Goal: Task Accomplishment & Management: Use online tool/utility

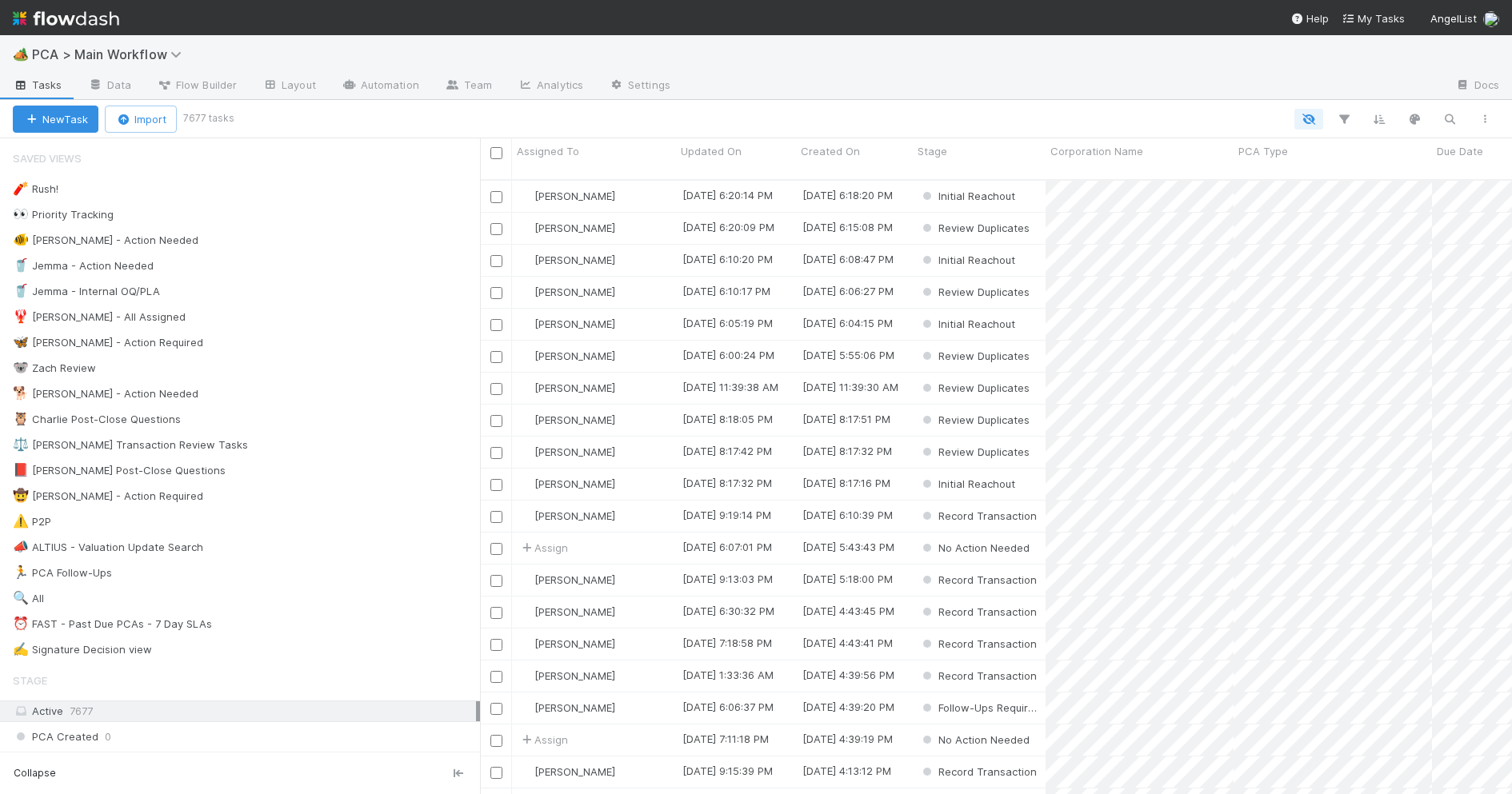
scroll to position [1, 1]
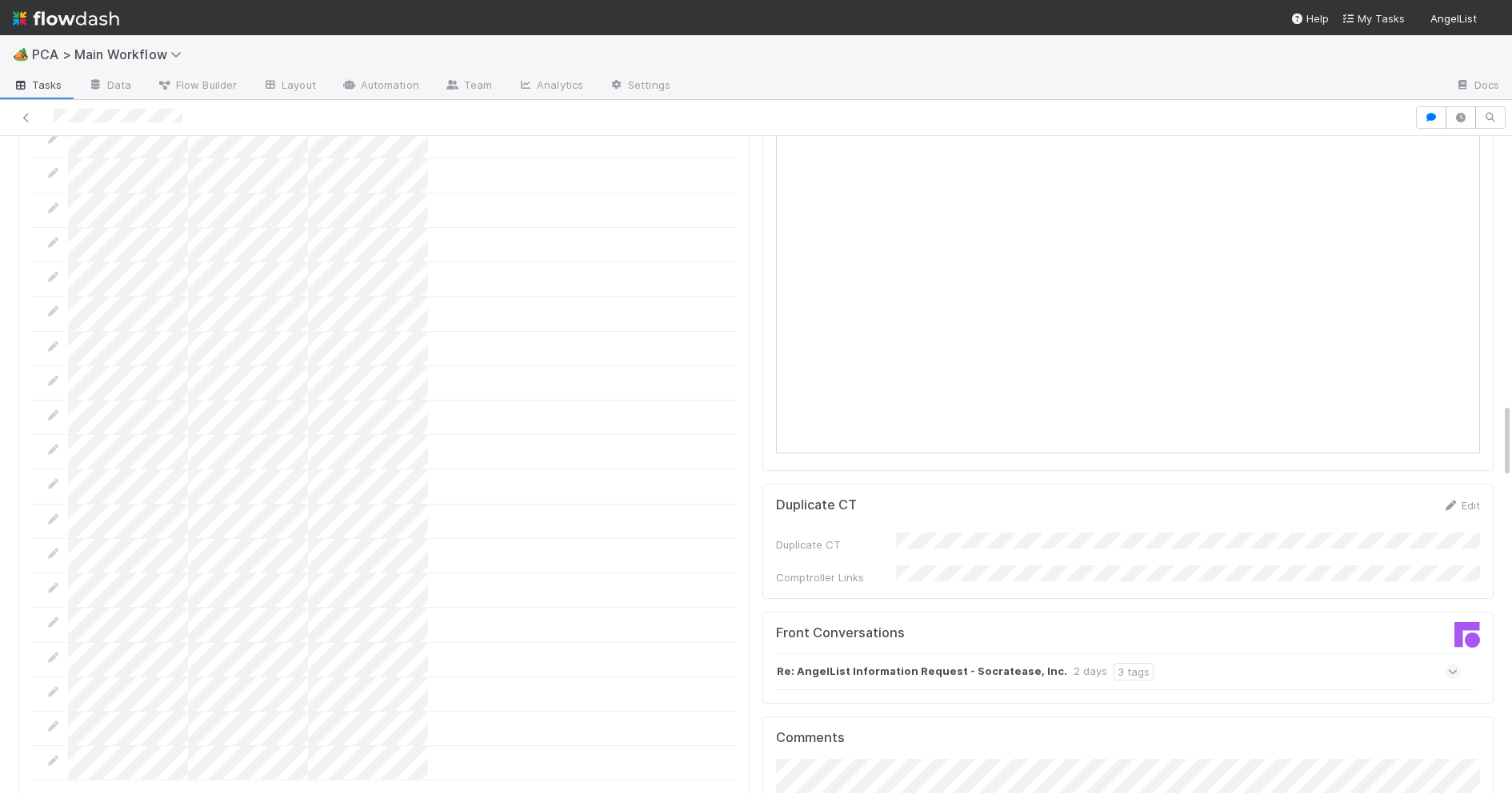
scroll to position [2342, 0]
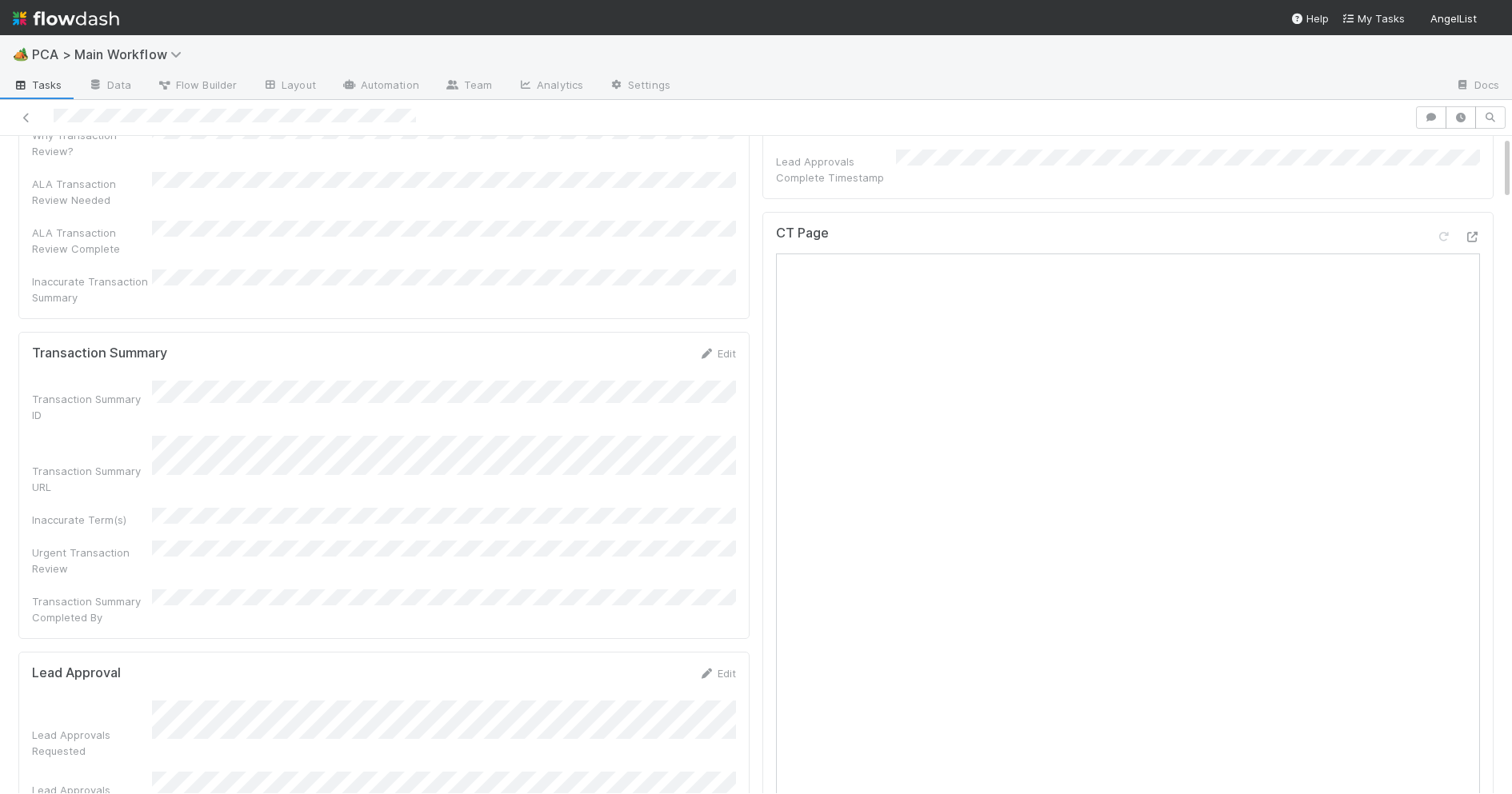
scroll to position [1060, 0]
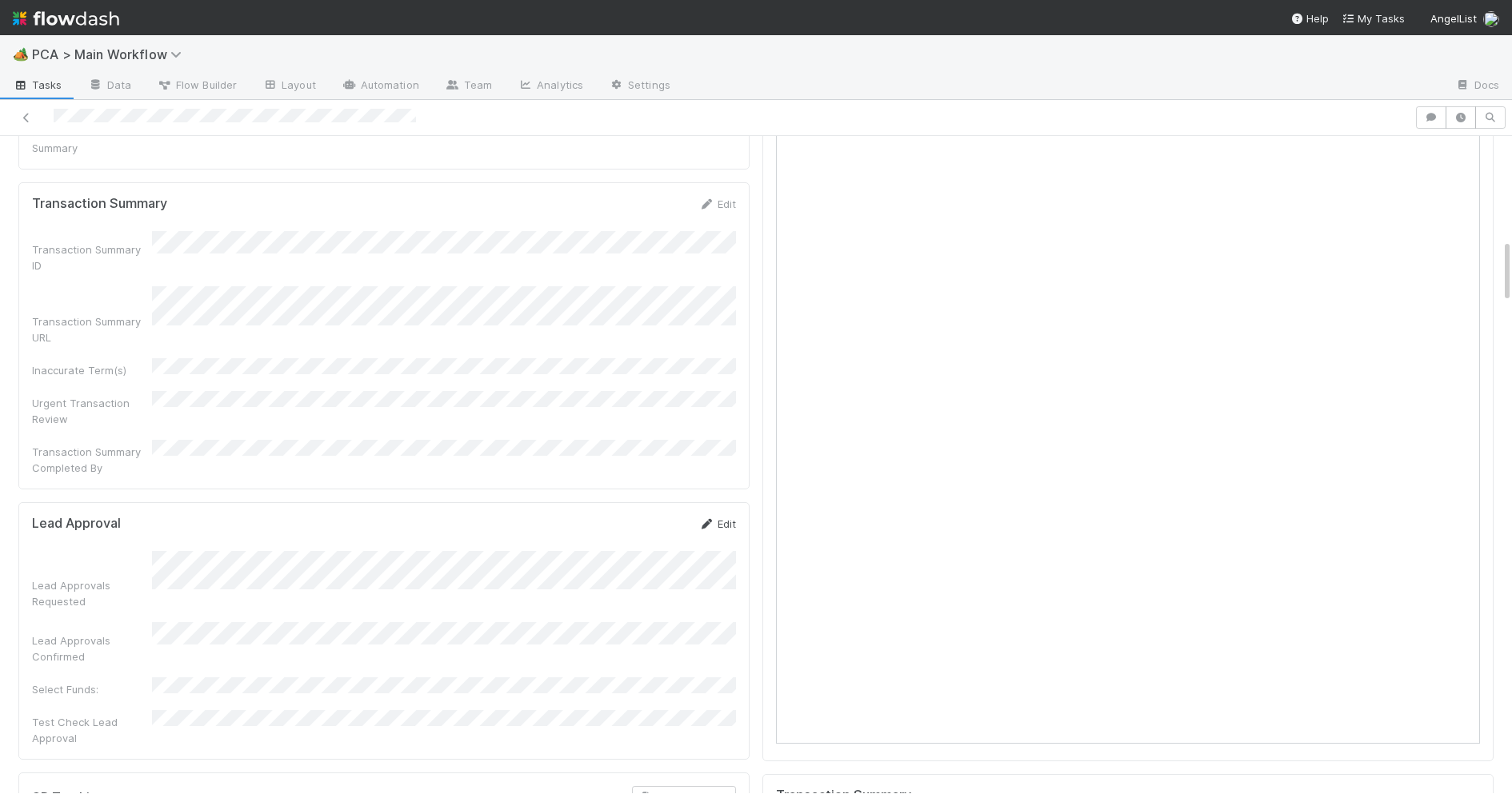
click at [701, 519] on icon at bounding box center [706, 524] width 16 height 11
click at [654, 516] on button "Save" at bounding box center [650, 529] width 46 height 27
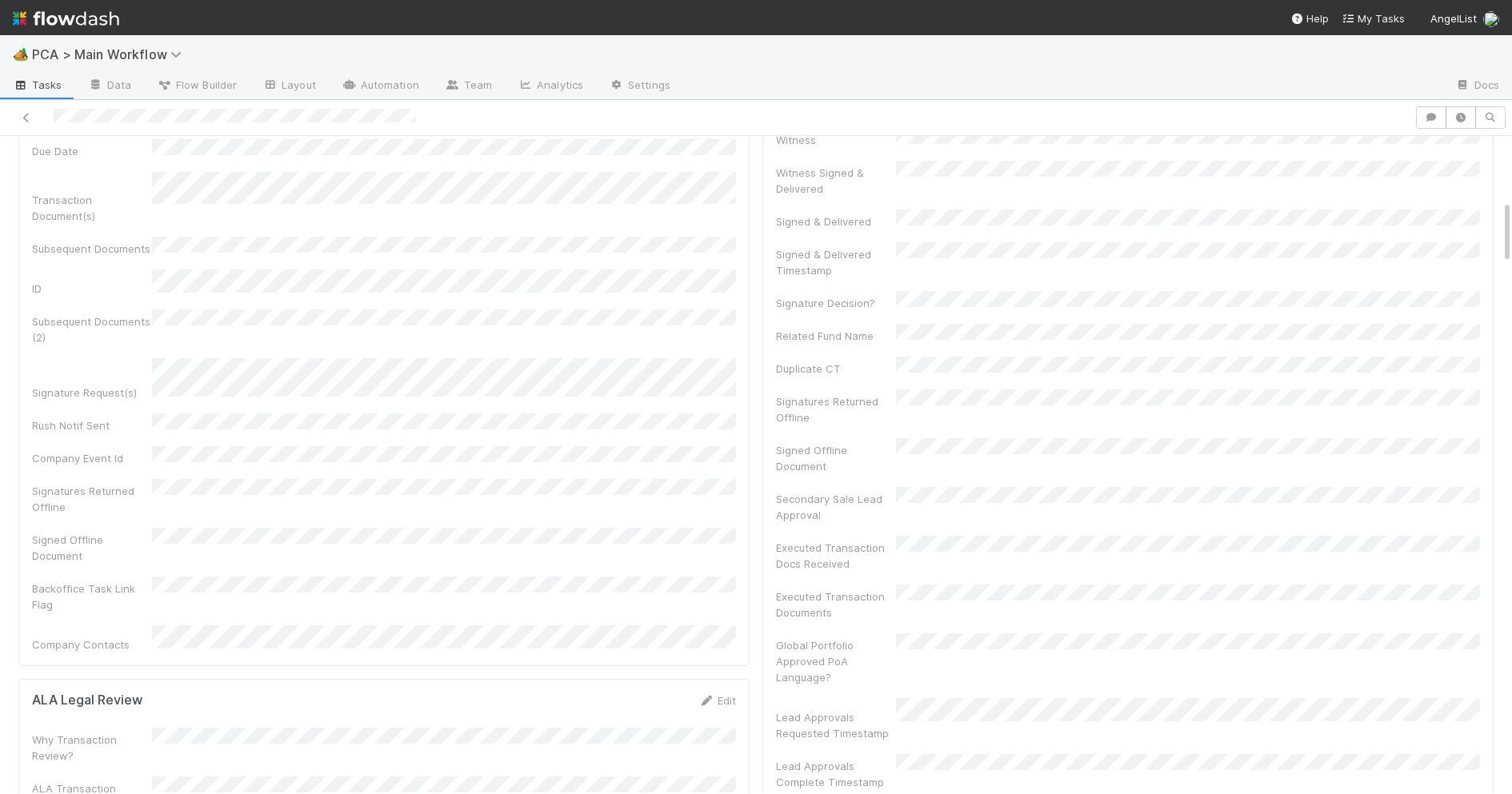
scroll to position [0, 0]
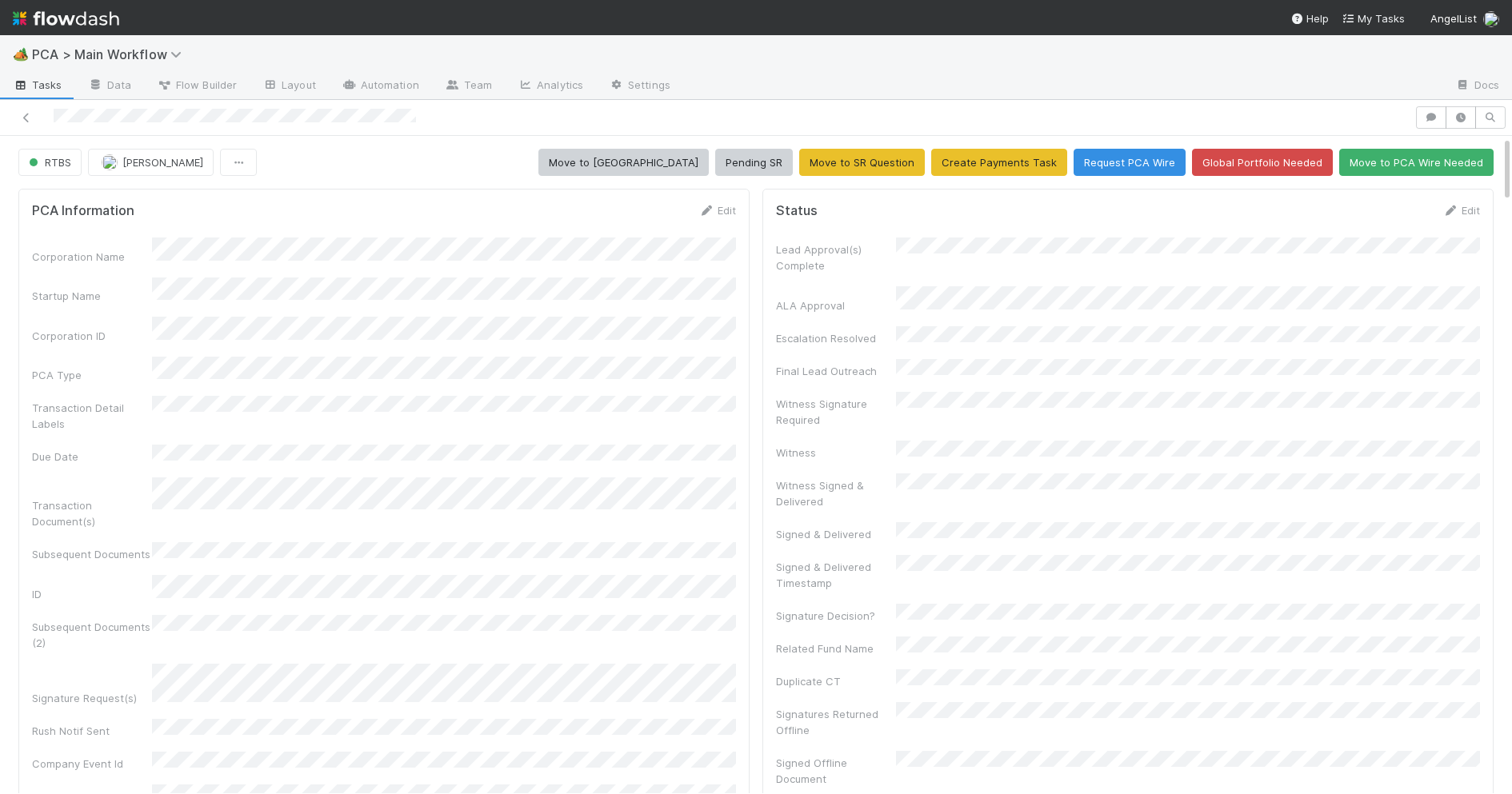
click at [1453, 203] on div "Edit" at bounding box center [1461, 210] width 38 height 16
click at [1446, 217] on div "Edit" at bounding box center [1461, 210] width 38 height 16
click at [1447, 212] on icon at bounding box center [1450, 210] width 16 height 11
click at [1381, 219] on button "Save" at bounding box center [1394, 216] width 46 height 27
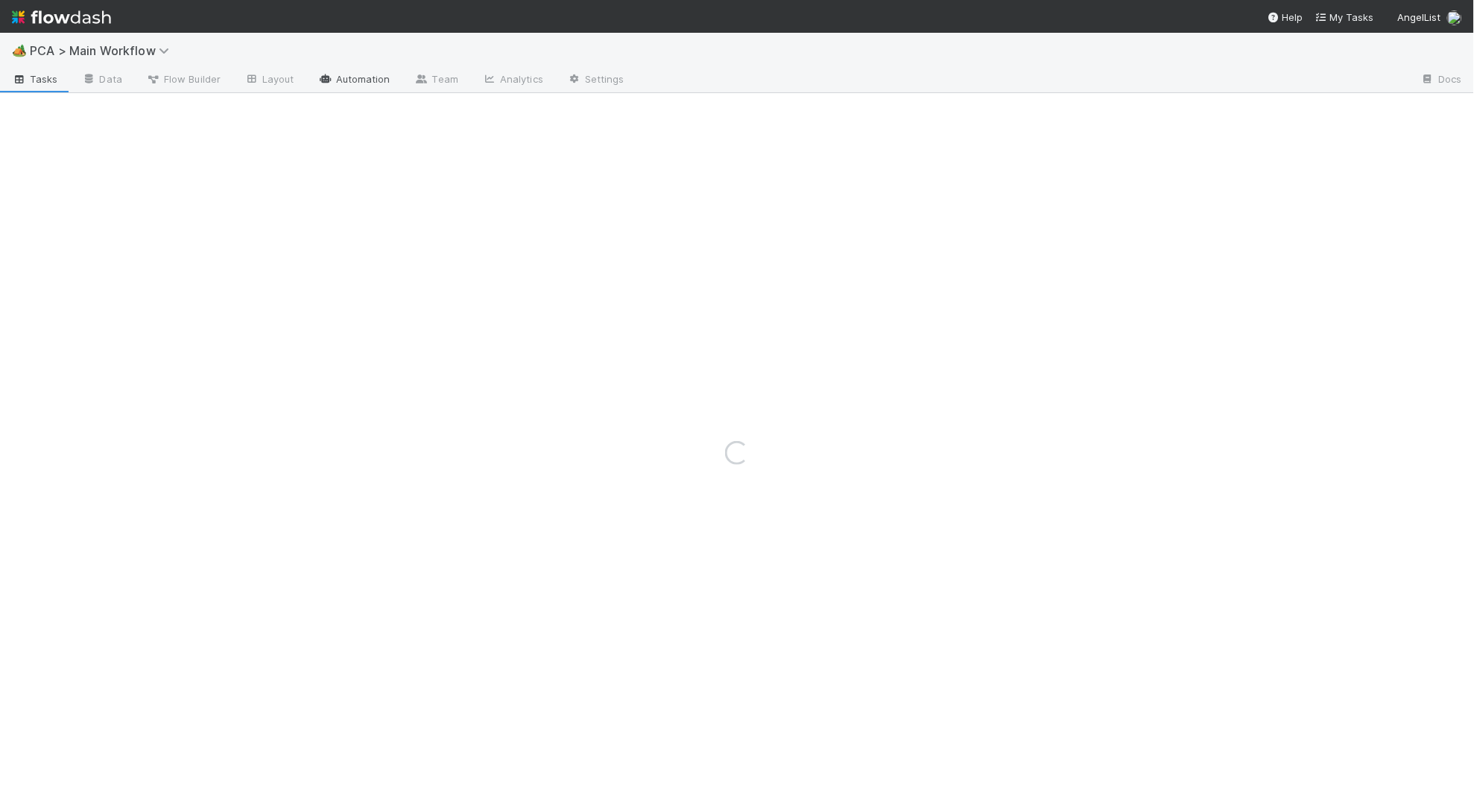
click at [363, 88] on link "Automation" at bounding box center [354, 80] width 96 height 23
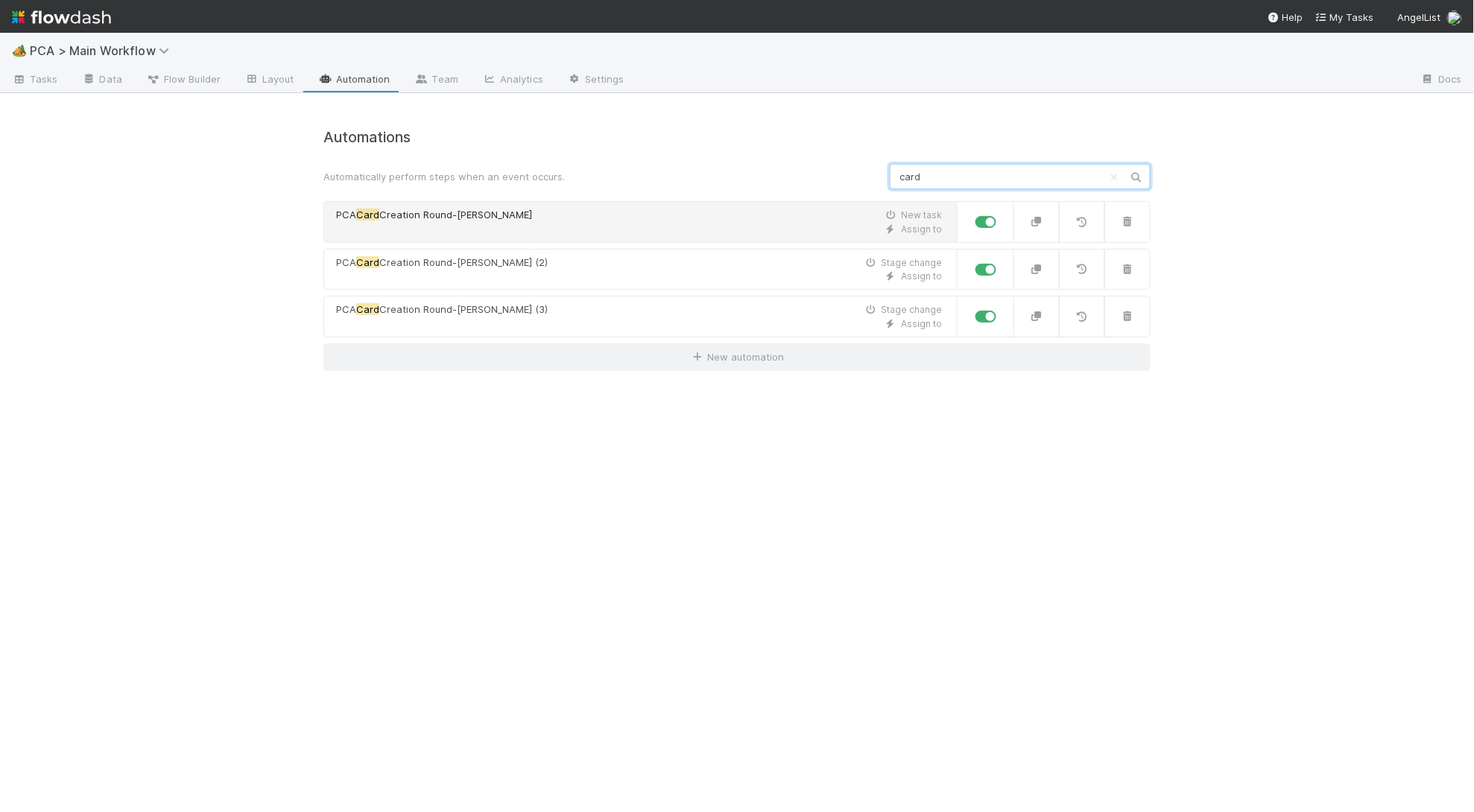
type input "card"
click at [457, 208] on span "PCA Card Creation Round-[PERSON_NAME]" at bounding box center [434, 215] width 196 height 14
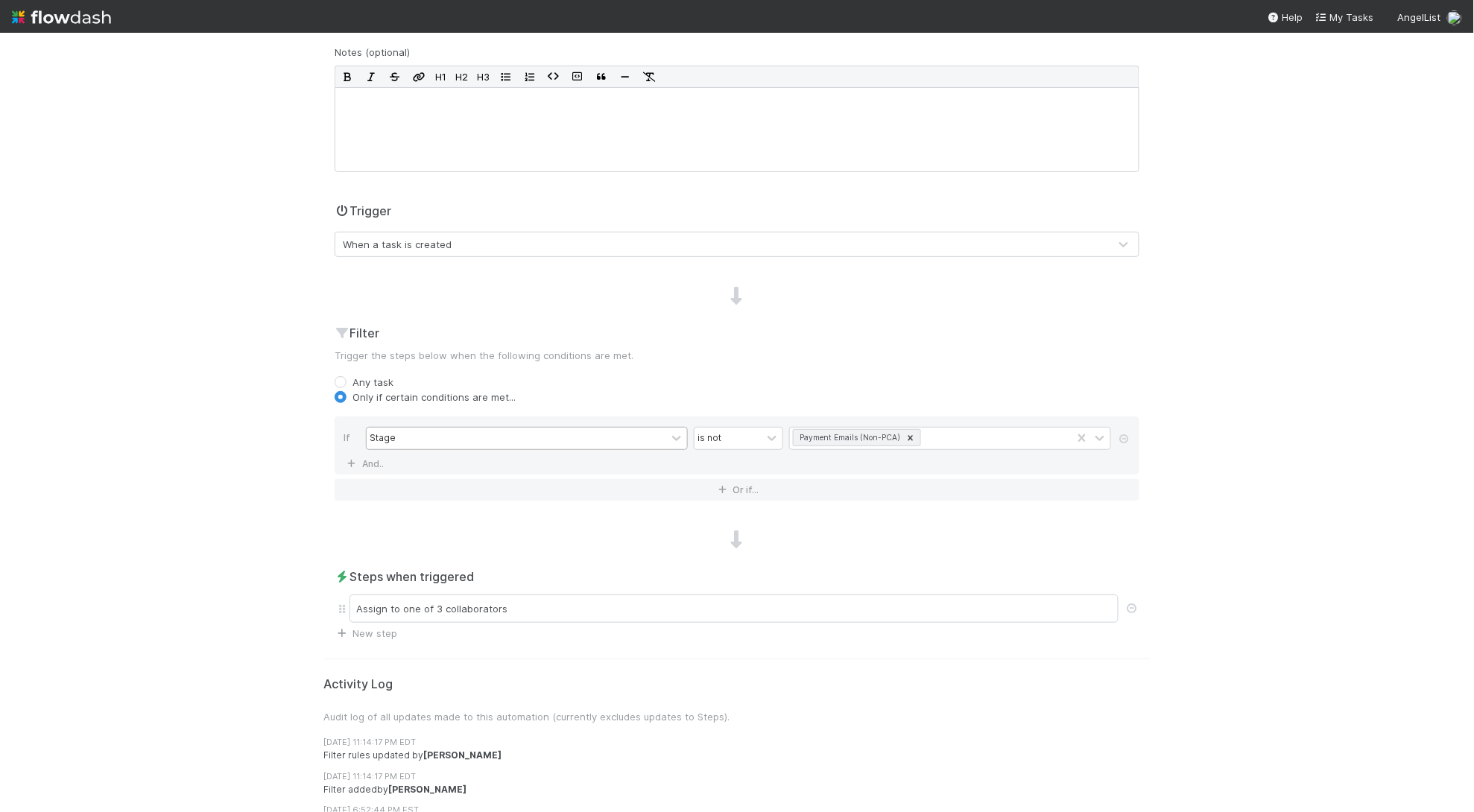
scroll to position [254, 0]
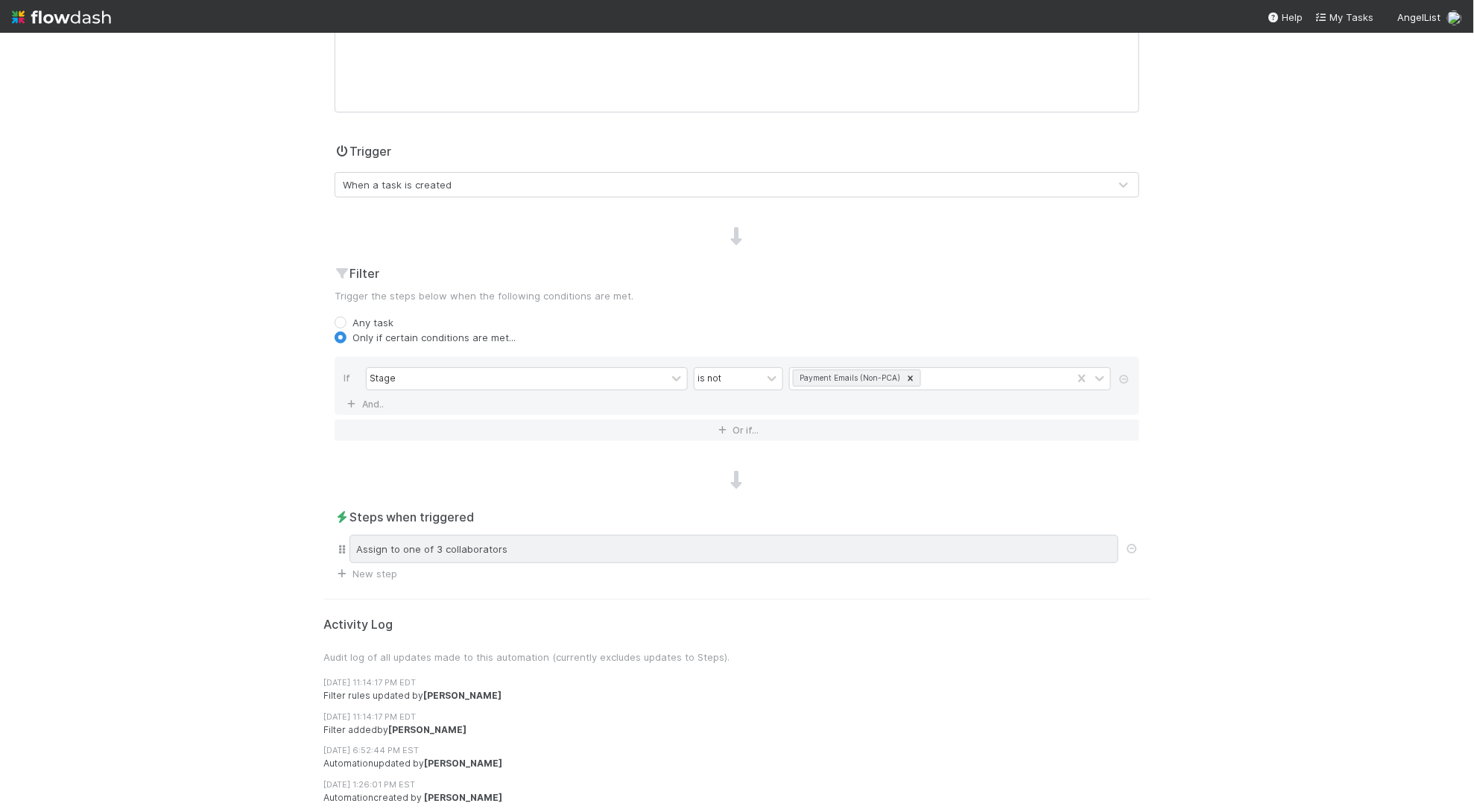
click at [539, 549] on div "Assign to one of 3 collaborators" at bounding box center [734, 548] width 769 height 28
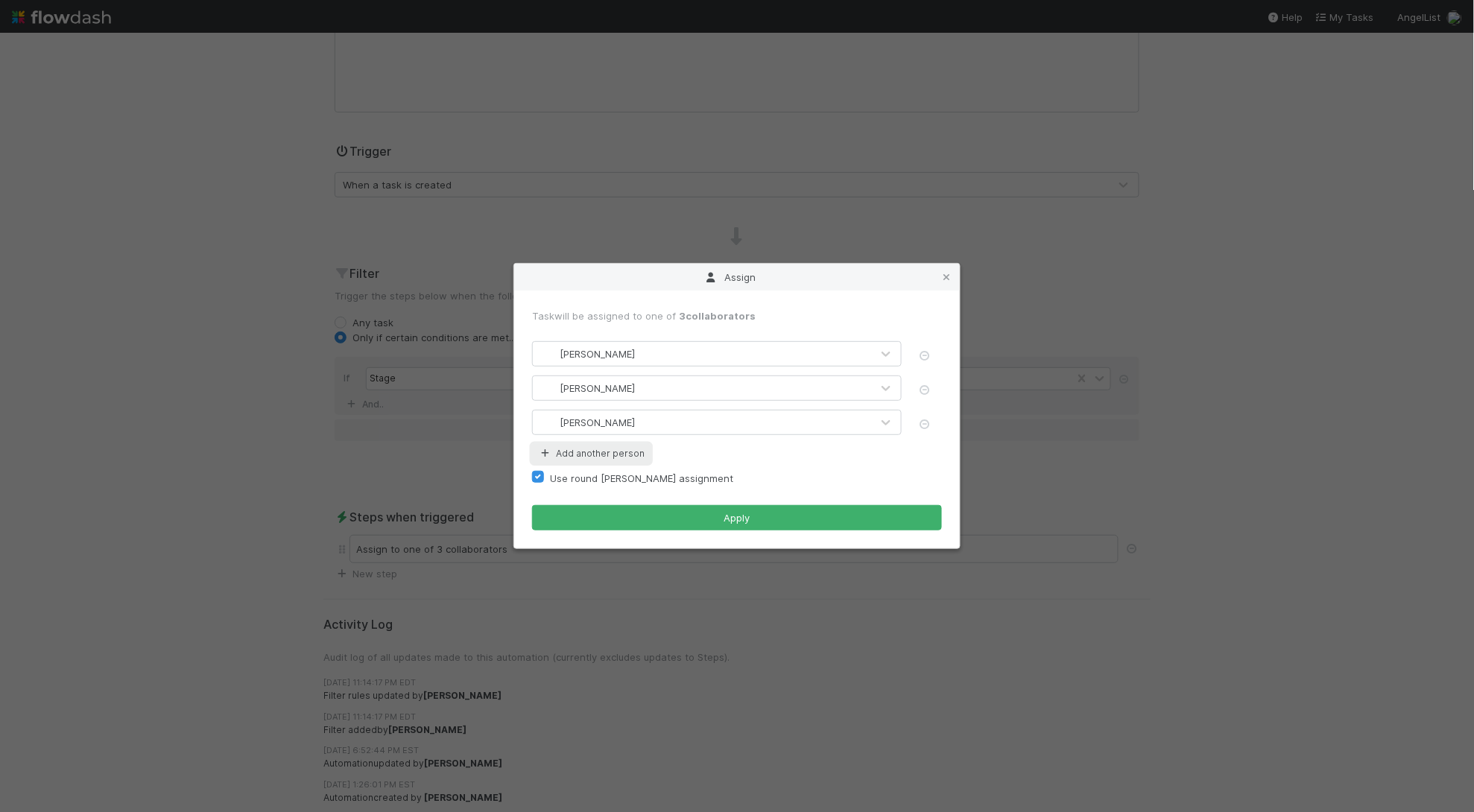
click at [576, 448] on button "Add another person" at bounding box center [591, 453] width 118 height 19
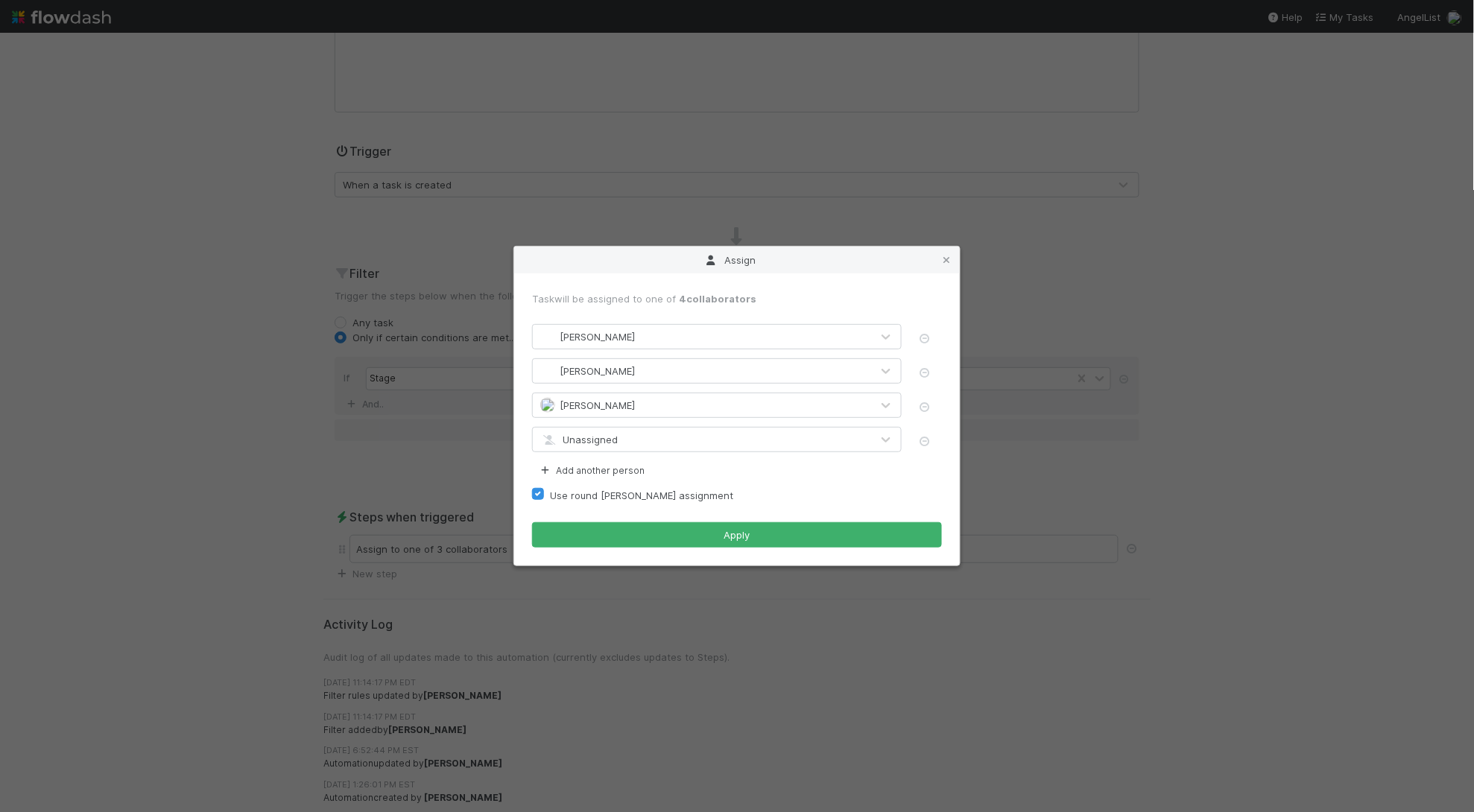
click at [593, 430] on div "Unassigned" at bounding box center [702, 439] width 338 height 23
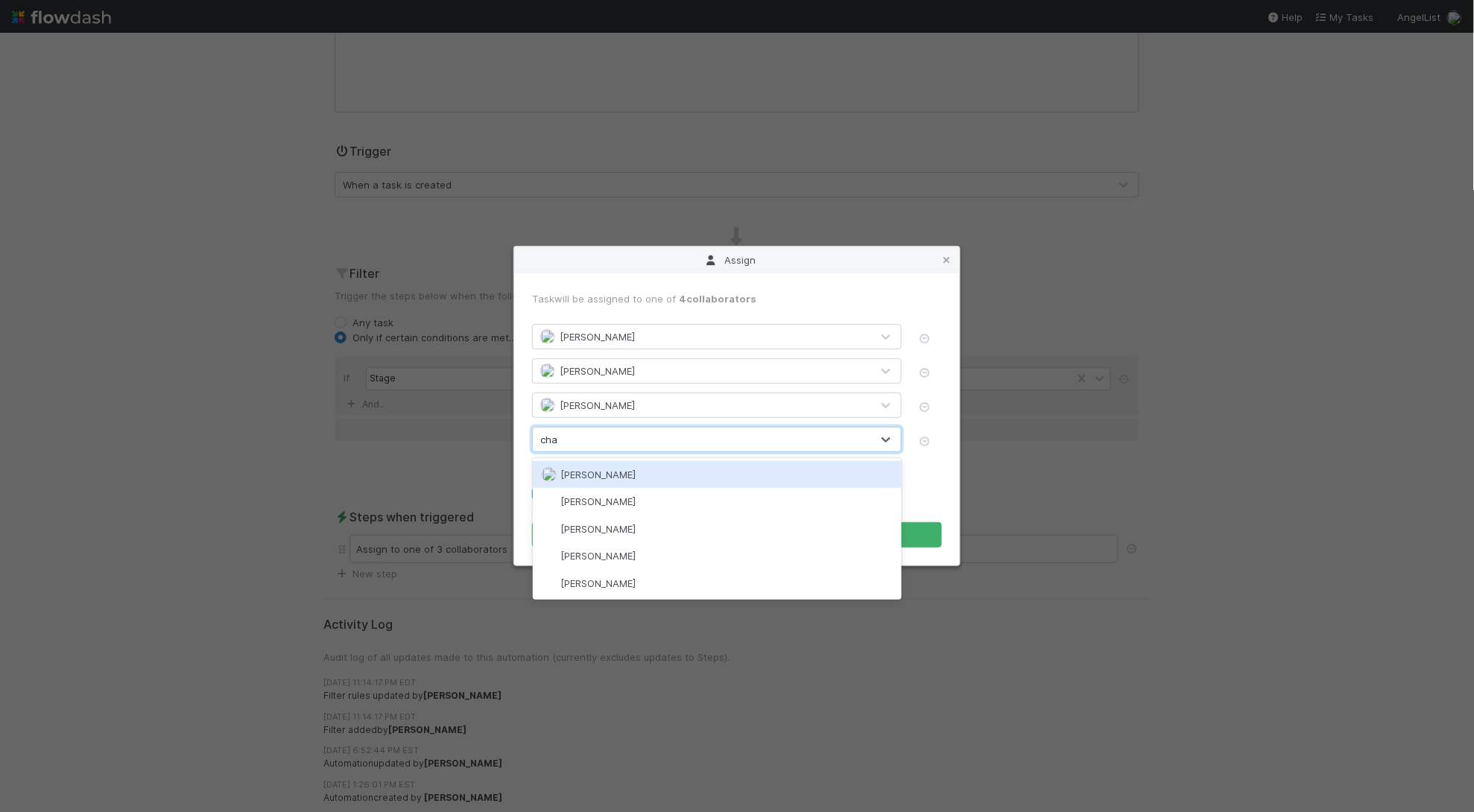
type input "char"
drag, startPoint x: 603, startPoint y: 474, endPoint x: 663, endPoint y: 511, distance: 70.5
click at [603, 474] on span "[PERSON_NAME]" at bounding box center [598, 474] width 75 height 12
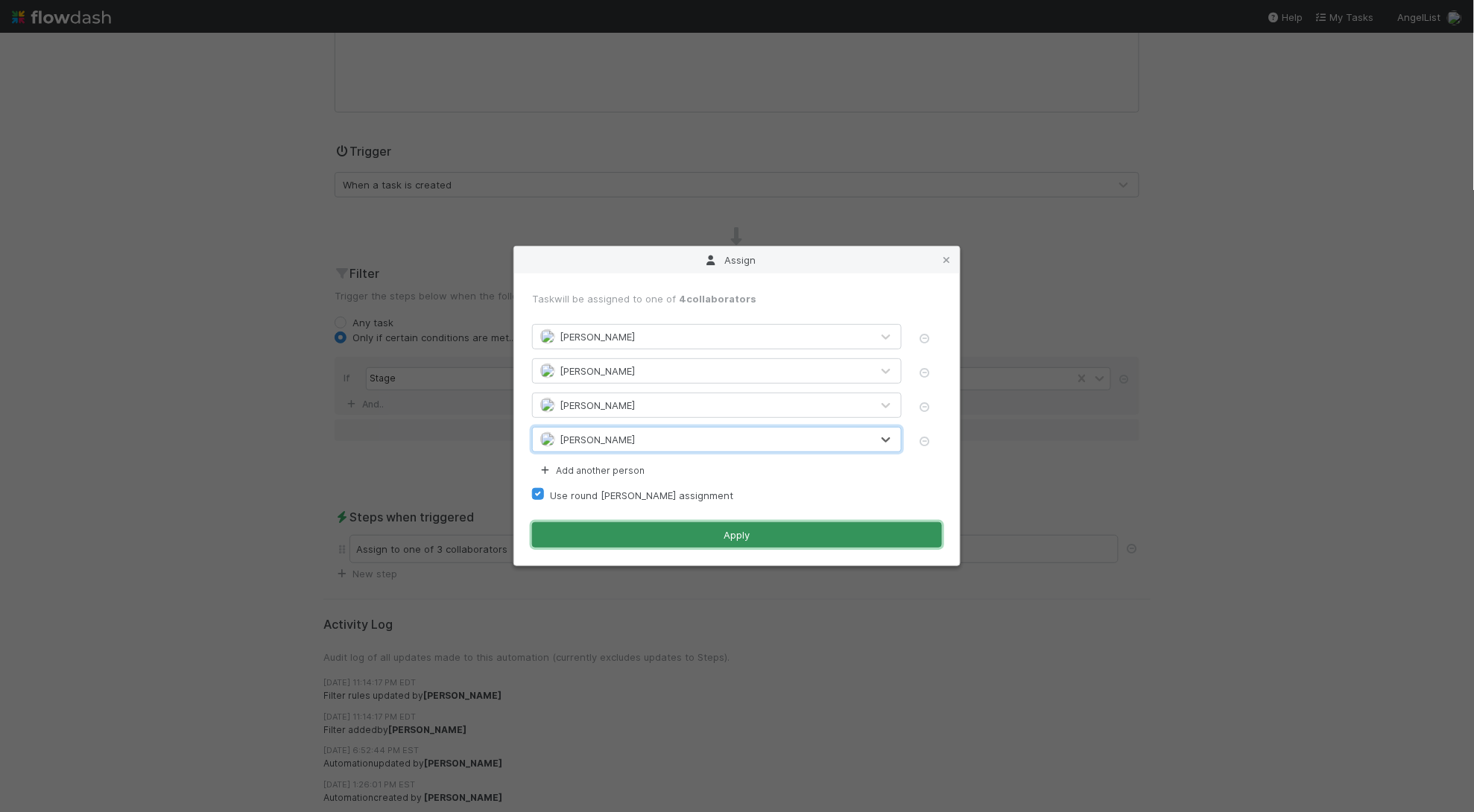
click at [667, 527] on button "Apply" at bounding box center [737, 535] width 410 height 25
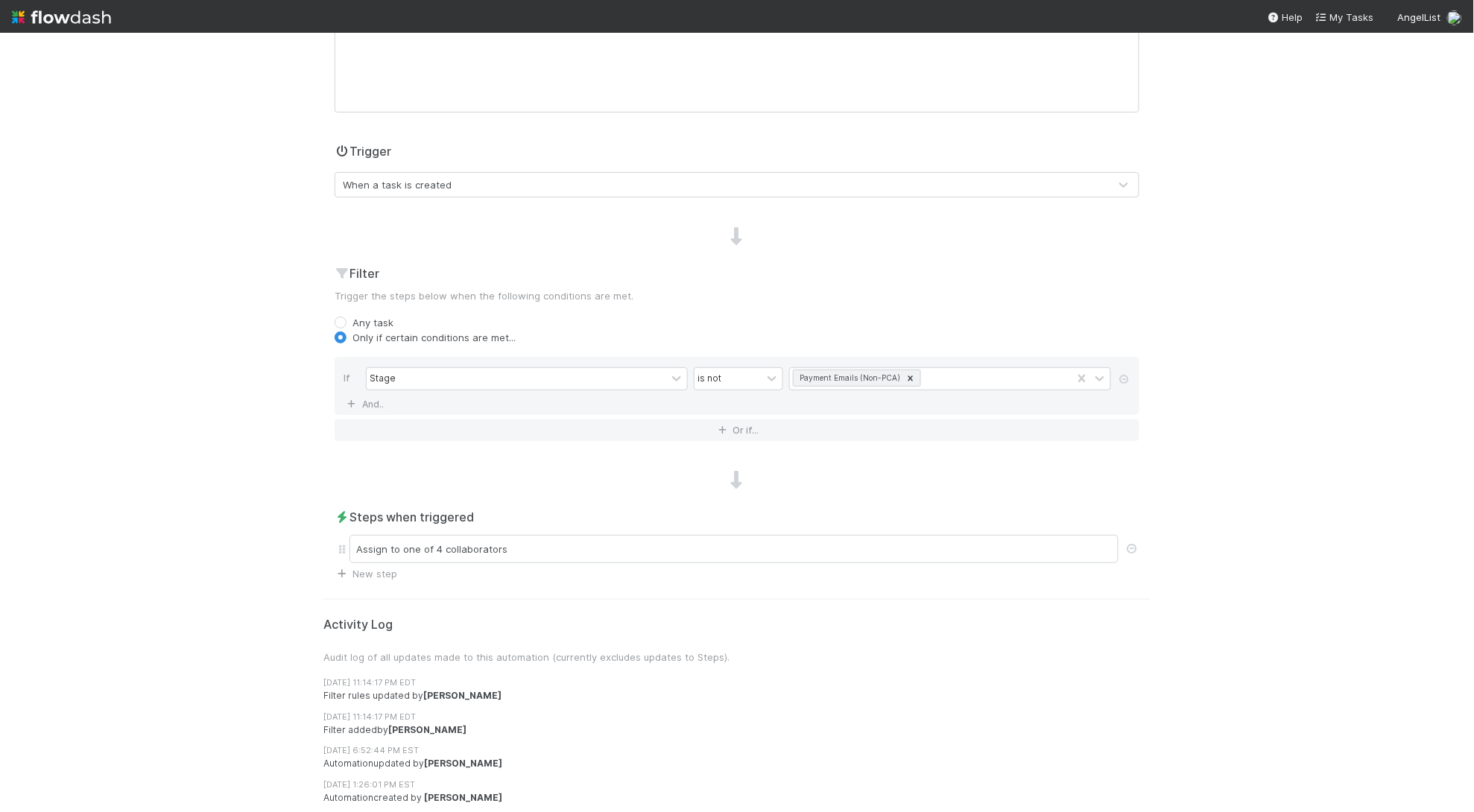
scroll to position [0, 0]
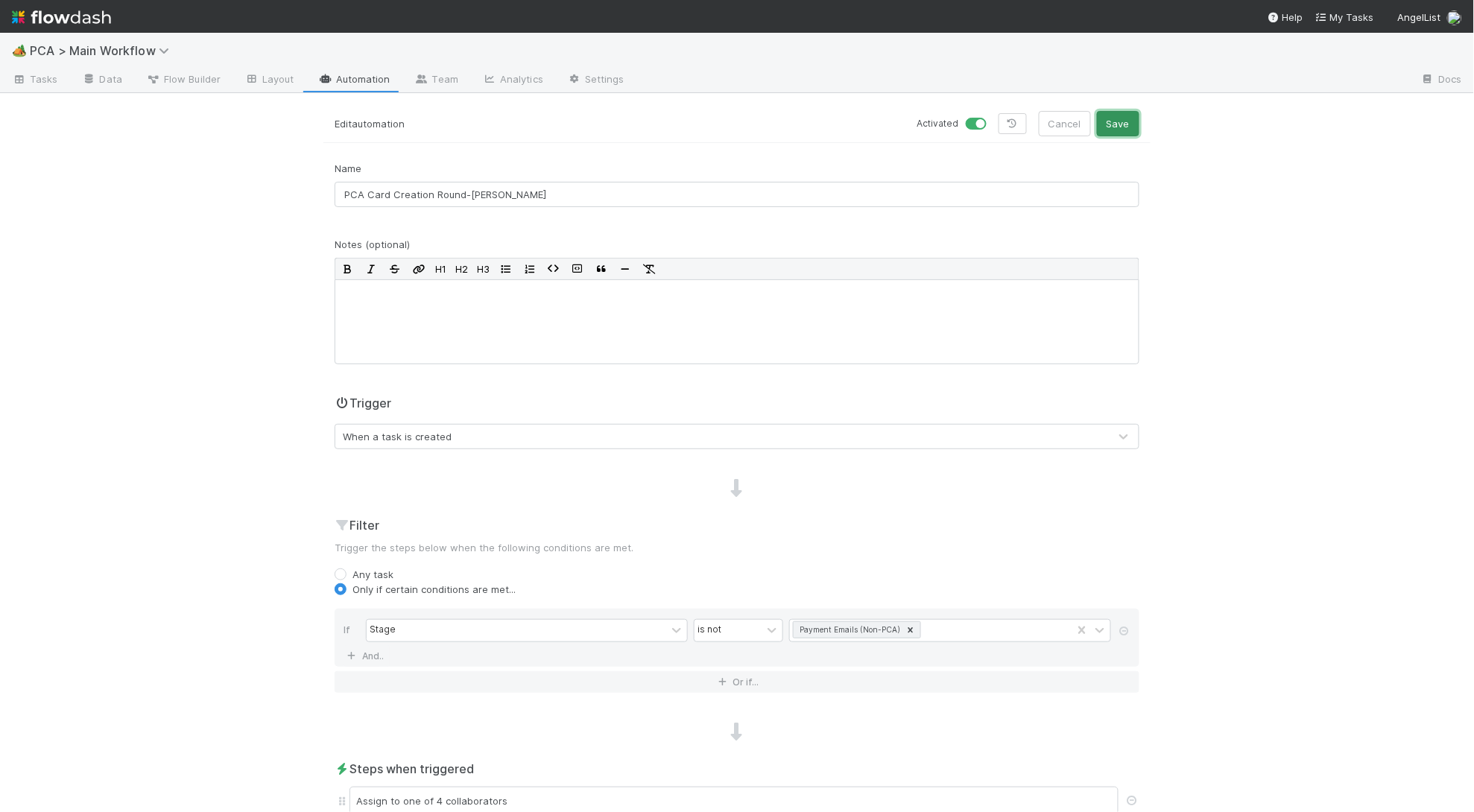
click at [1130, 125] on button "Save" at bounding box center [1118, 124] width 42 height 25
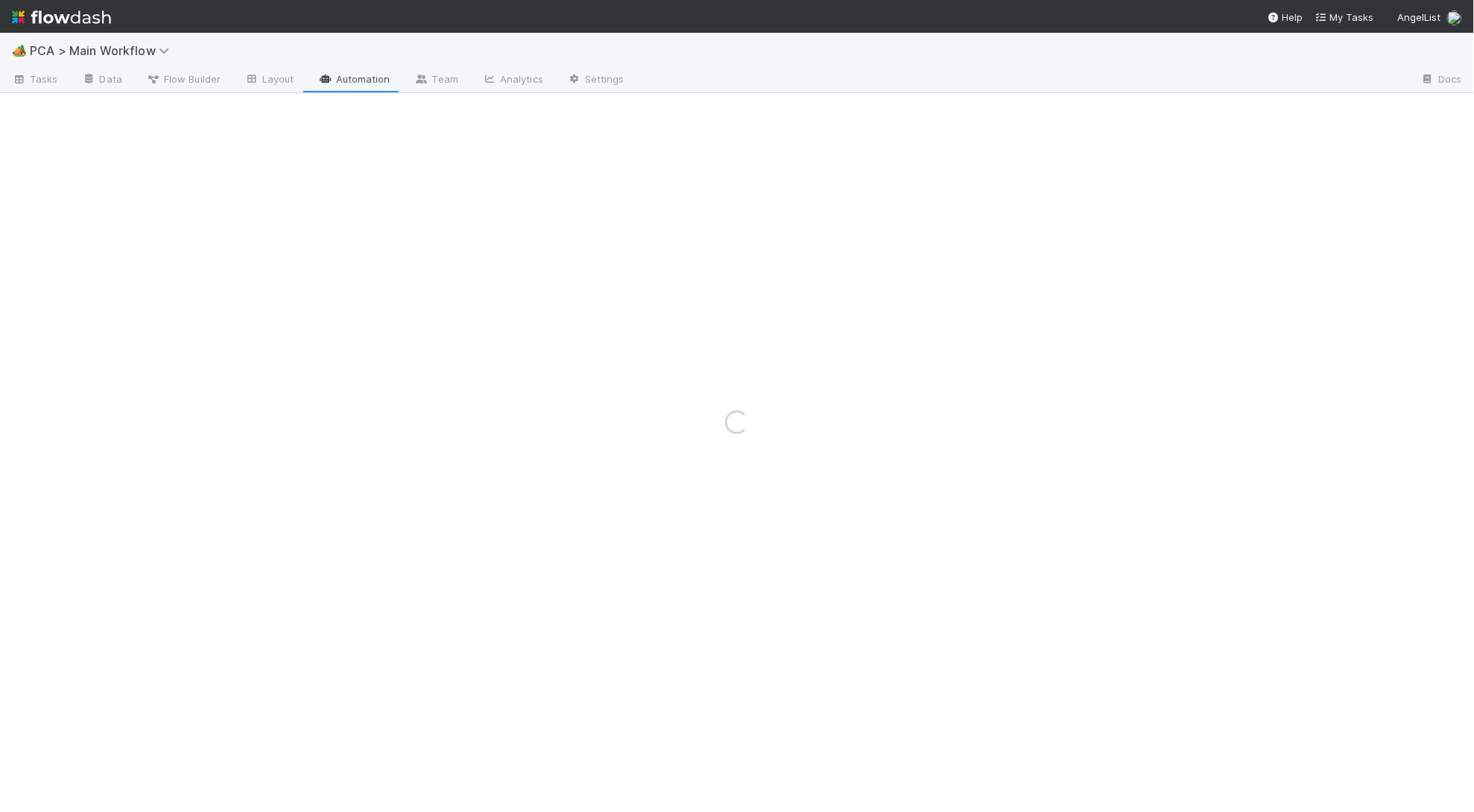
click at [363, 79] on div "Loading..." at bounding box center [737, 422] width 1474 height 779
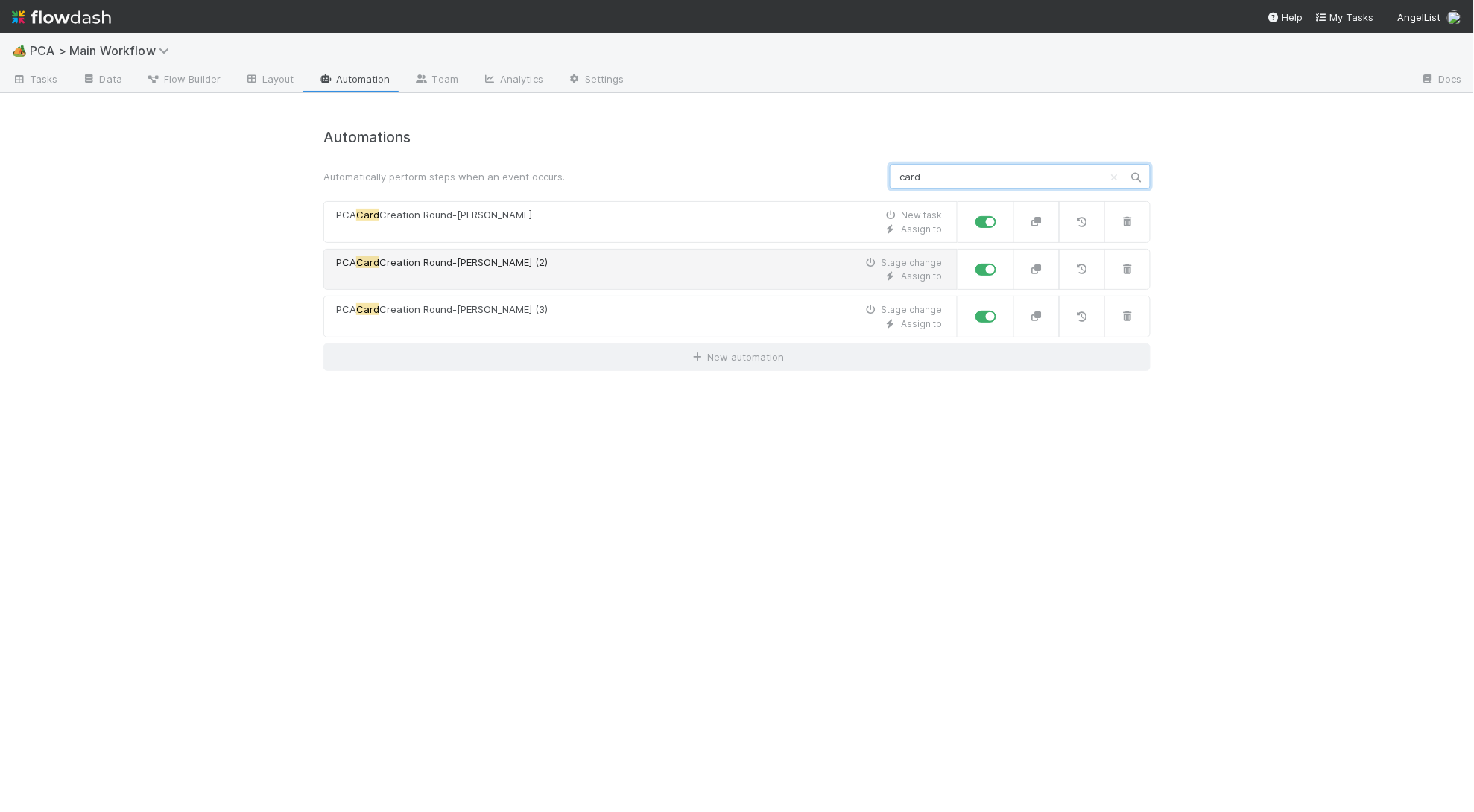
type input "card"
click at [525, 270] on div "Assign to" at bounding box center [639, 276] width 606 height 14
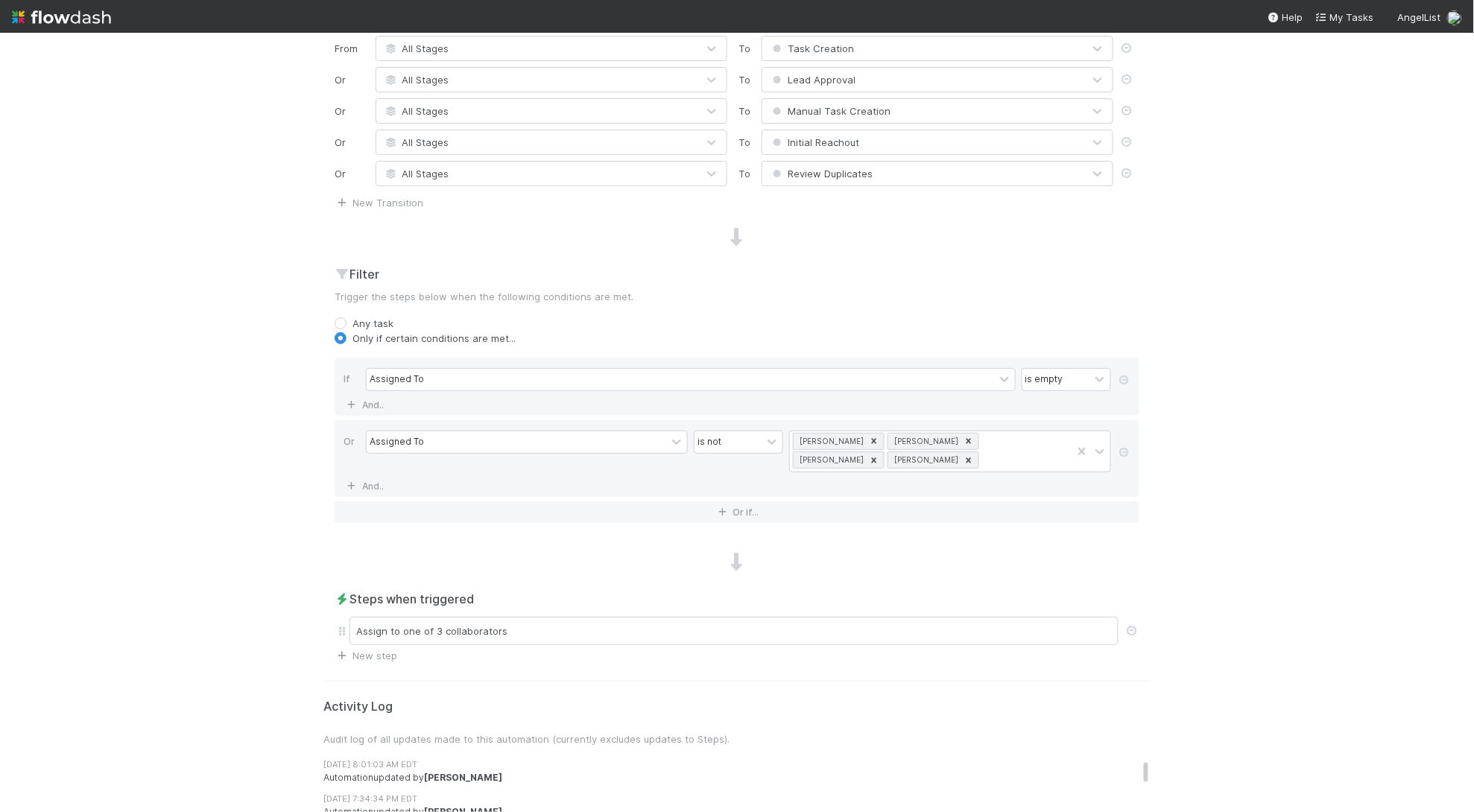
scroll to position [423, 0]
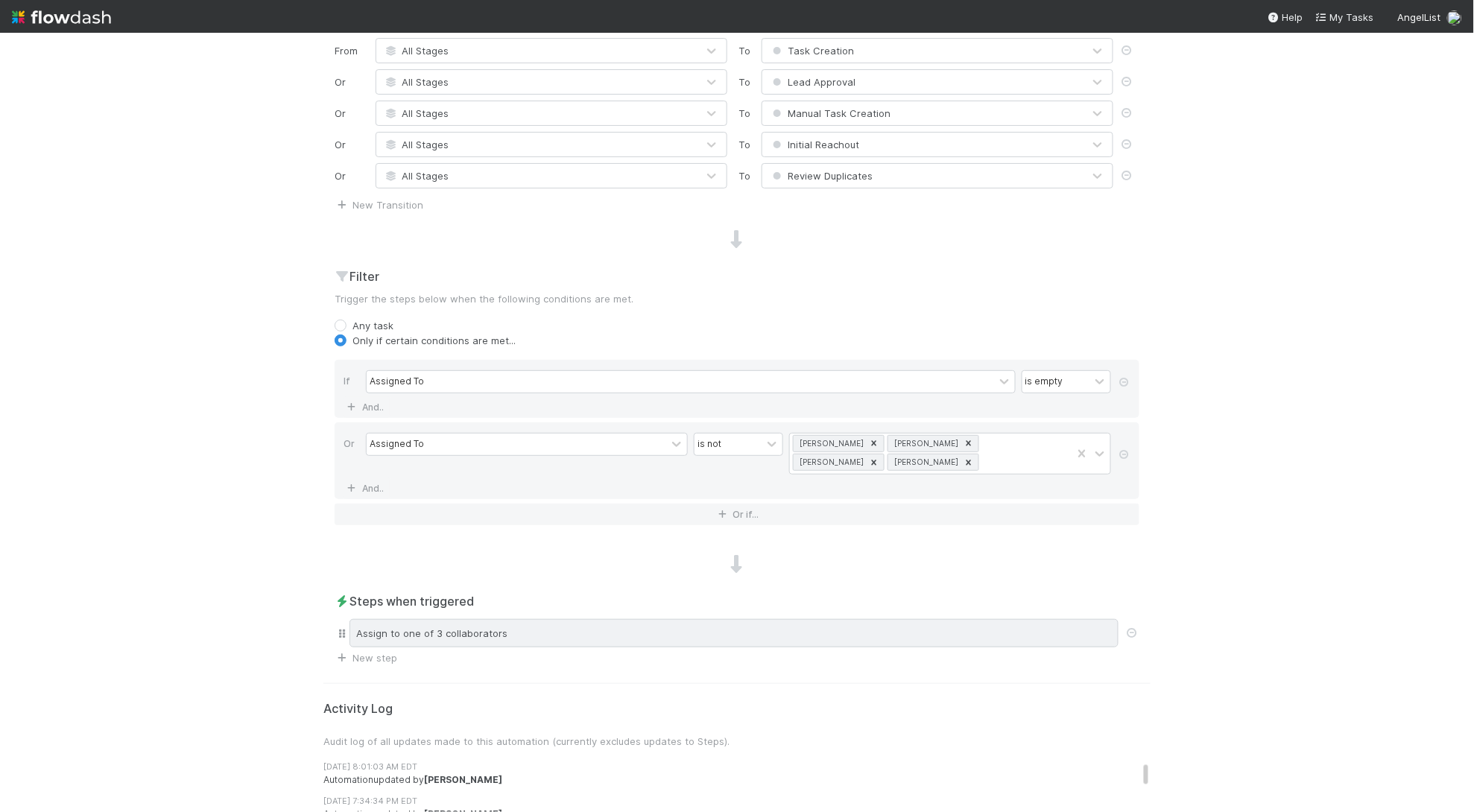
click at [501, 643] on div "Assign to one of 3 collaborators" at bounding box center [734, 632] width 769 height 28
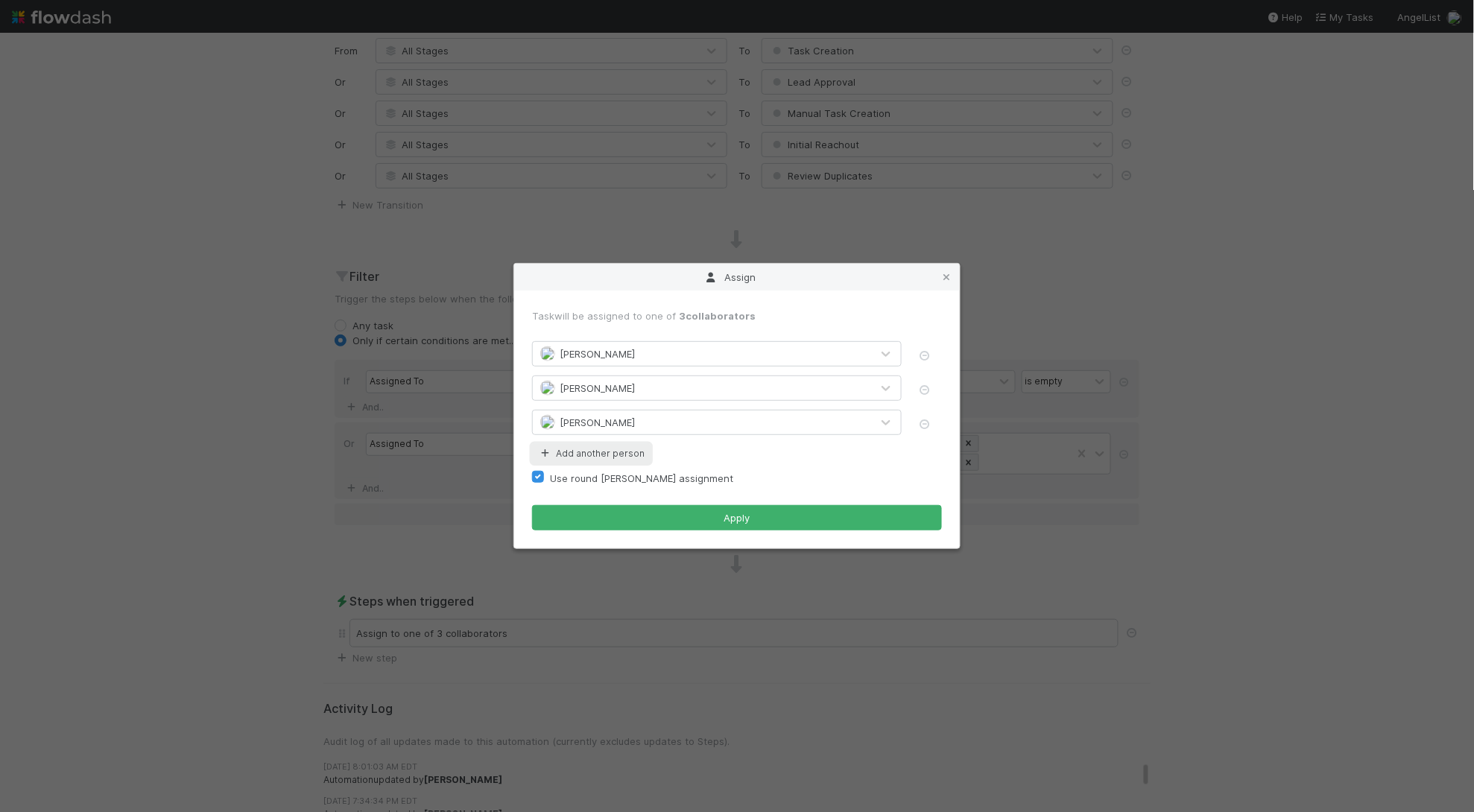
click at [583, 449] on button "Add another person" at bounding box center [591, 453] width 118 height 19
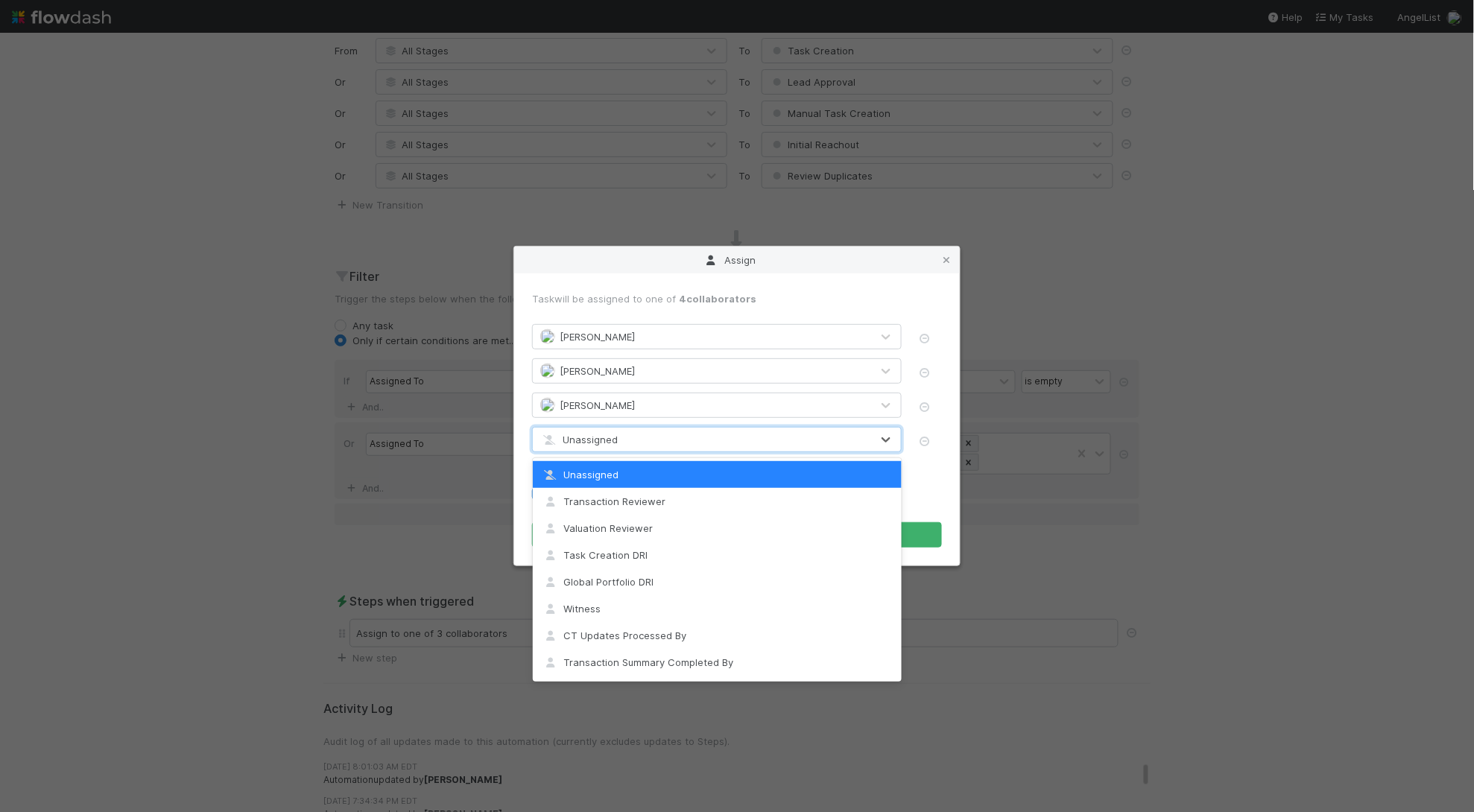
click at [616, 439] on span "Unassigned" at bounding box center [579, 439] width 78 height 12
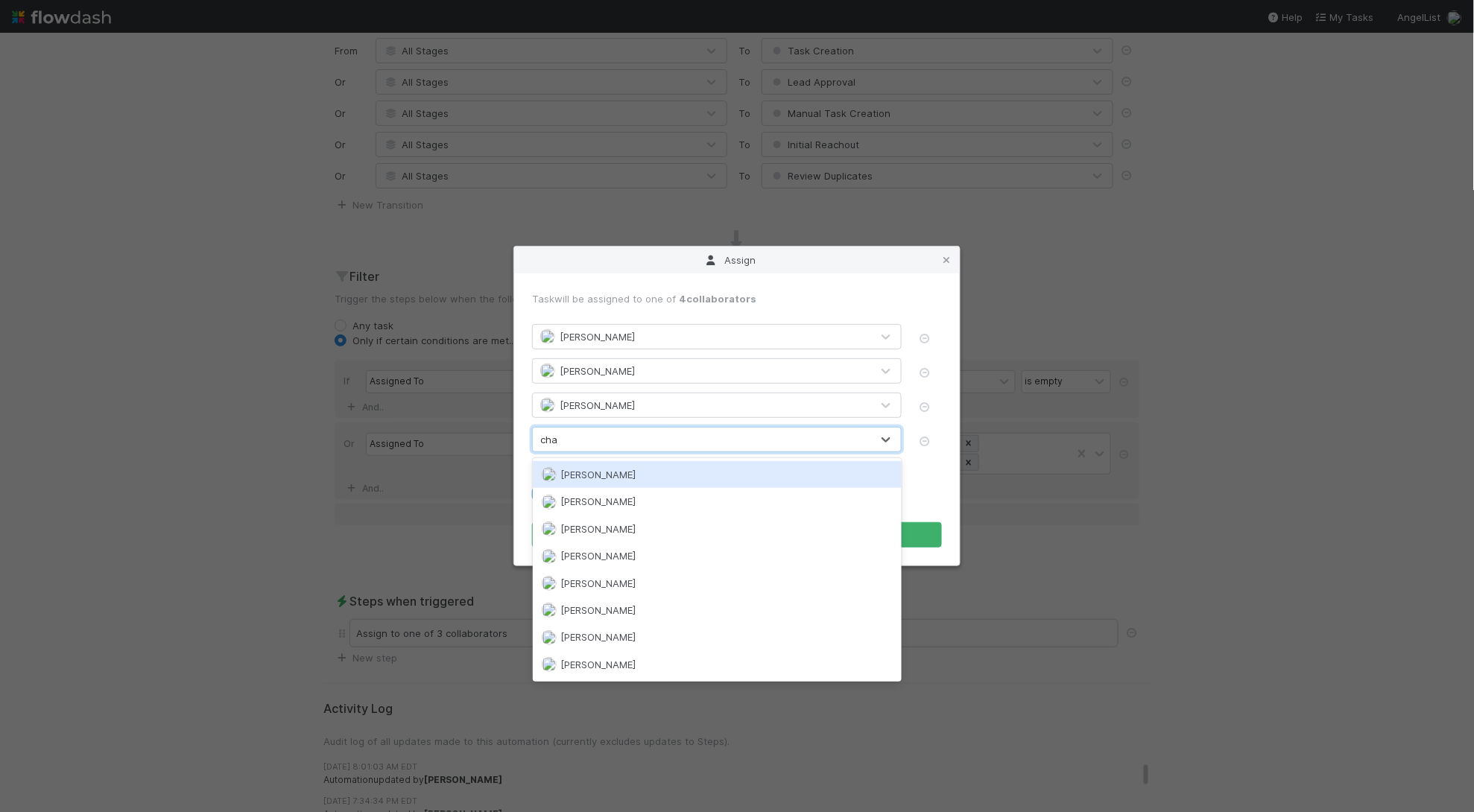
type input "char"
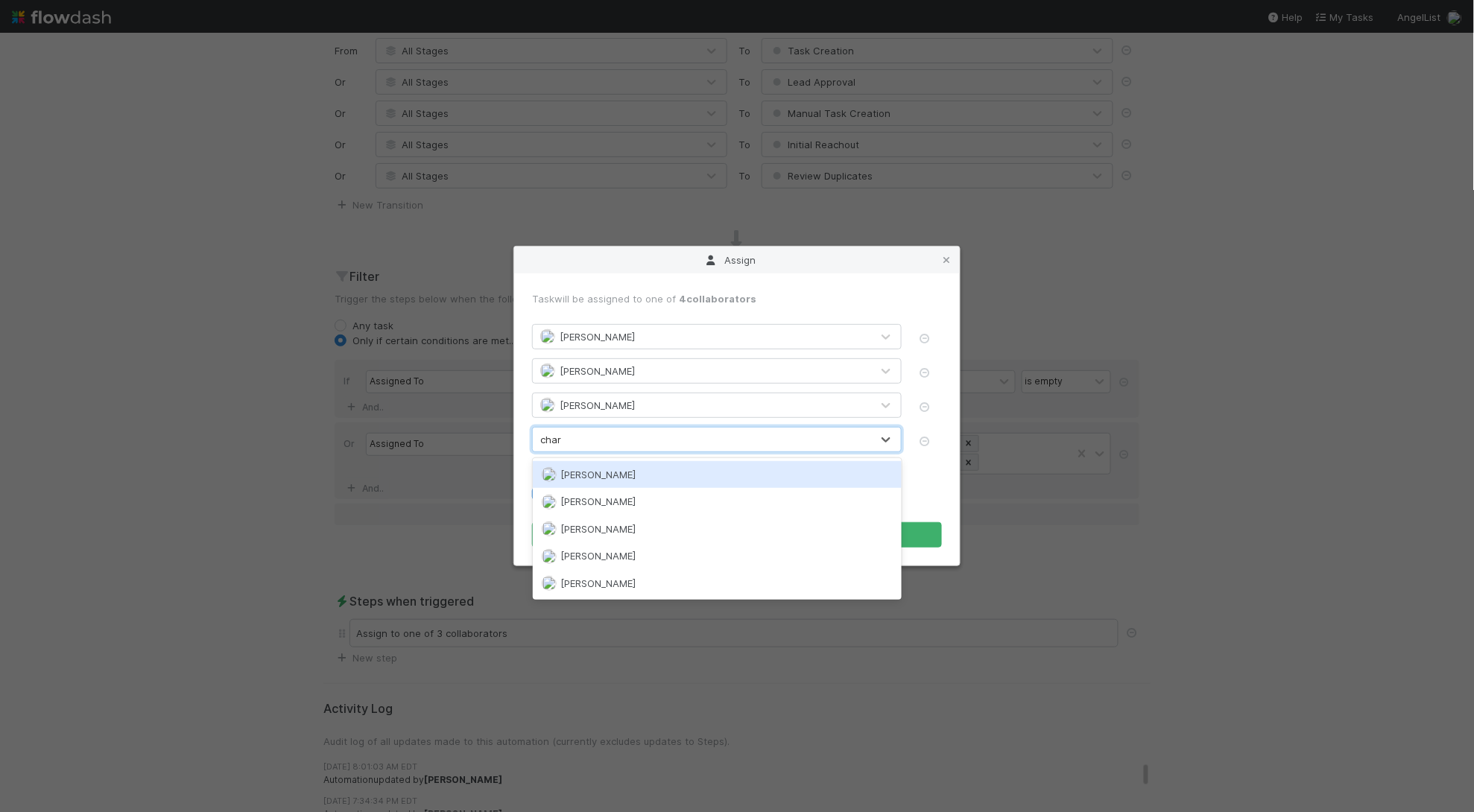
click at [609, 470] on span "[PERSON_NAME]" at bounding box center [598, 474] width 75 height 12
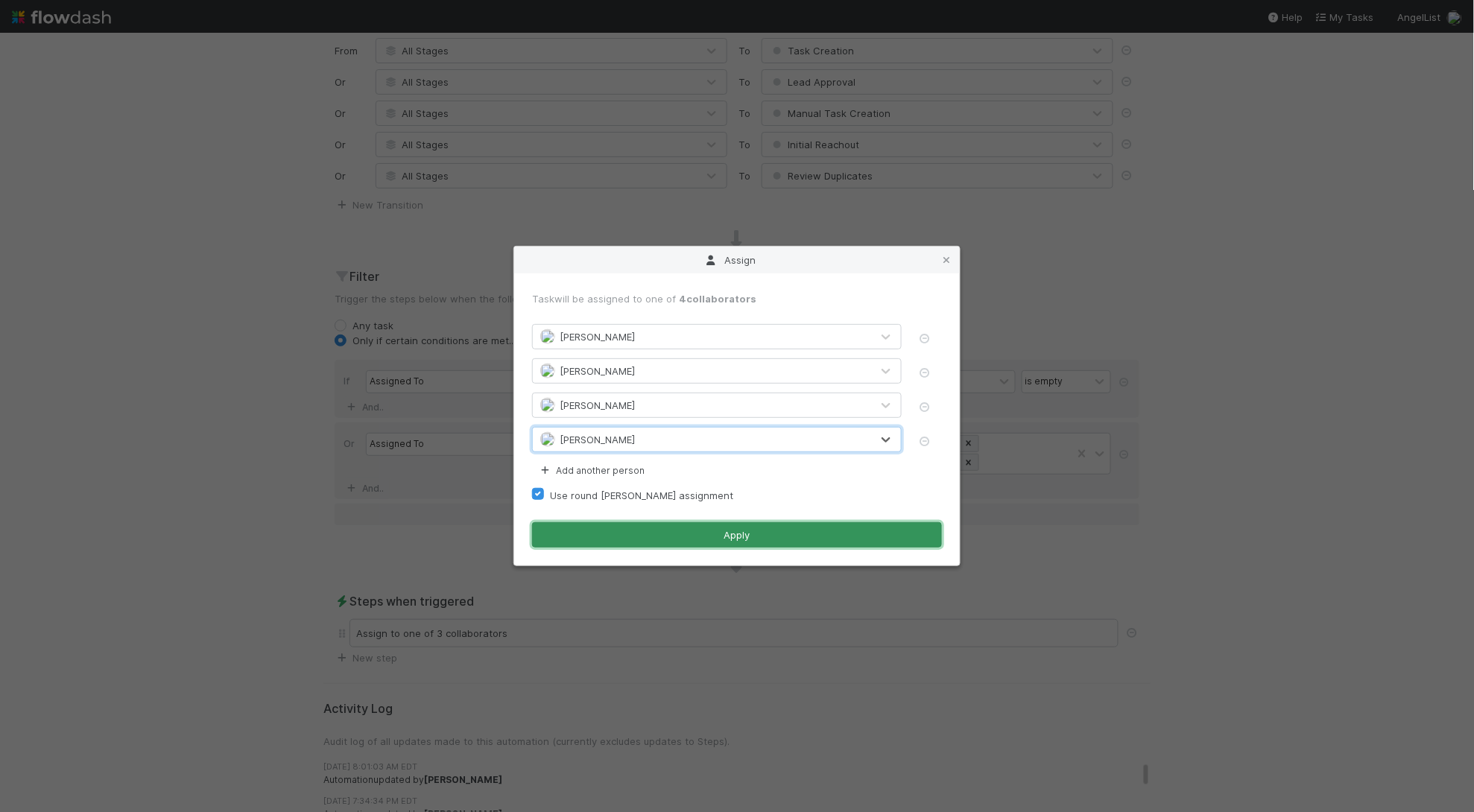
drag, startPoint x: 647, startPoint y: 541, endPoint x: 678, endPoint y: 532, distance: 32.3
click at [647, 541] on button "Apply" at bounding box center [737, 535] width 410 height 25
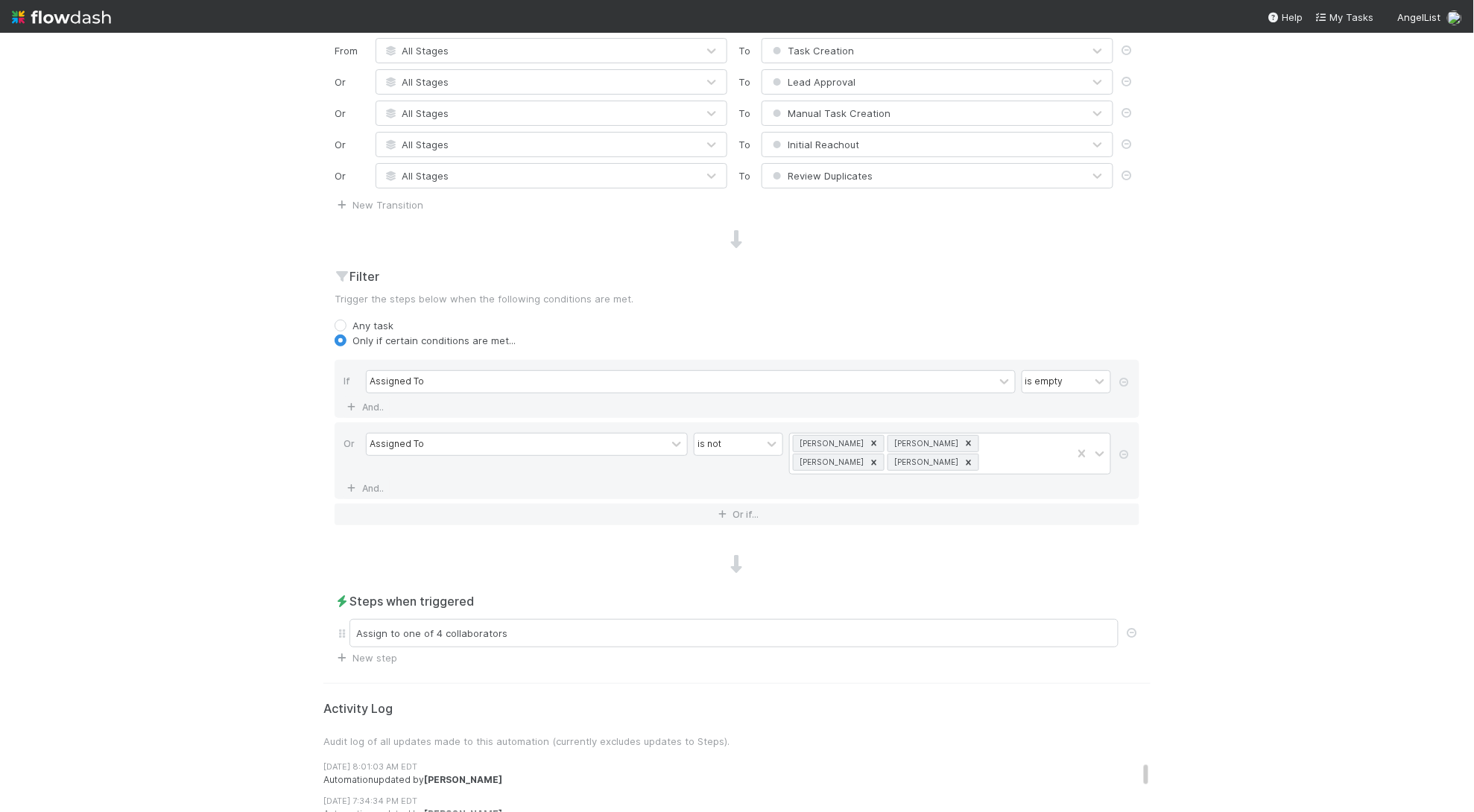
scroll to position [0, 0]
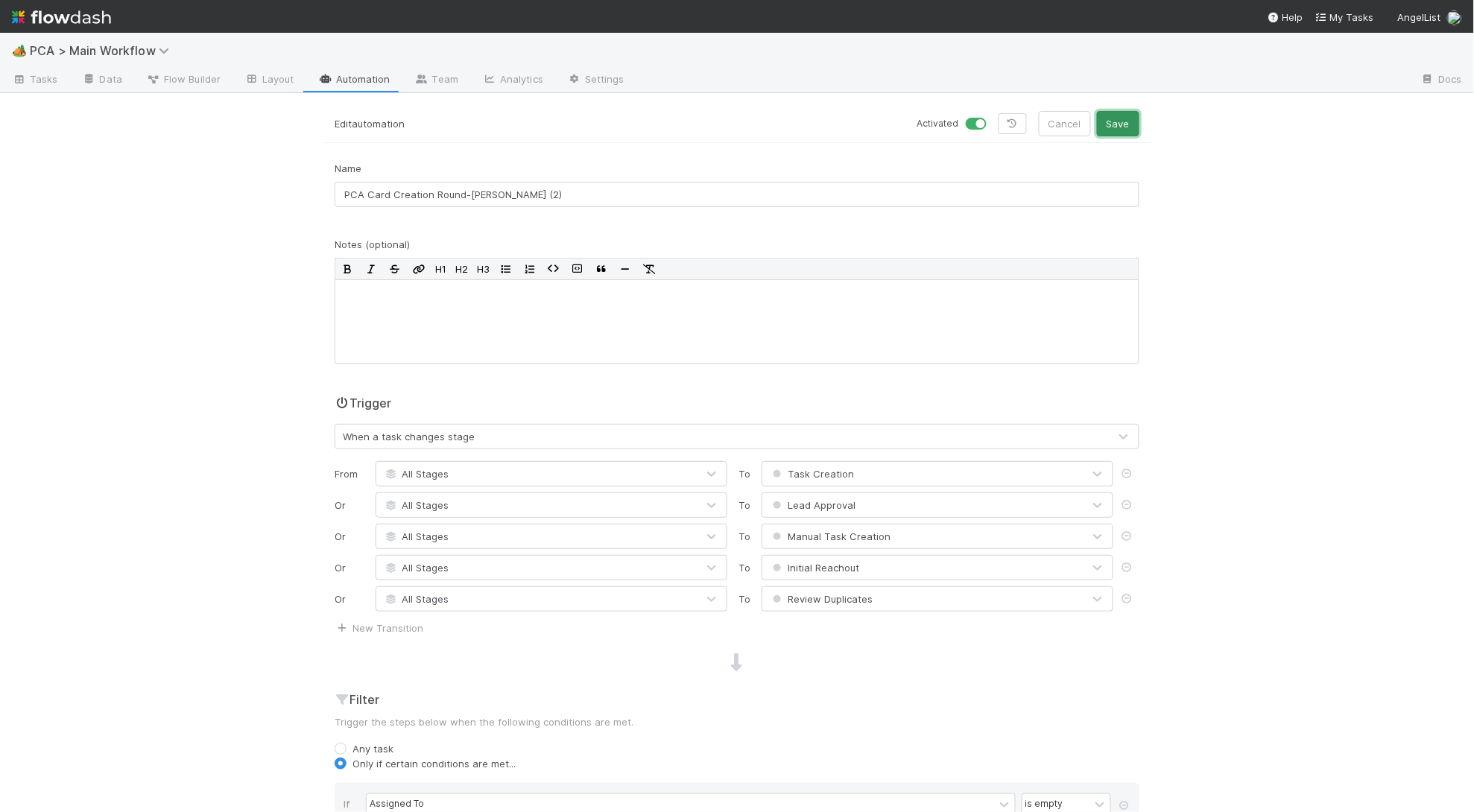
click at [1107, 120] on button "Save" at bounding box center [1118, 124] width 42 height 25
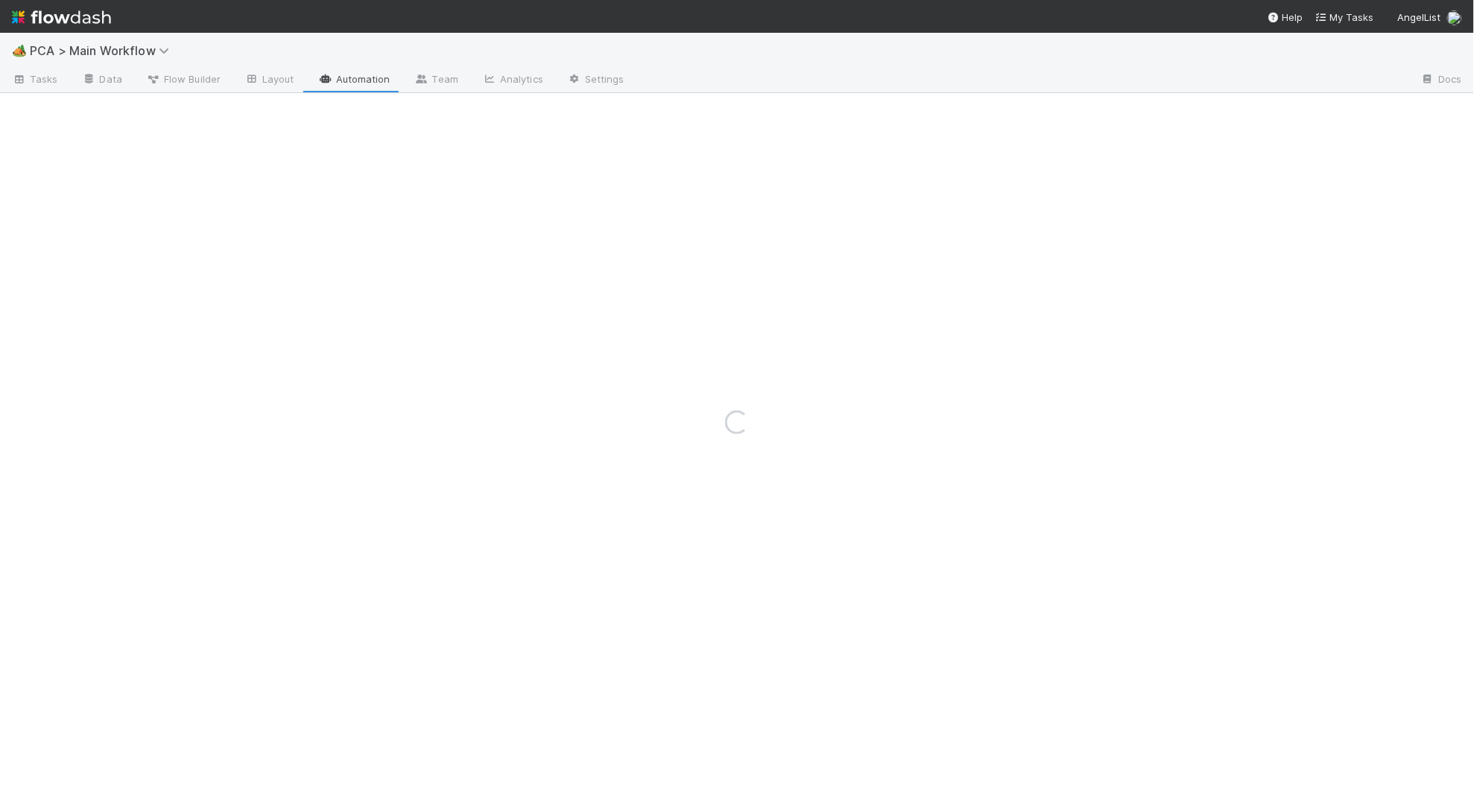
click at [359, 79] on div "Loading..." at bounding box center [737, 422] width 1474 height 779
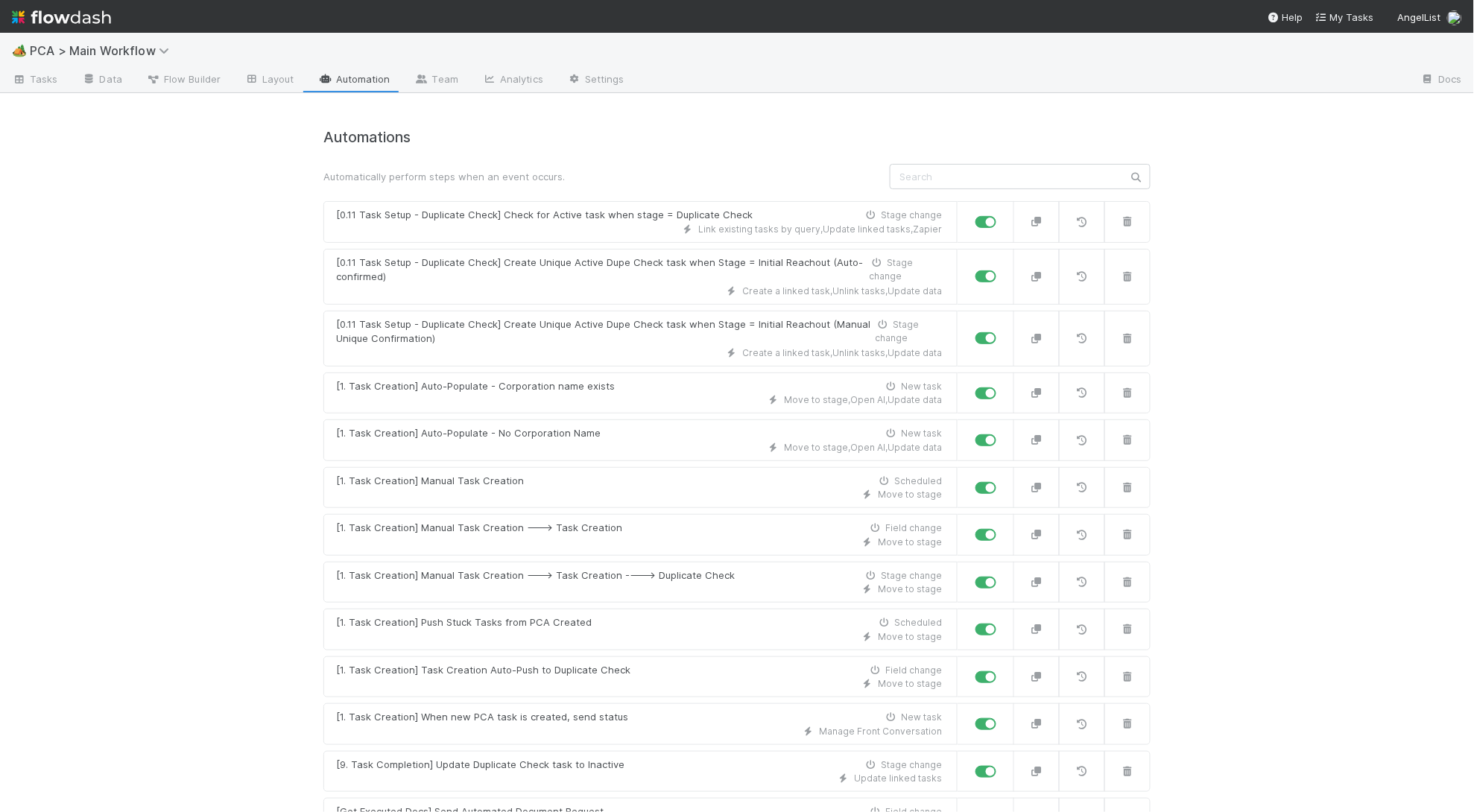
scroll to position [8418, 0]
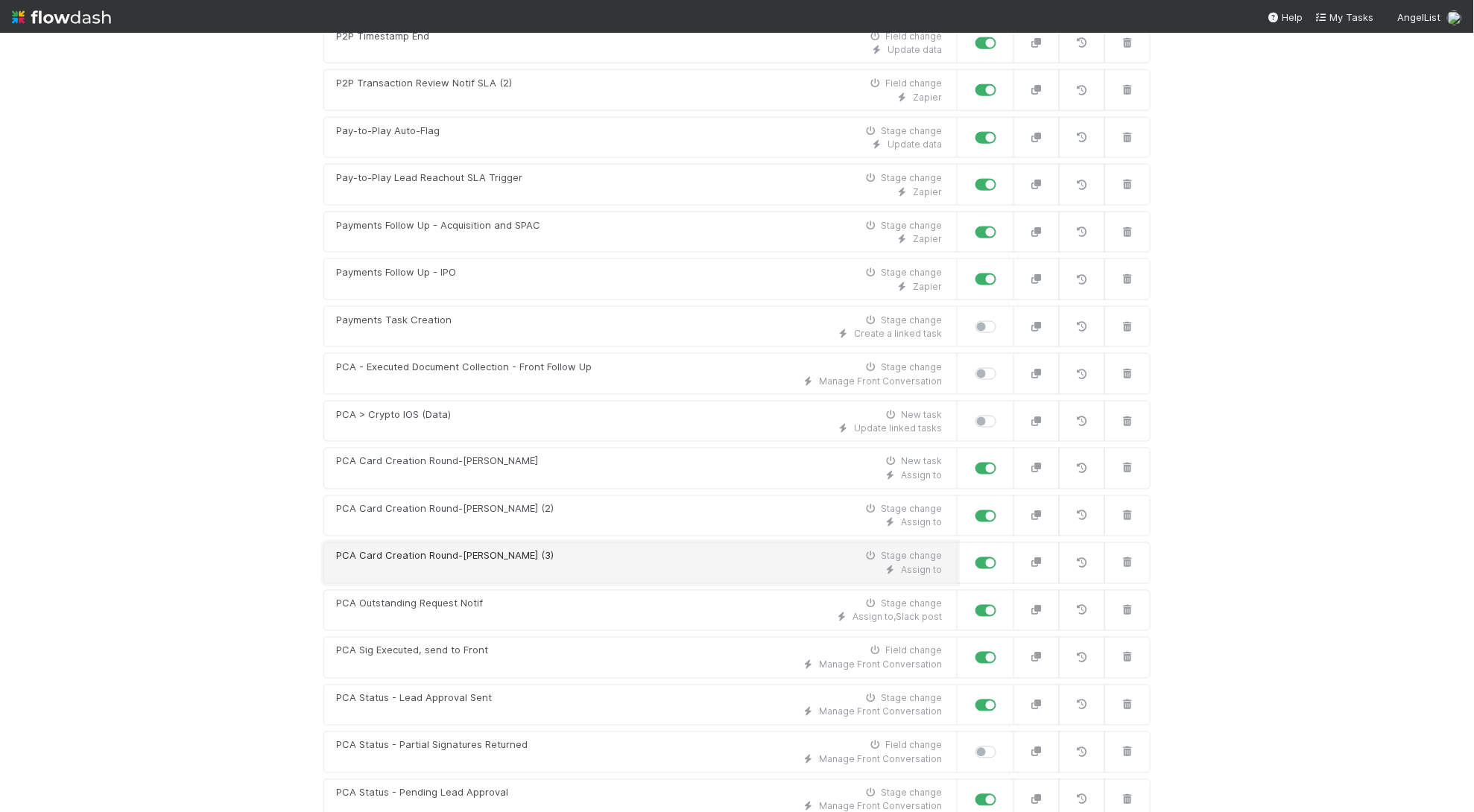
click at [473, 549] on div "PCA Card Creation Round-[PERSON_NAME] (3)" at bounding box center [445, 556] width 218 height 14
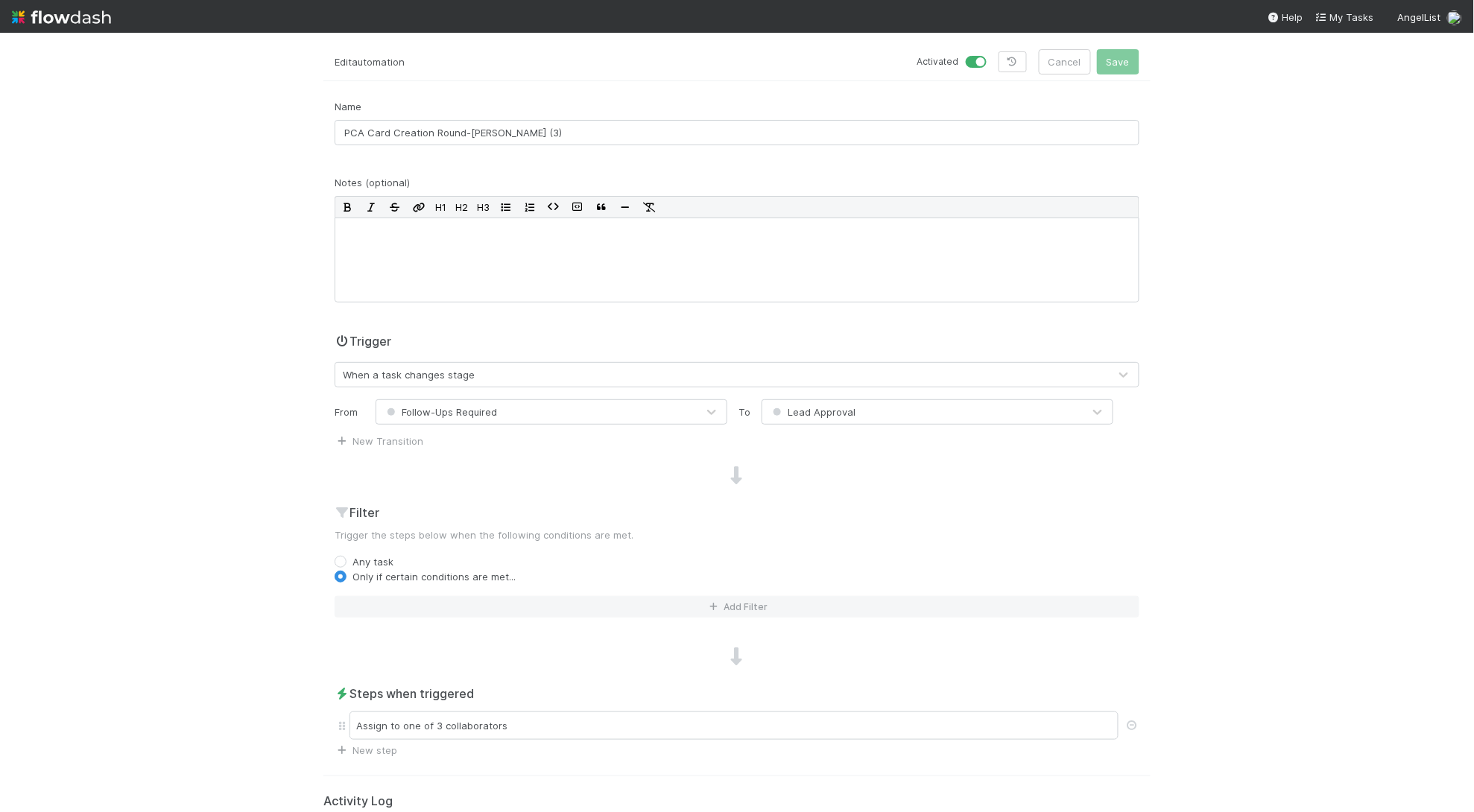
scroll to position [306, 0]
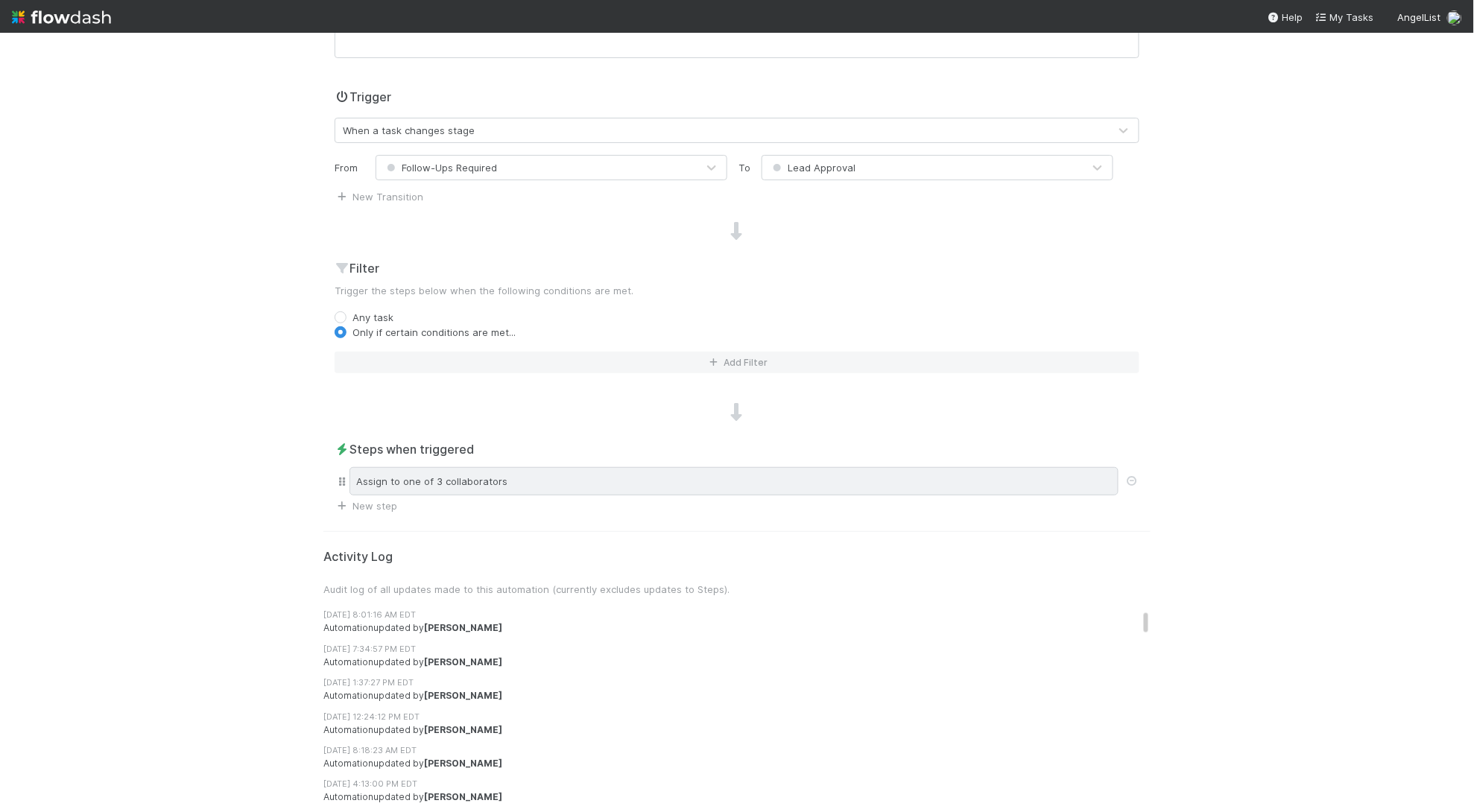
click at [537, 478] on div "Assign to one of 3 collaborators" at bounding box center [734, 481] width 769 height 28
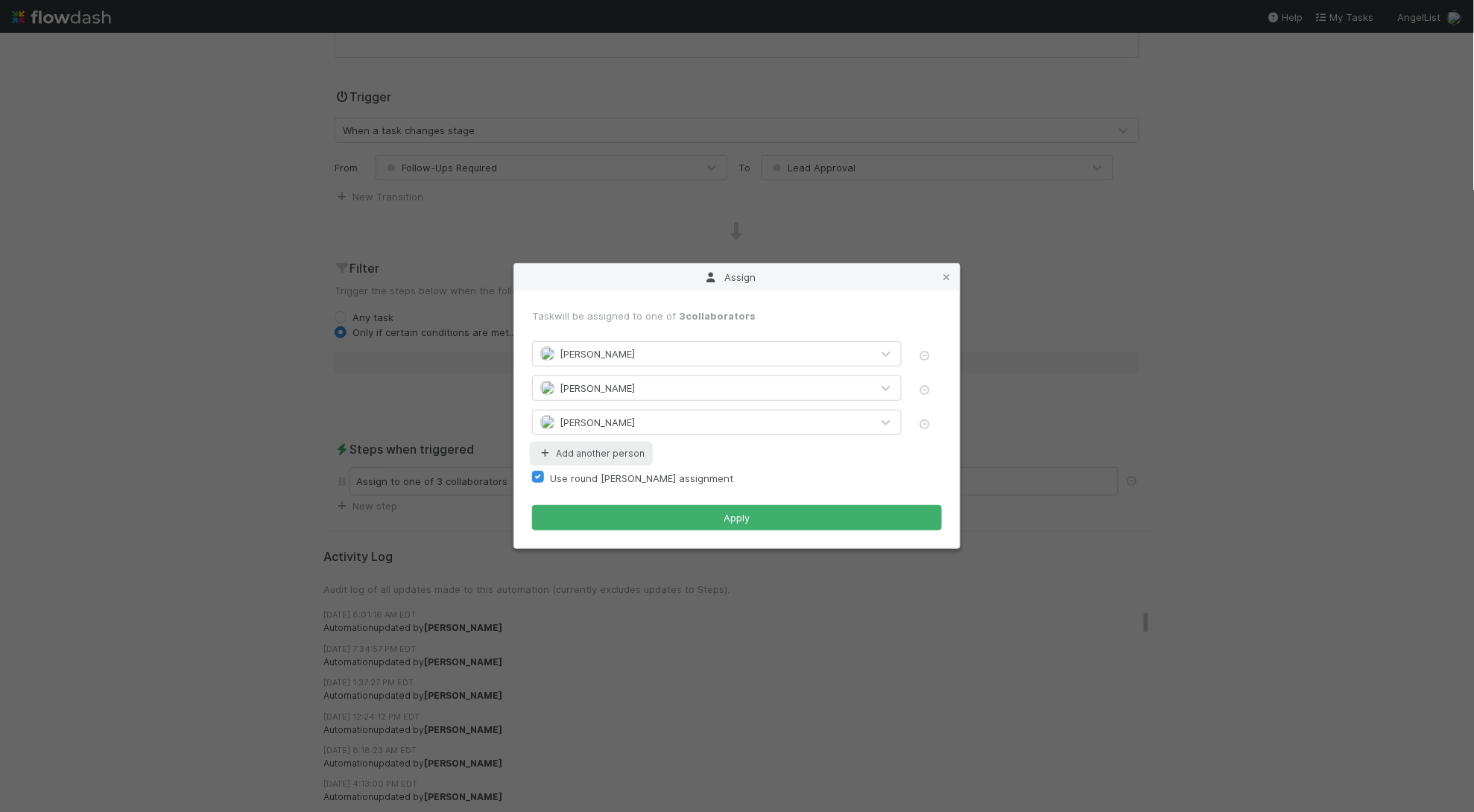
click at [611, 457] on button "Add another person" at bounding box center [591, 453] width 118 height 19
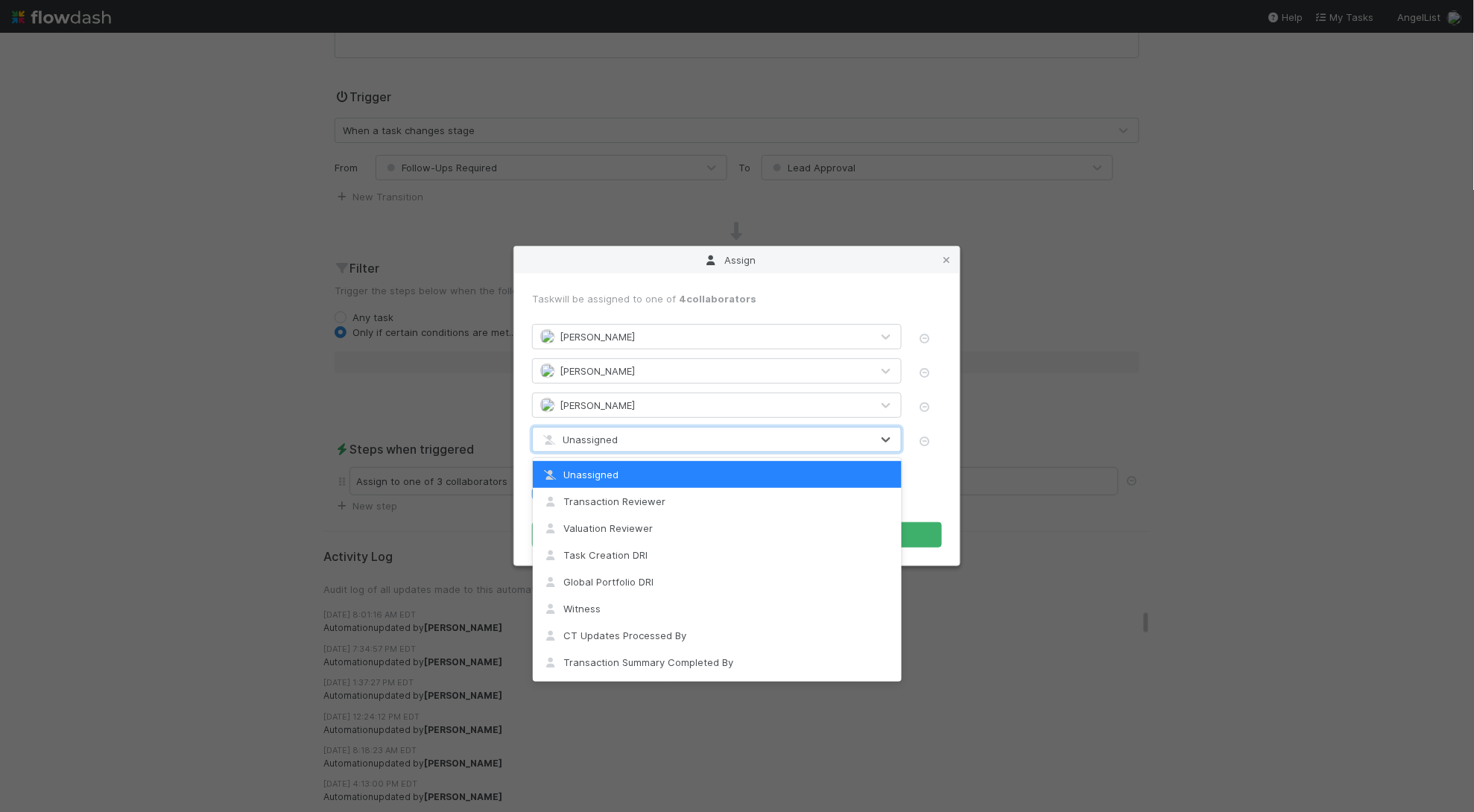
click at [615, 444] on div "Unassigned" at bounding box center [579, 439] width 78 height 14
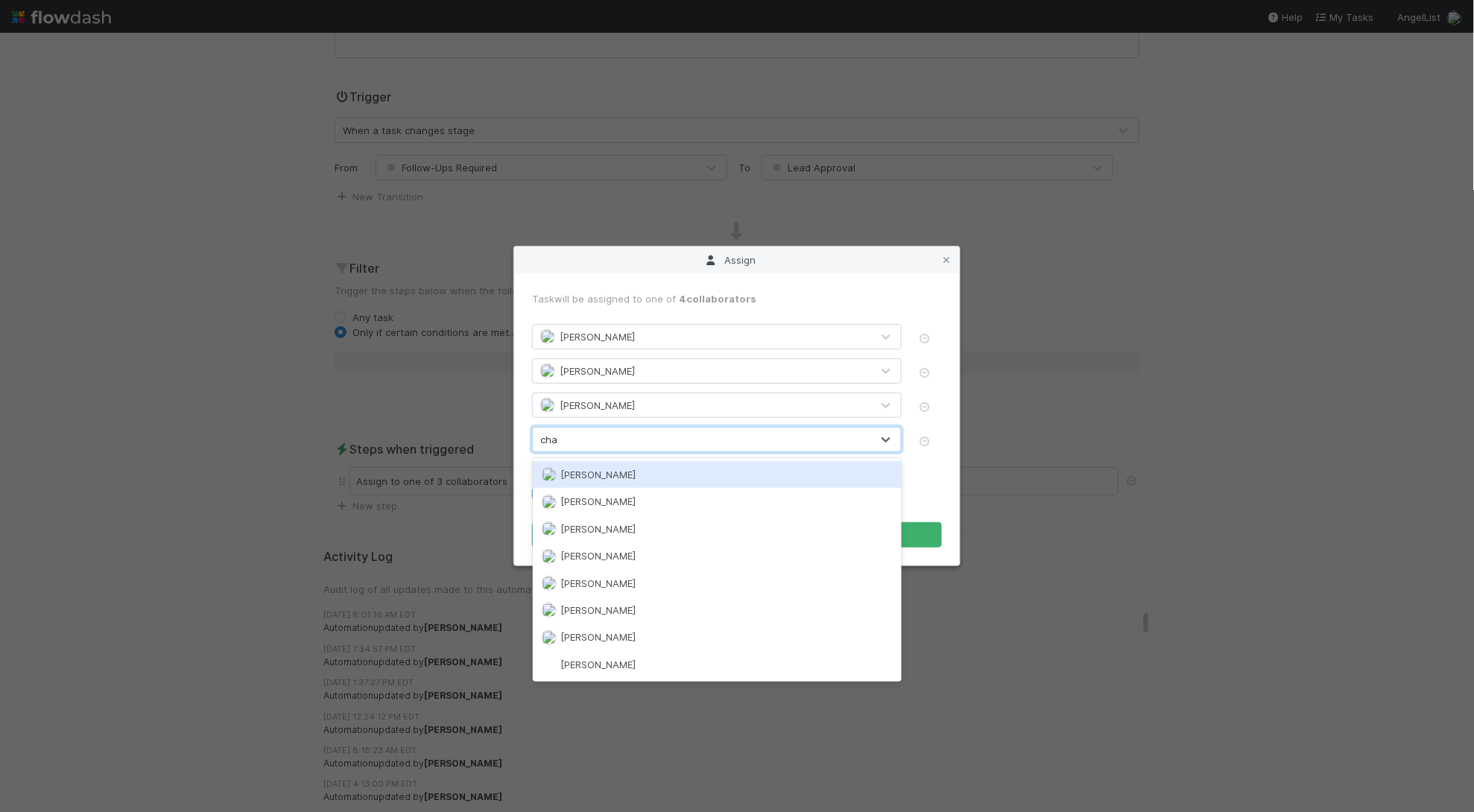
type input "char"
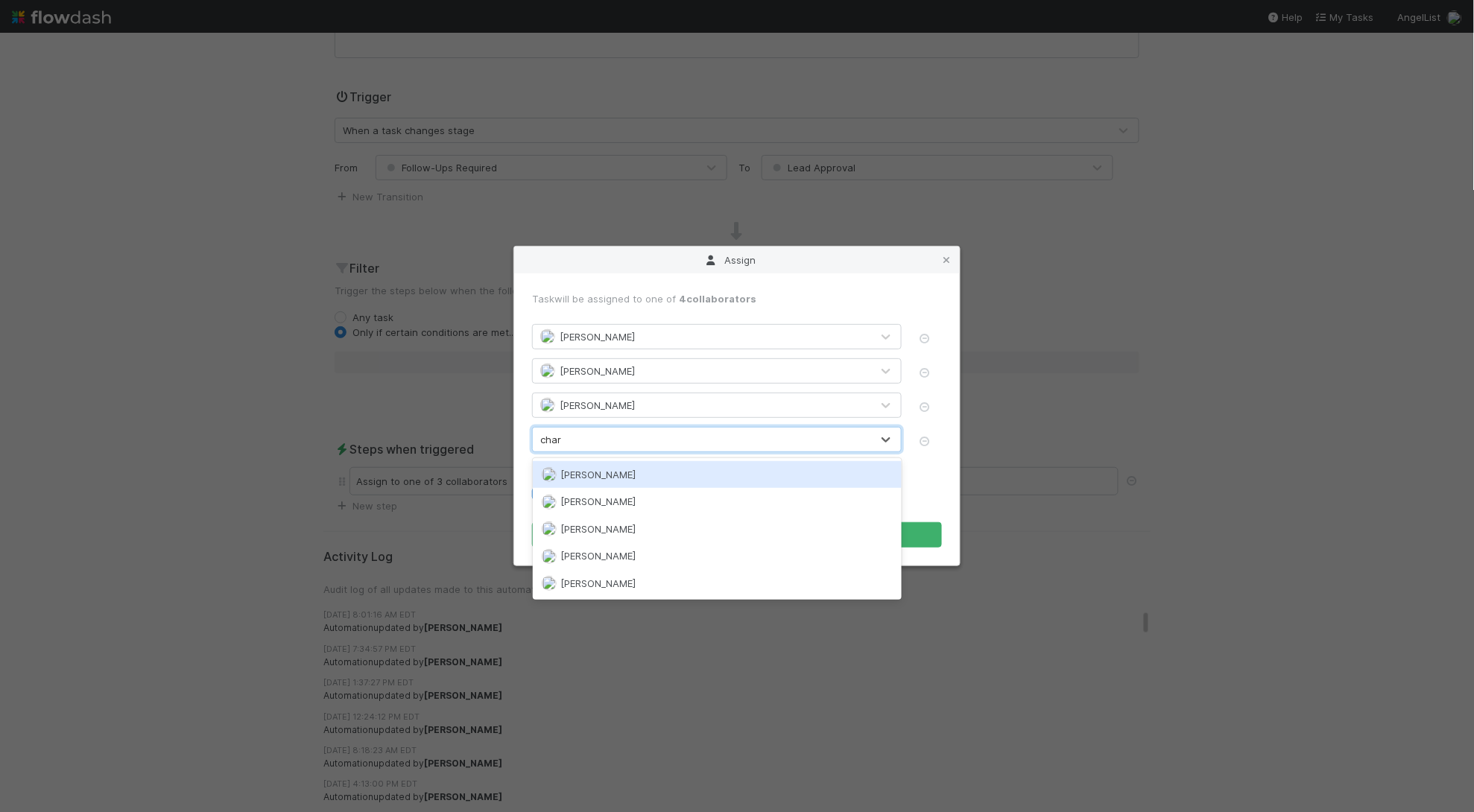
click at [626, 469] on div "[PERSON_NAME]" at bounding box center [718, 474] width 369 height 27
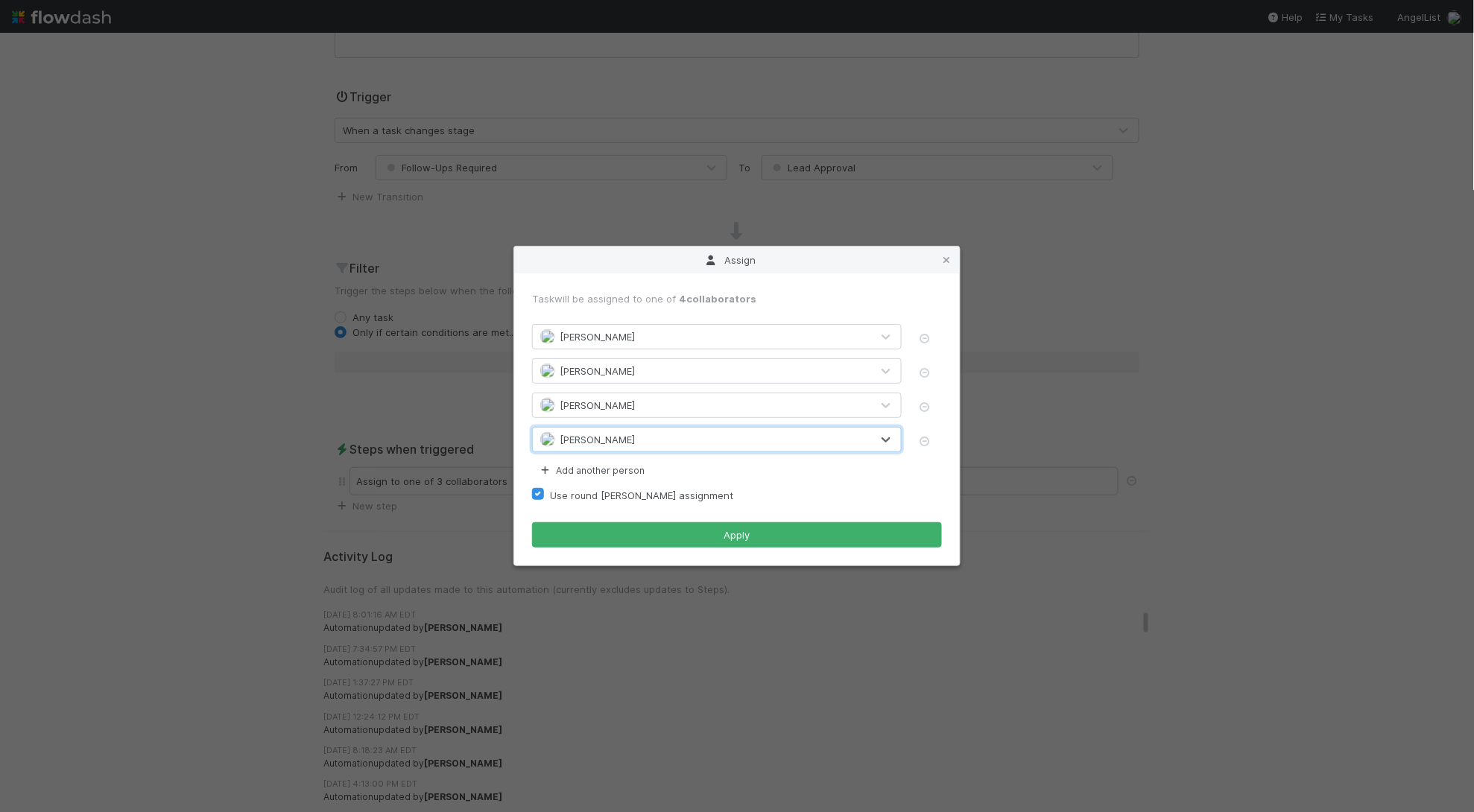
click at [690, 554] on div "Task will be assigned to one of 4 collaborators [PERSON_NAME] [PERSON_NAME] [PE…" at bounding box center [737, 419] width 446 height 292
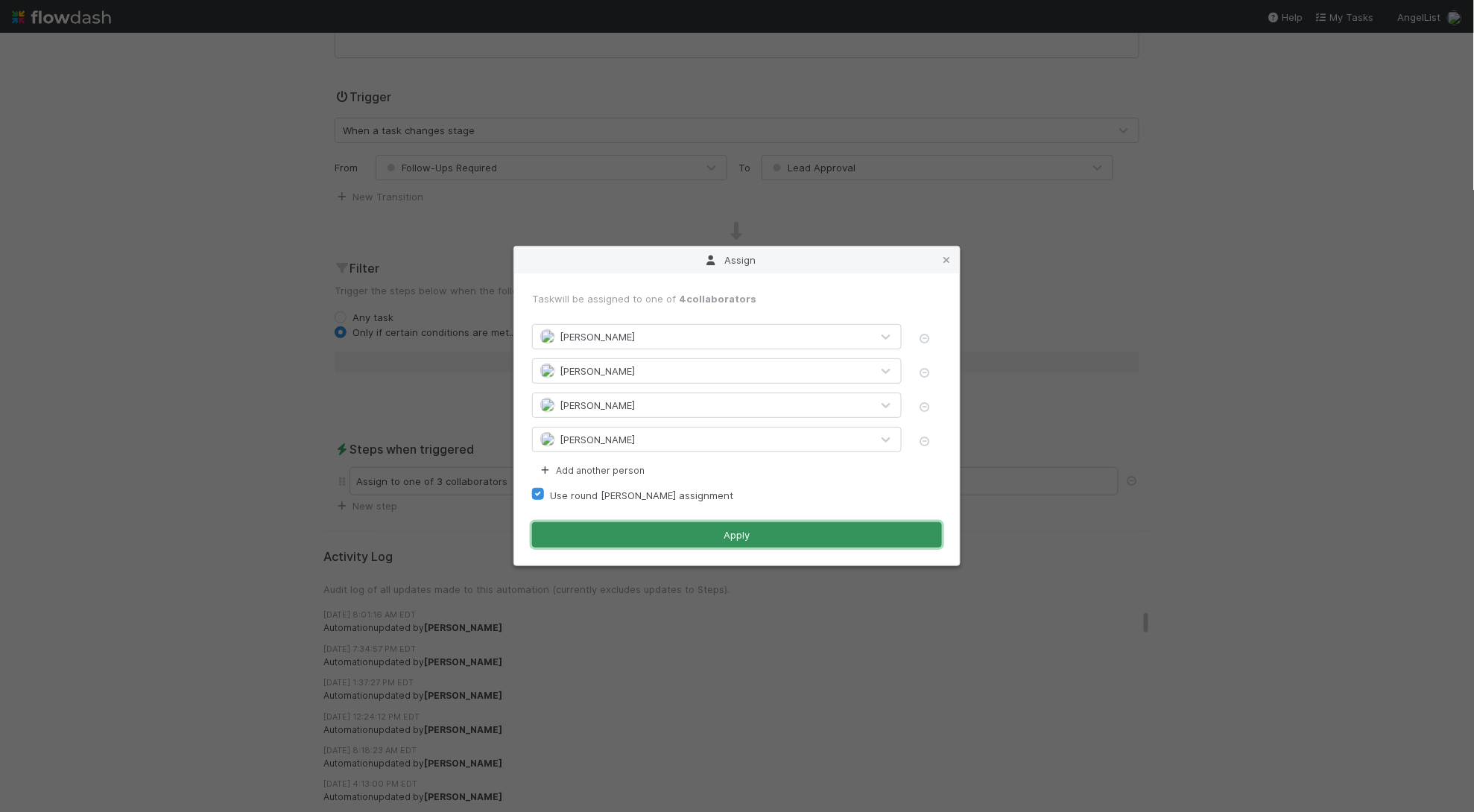
click at [692, 541] on button "Apply" at bounding box center [737, 535] width 410 height 25
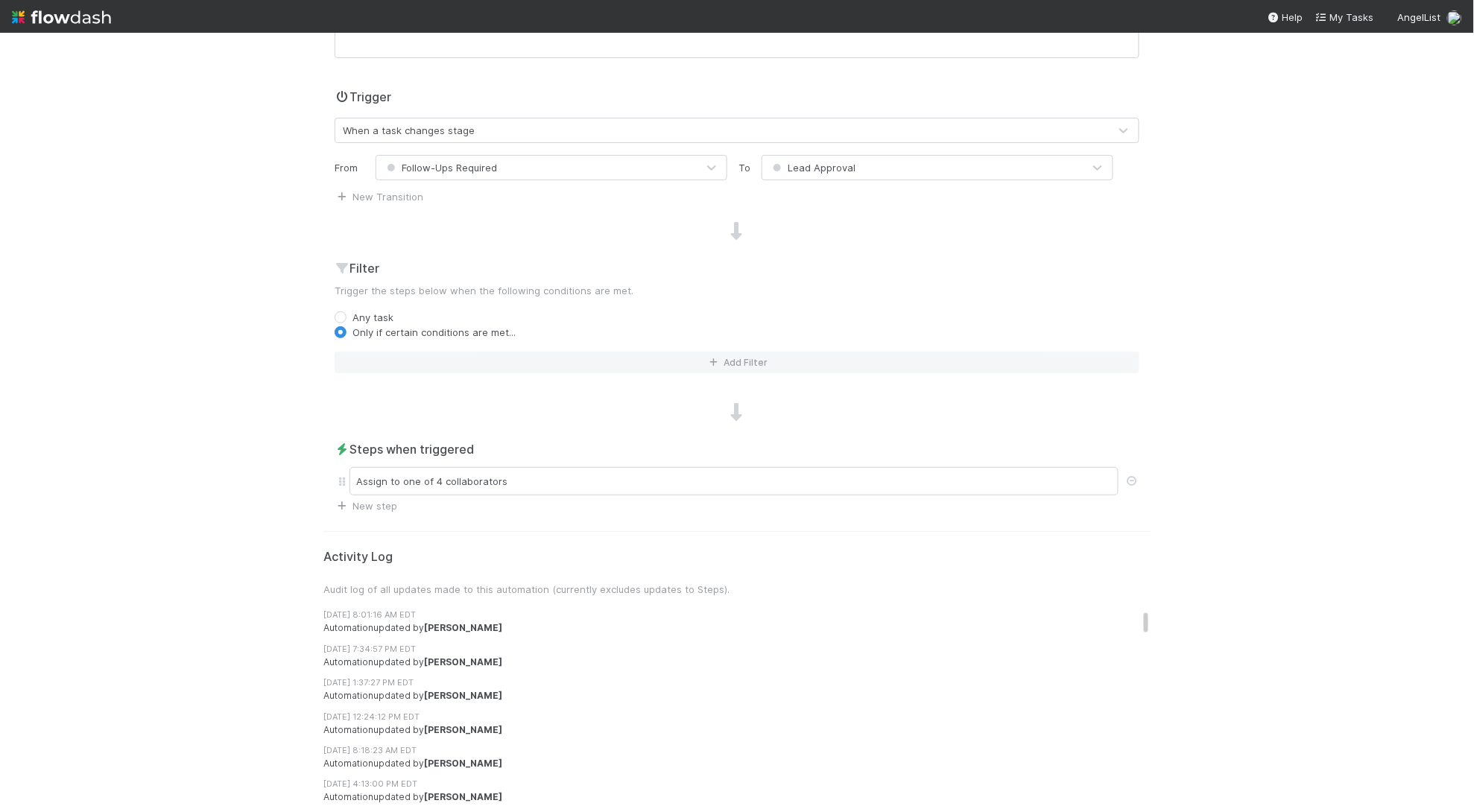
scroll to position [0, 0]
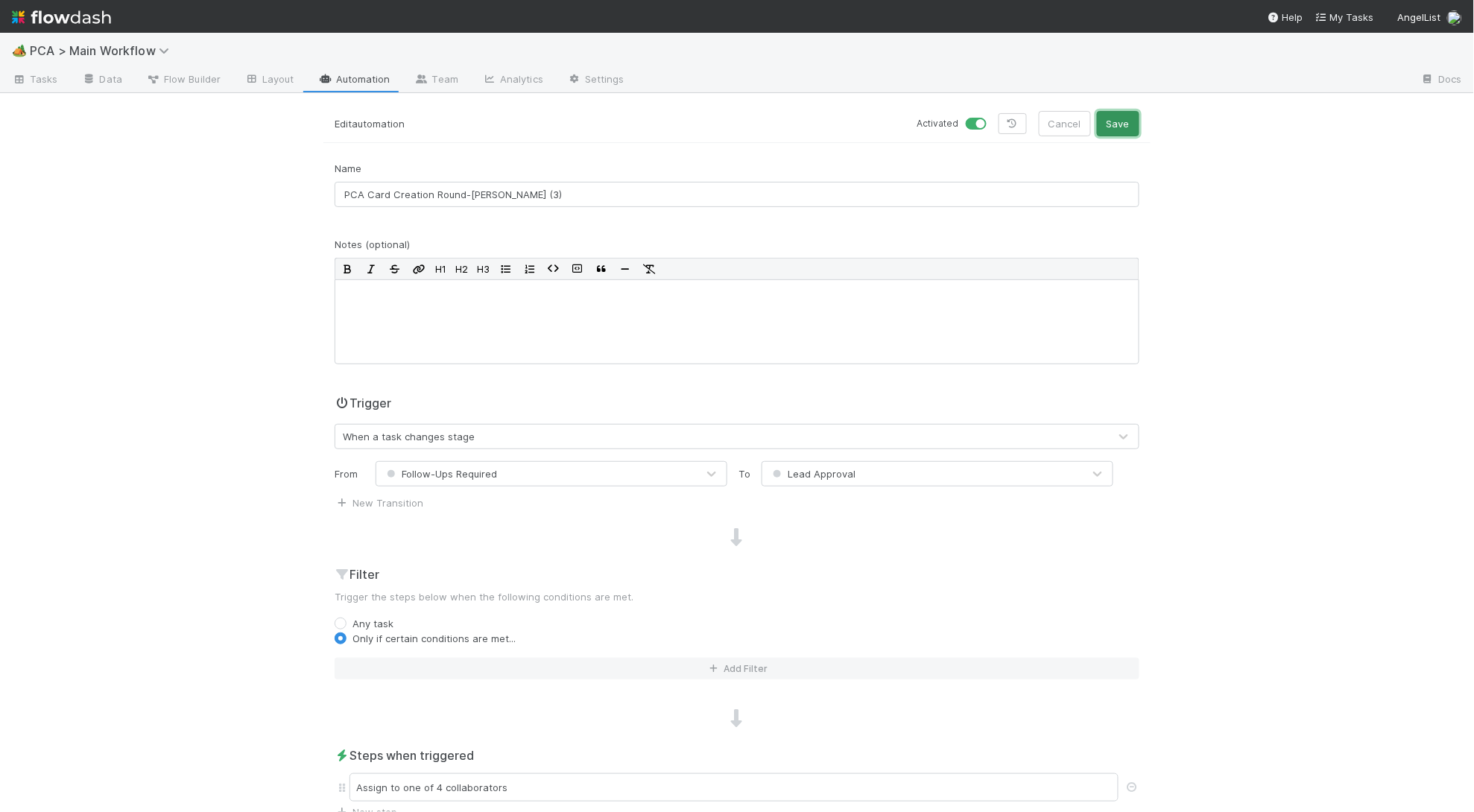
click at [1128, 115] on button "Save" at bounding box center [1118, 124] width 42 height 25
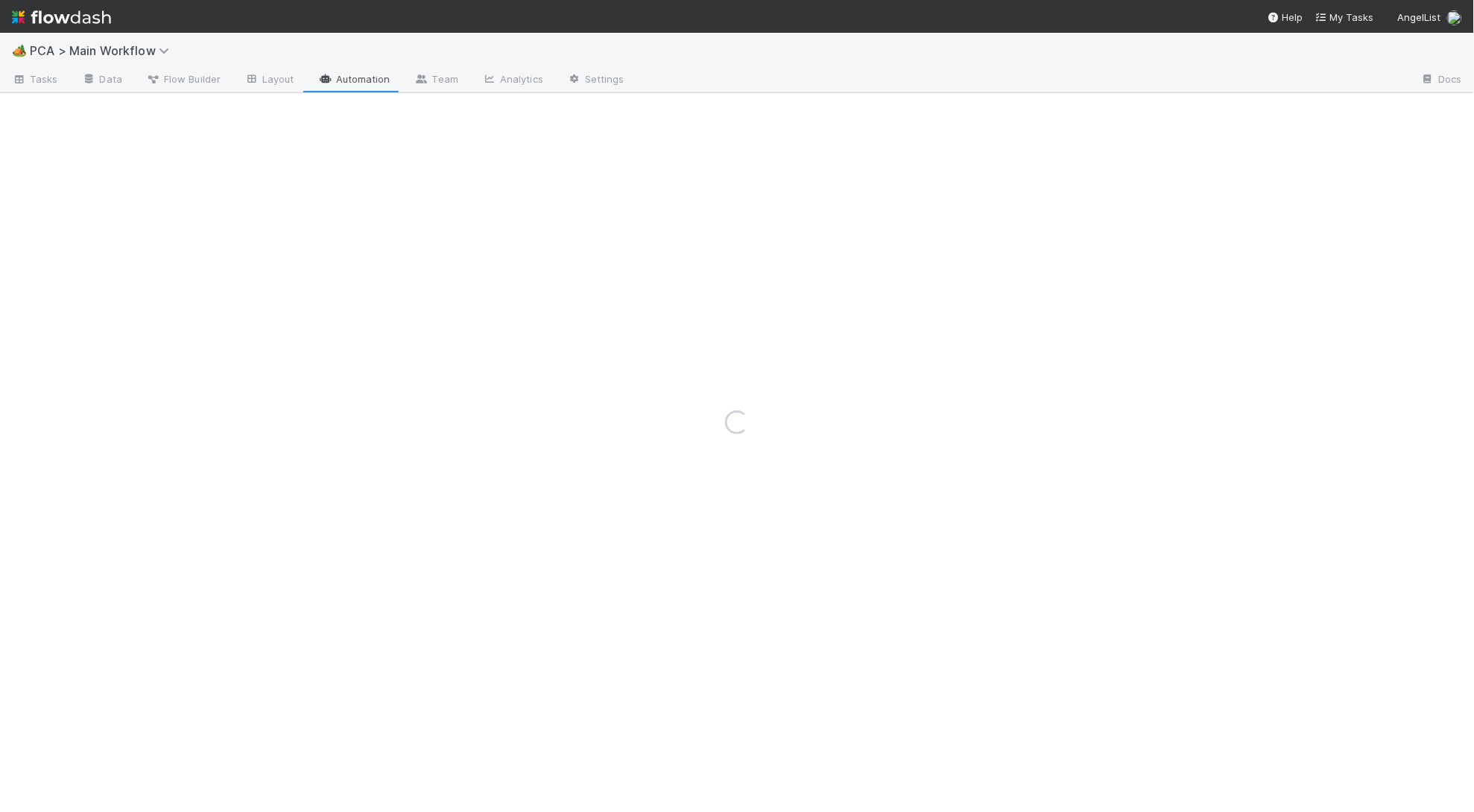
click at [361, 83] on div "Loading..." at bounding box center [737, 422] width 1474 height 779
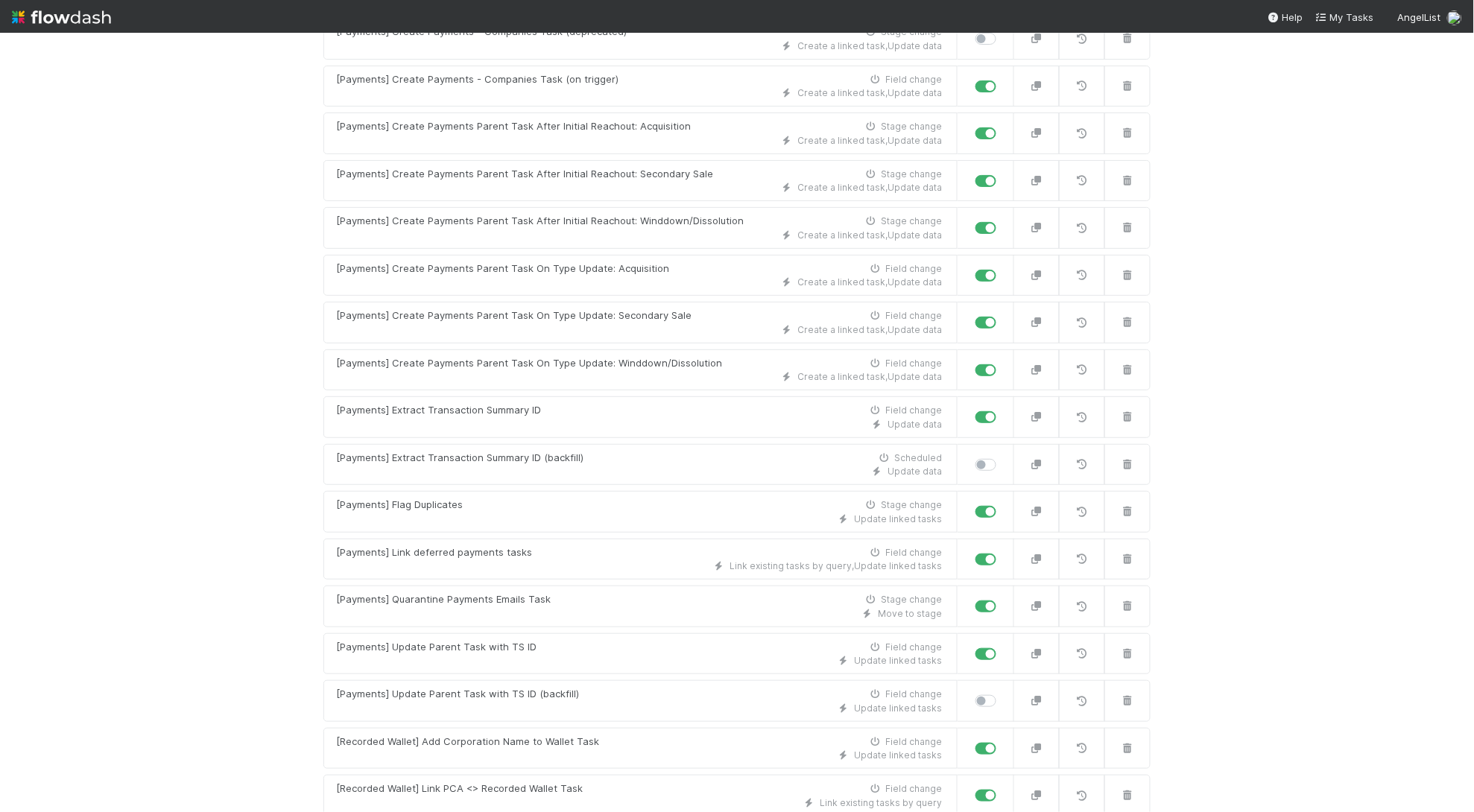
scroll to position [3157, 0]
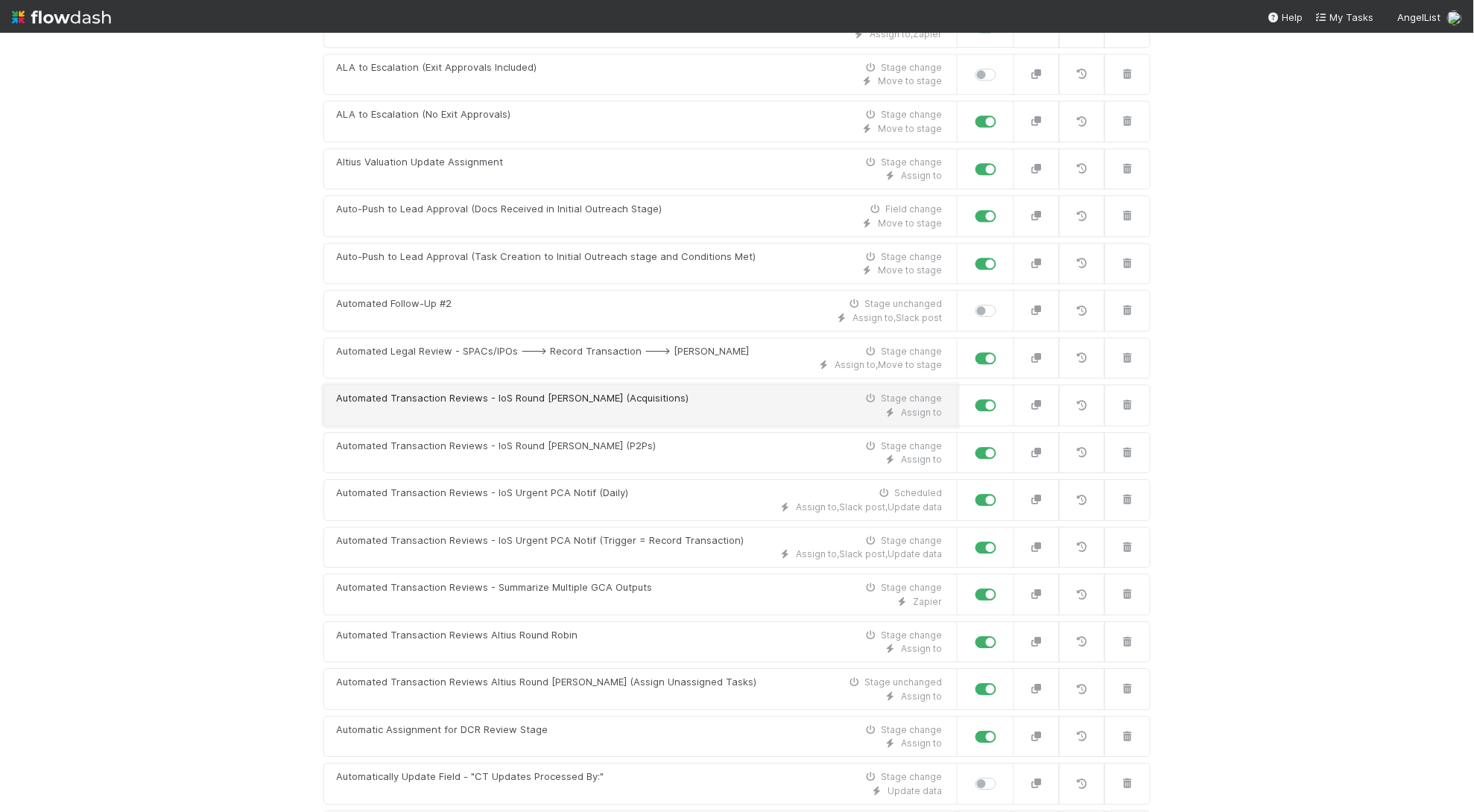
click at [664, 406] on div "Automated Transaction Reviews - IoS Round [PERSON_NAME] (Acquisitions) Stage ch…" at bounding box center [639, 398] width 606 height 14
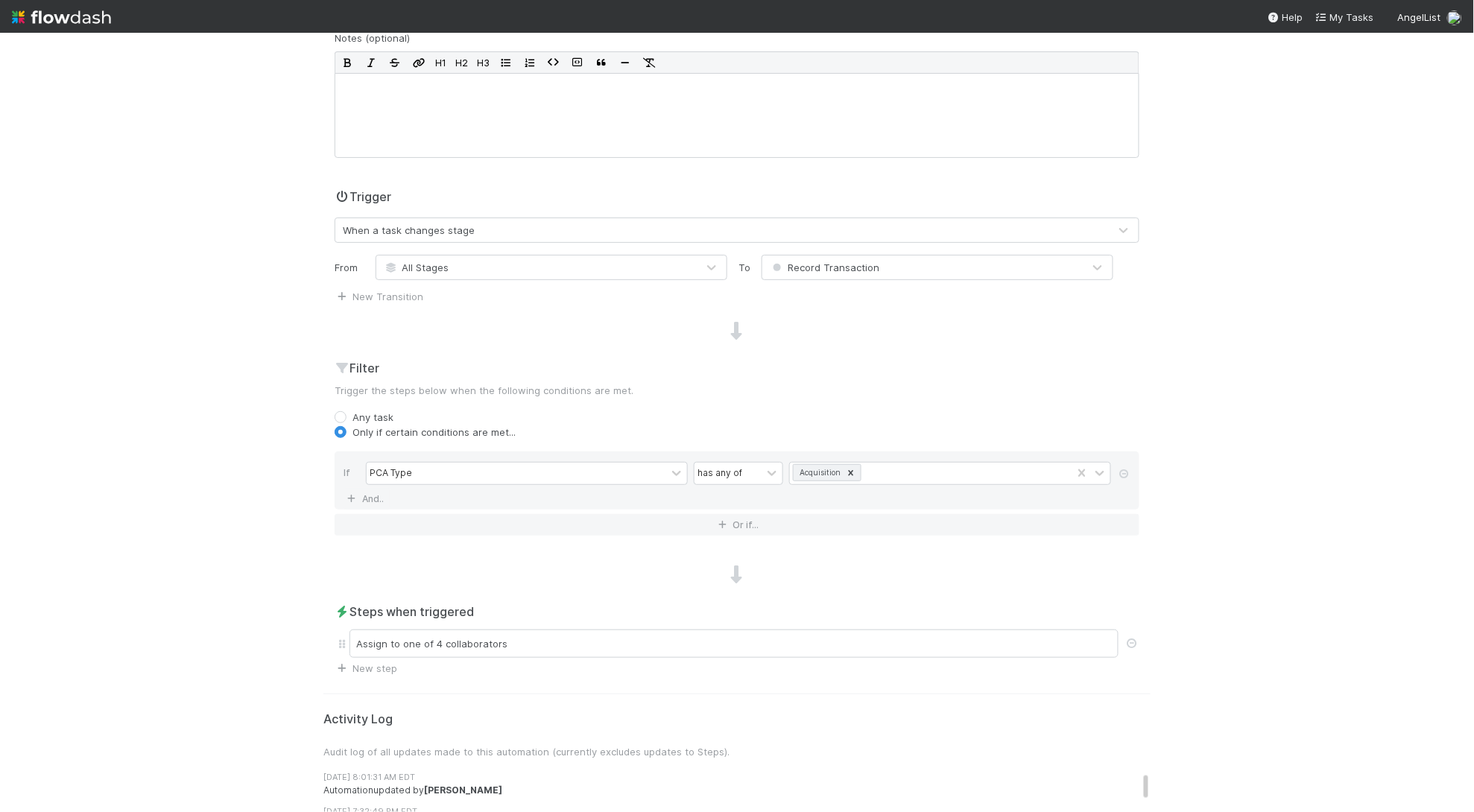
scroll to position [314, 0]
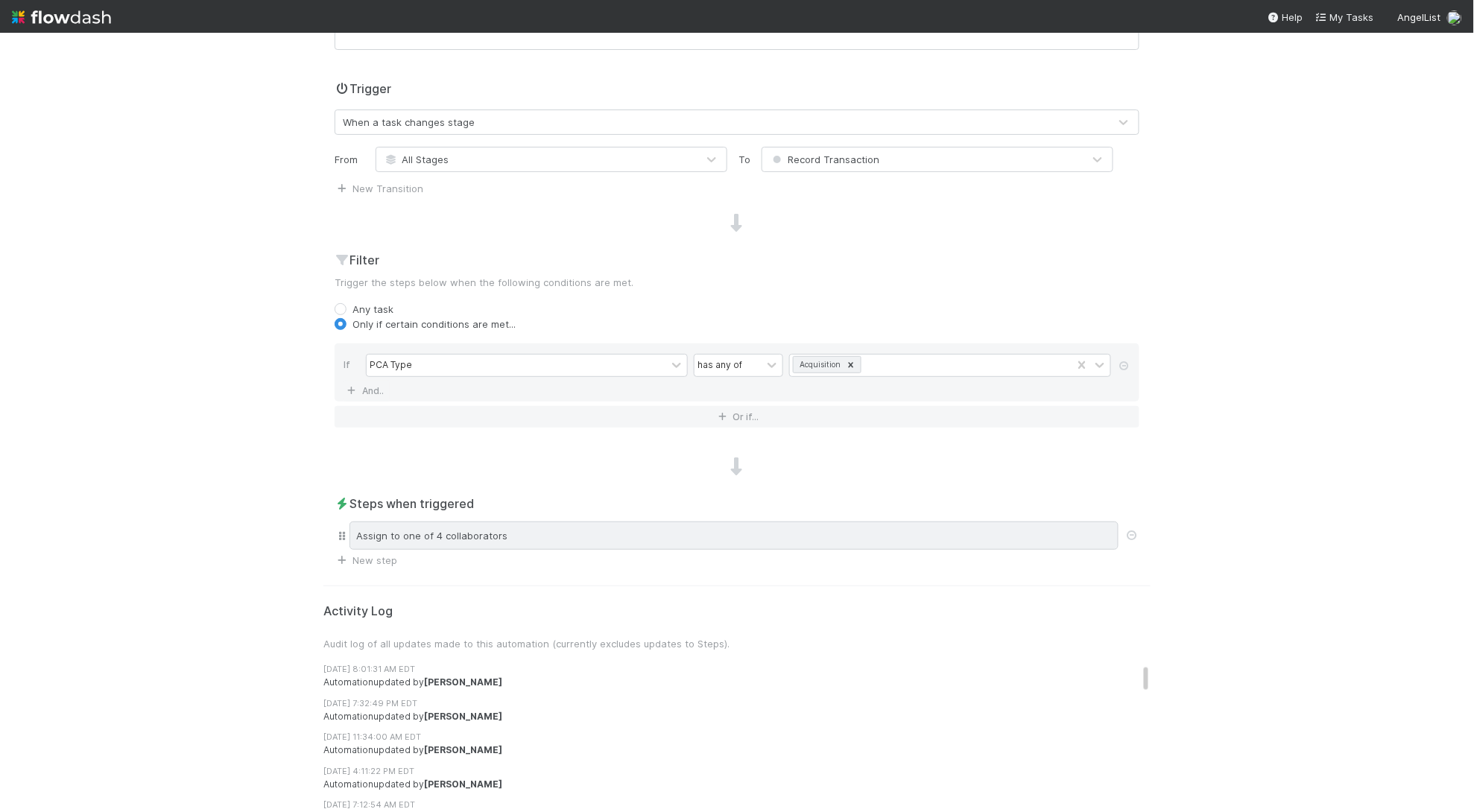
click at [560, 537] on div "Assign to one of 4 collaborators" at bounding box center [734, 535] width 769 height 28
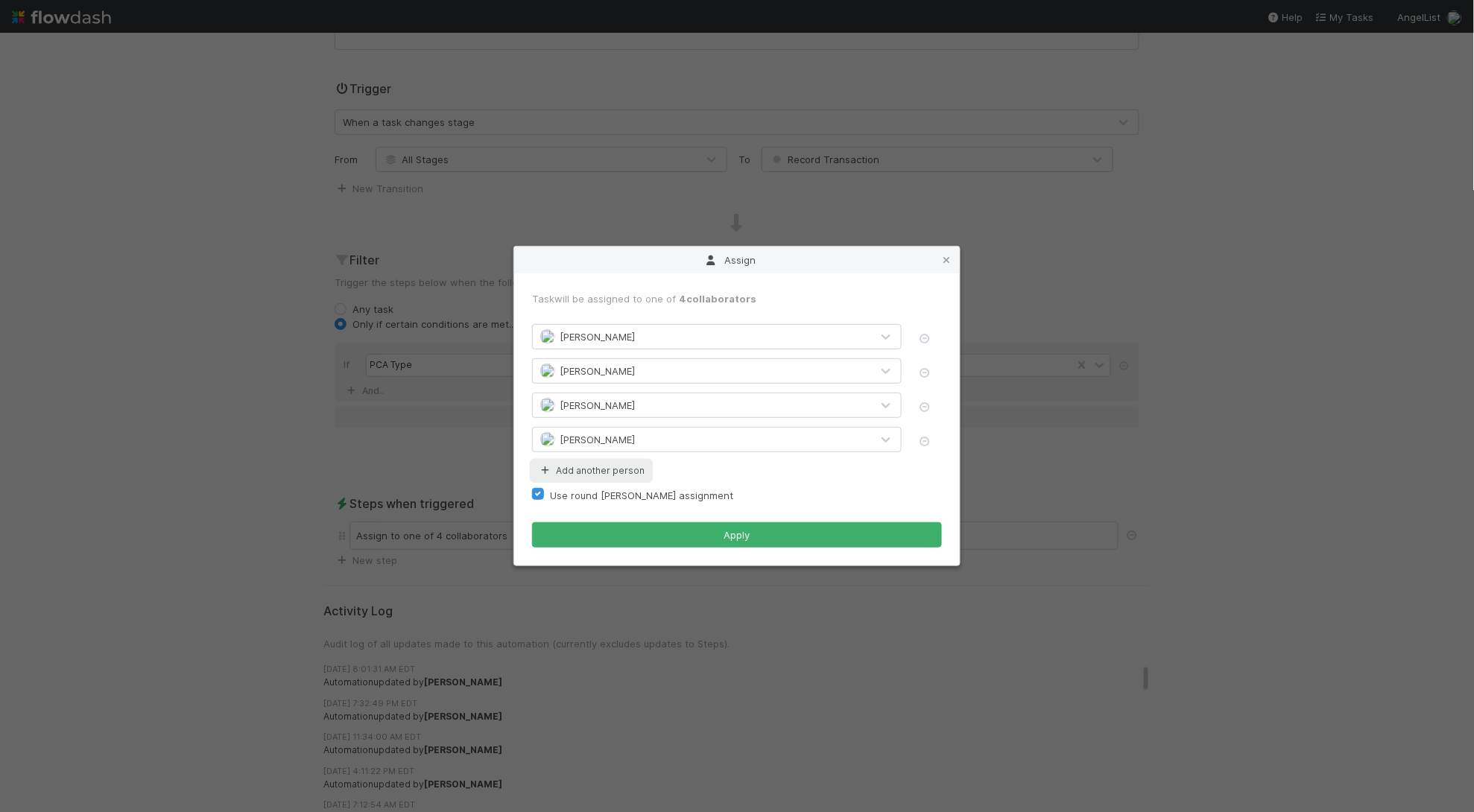
click at [615, 472] on button "Add another person" at bounding box center [591, 470] width 118 height 19
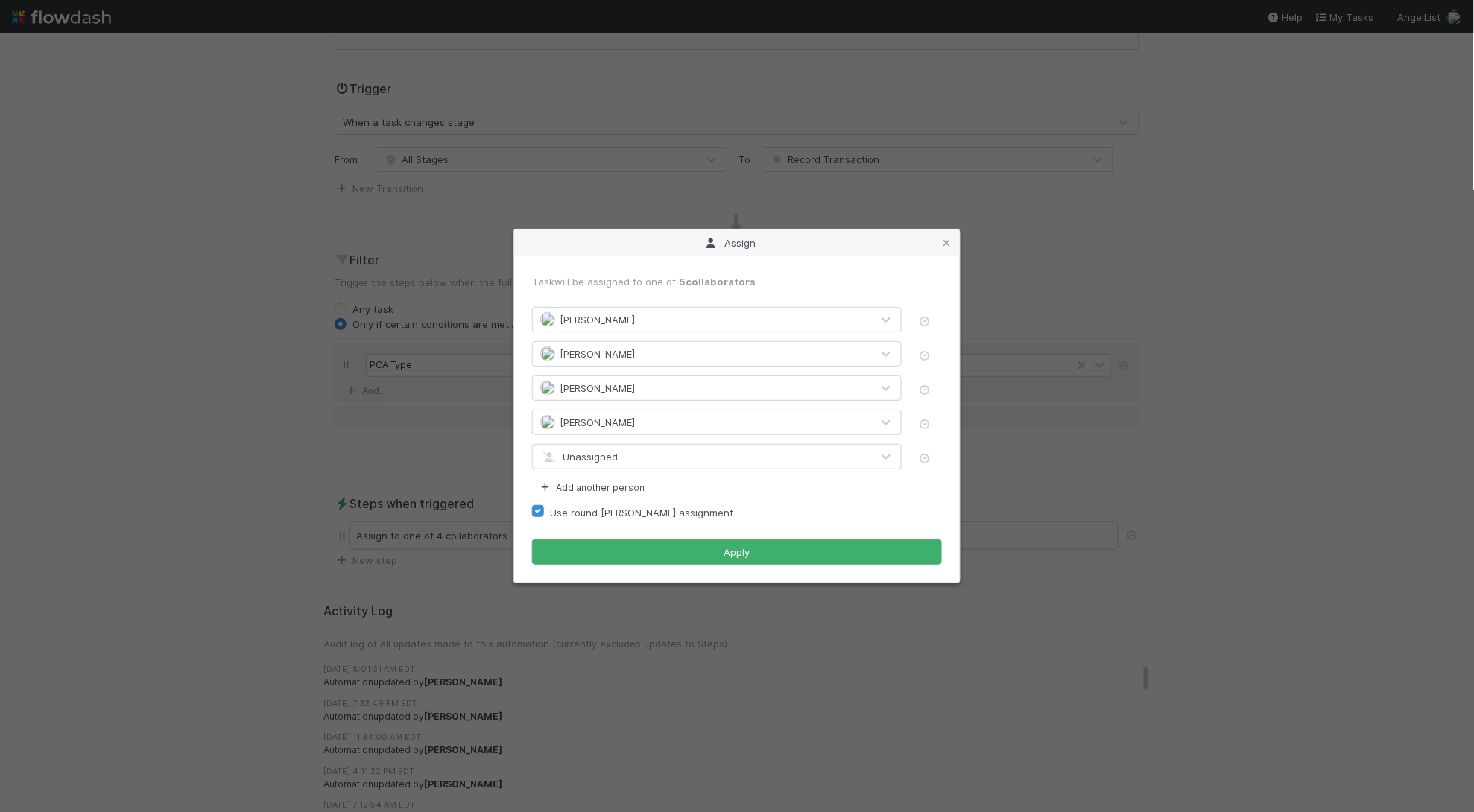
click at [631, 450] on div "Unassigned" at bounding box center [702, 456] width 338 height 23
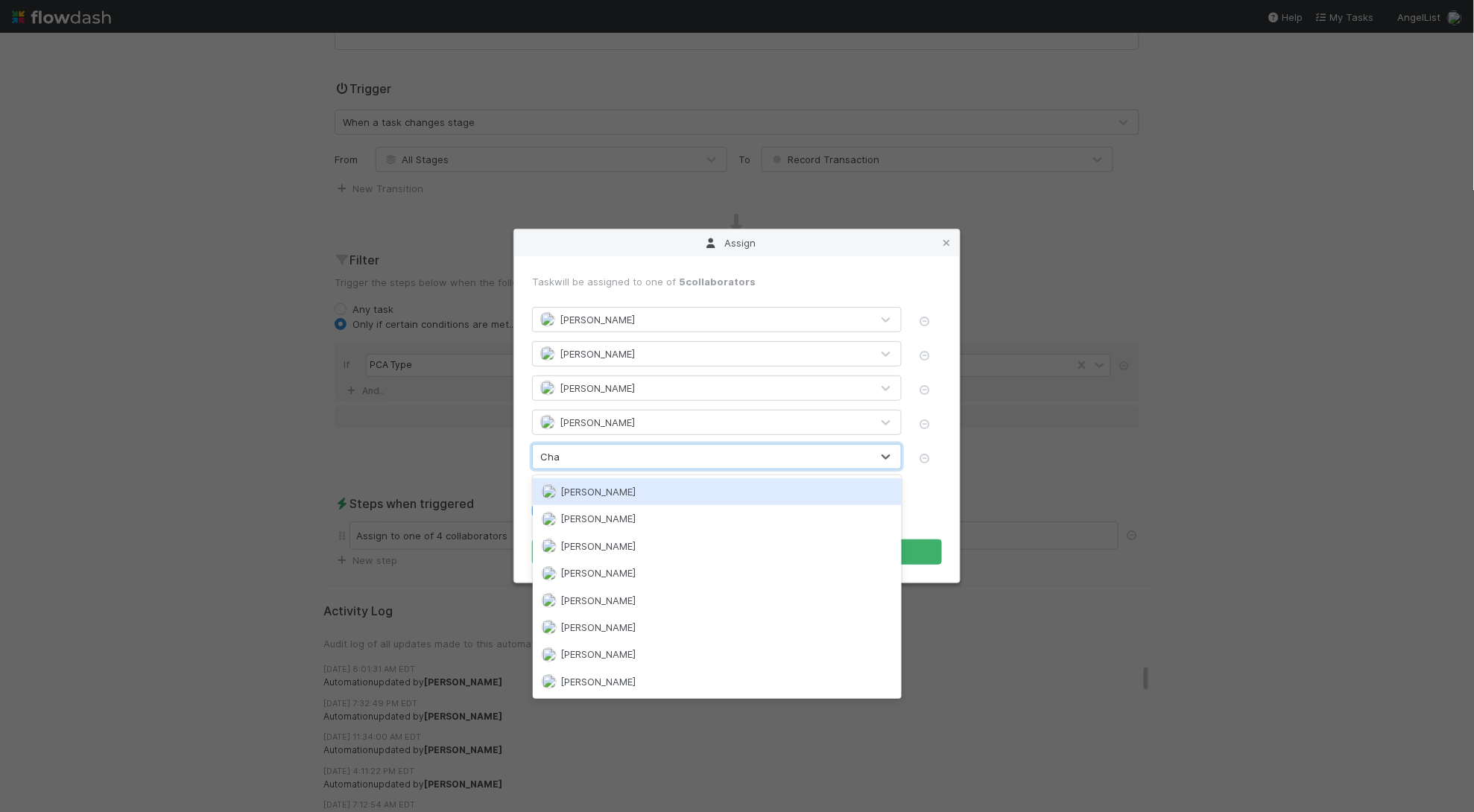
type input "Char"
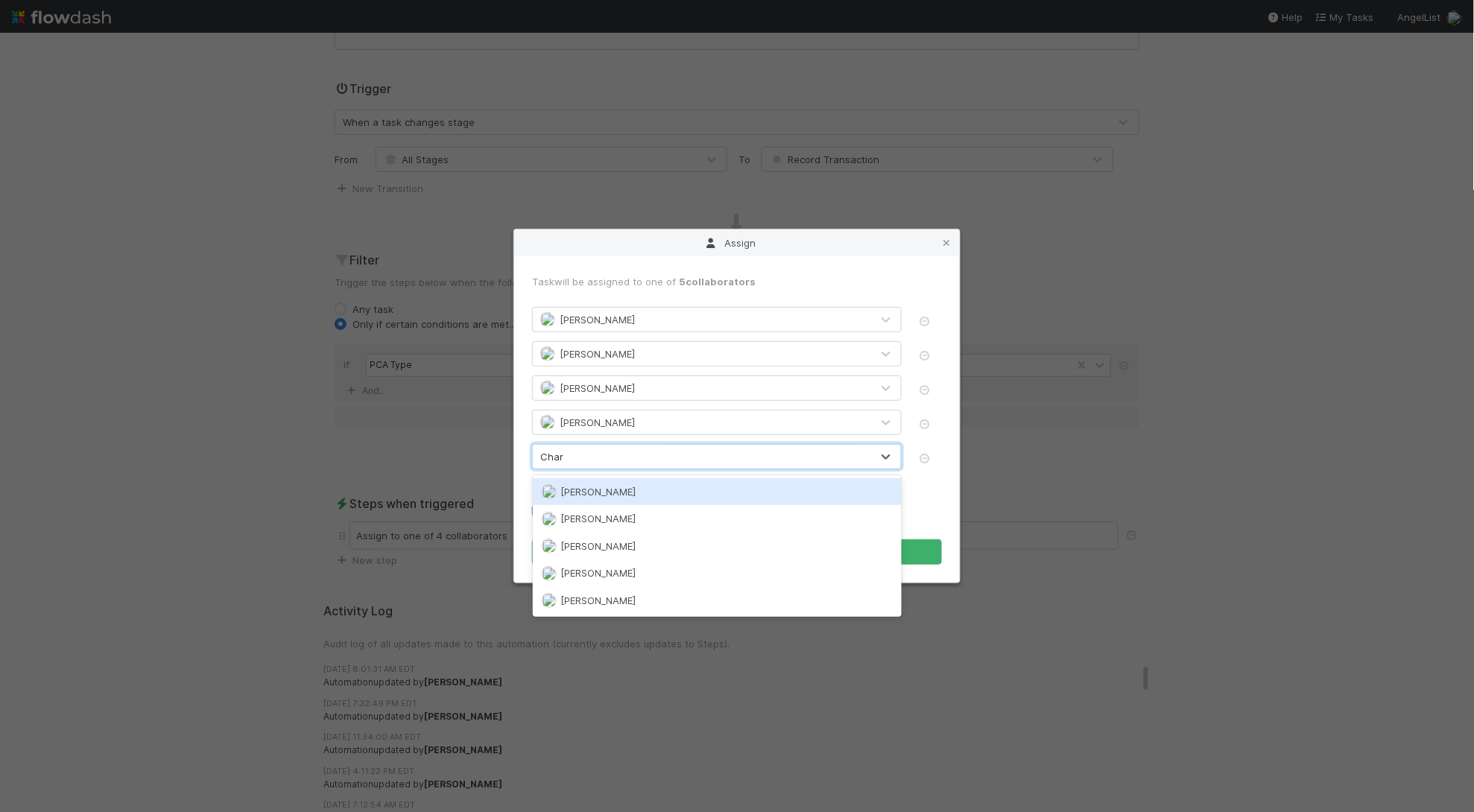
click at [619, 484] on div "[PERSON_NAME]" at bounding box center [718, 491] width 369 height 27
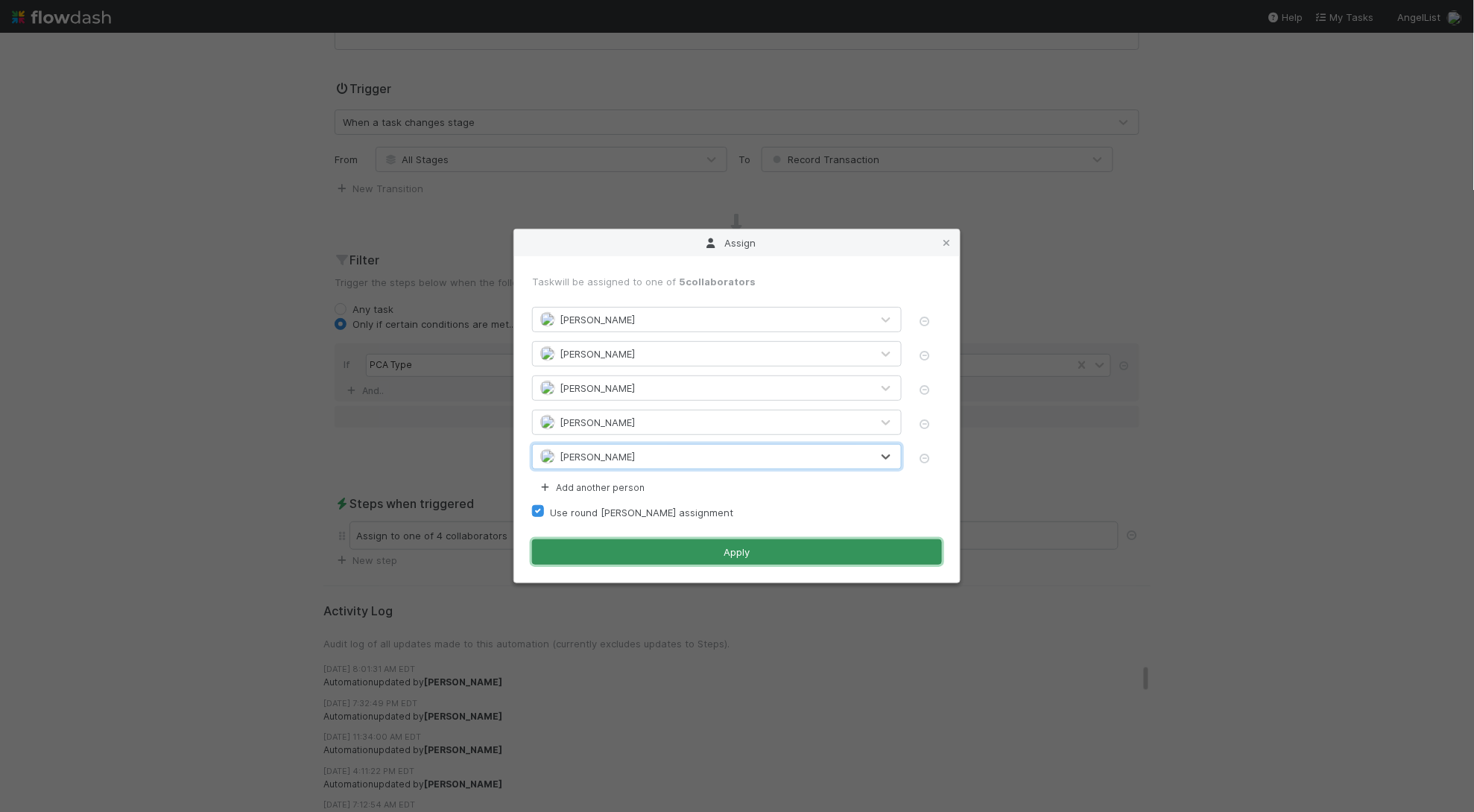
click at [689, 550] on button "Apply" at bounding box center [737, 552] width 410 height 25
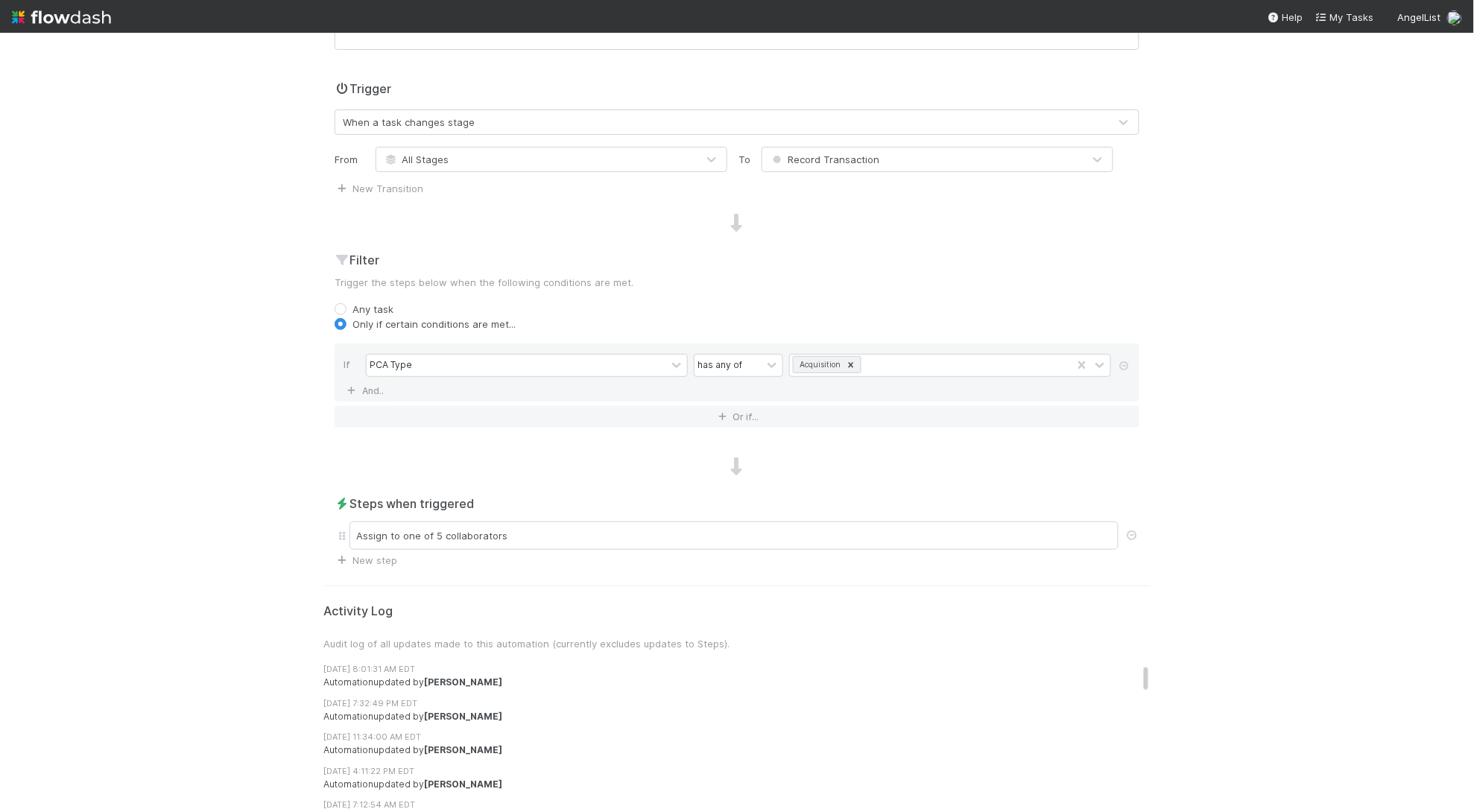
scroll to position [0, 0]
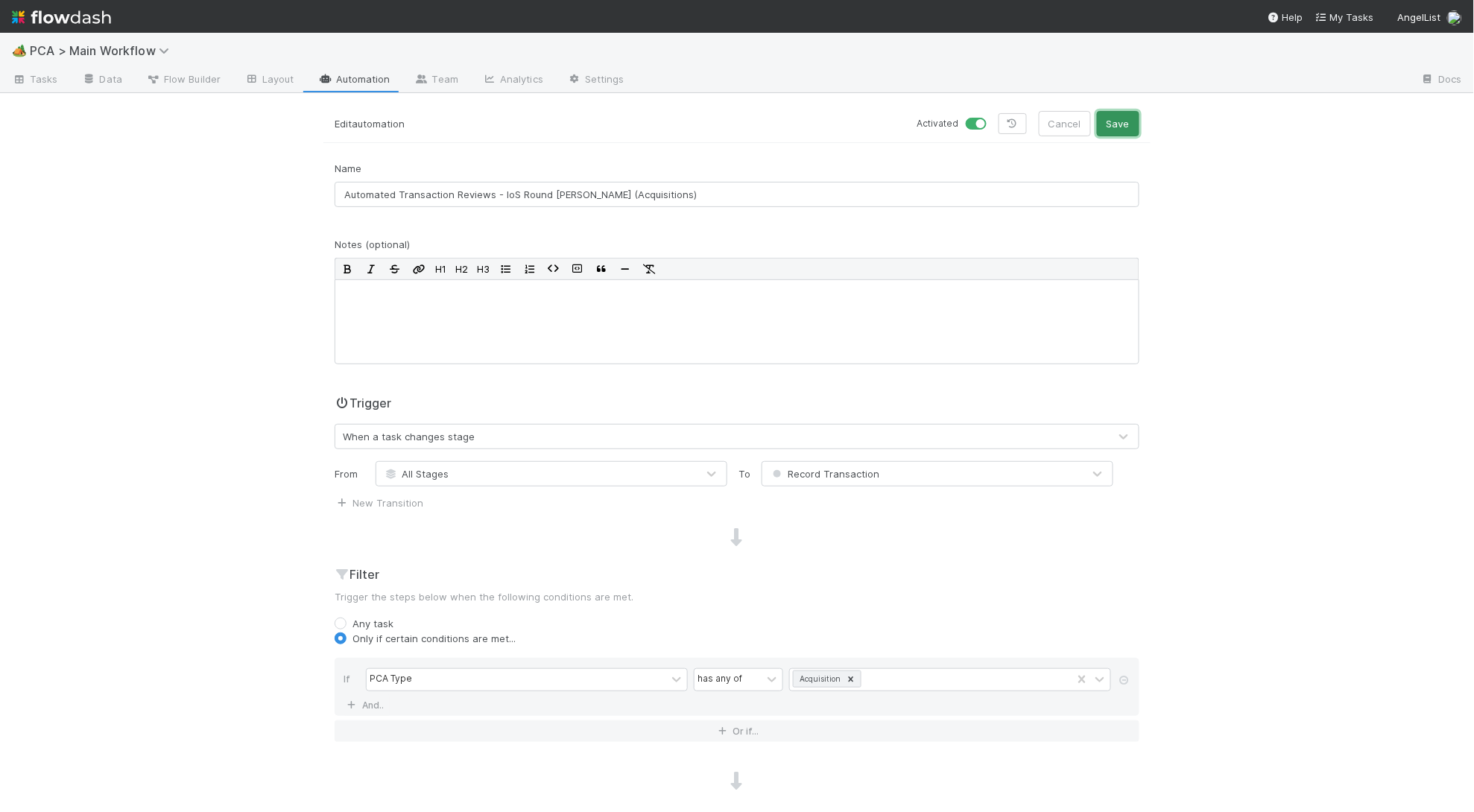
click at [1124, 118] on button "Save" at bounding box center [1118, 124] width 42 height 25
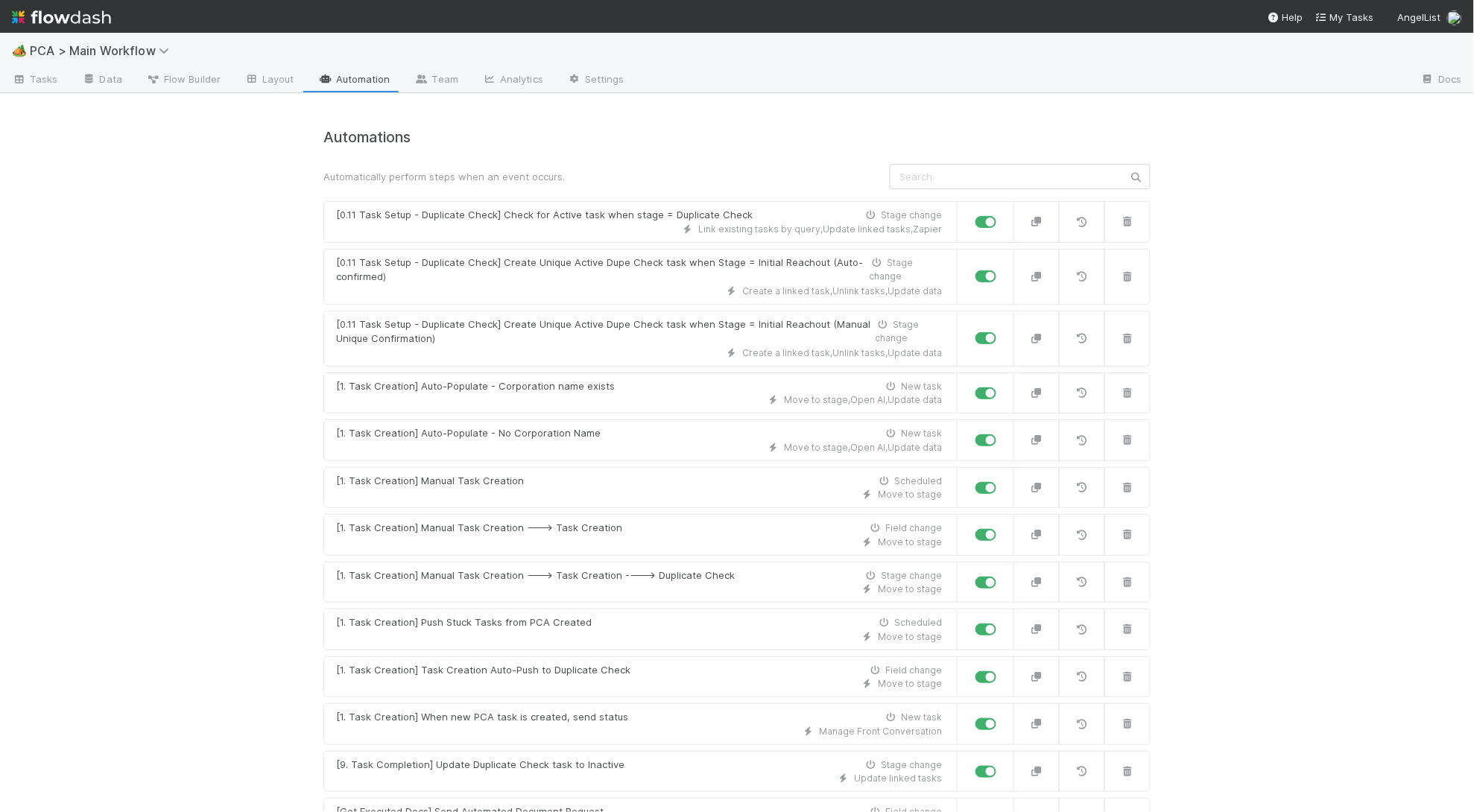
scroll to position [3157, 0]
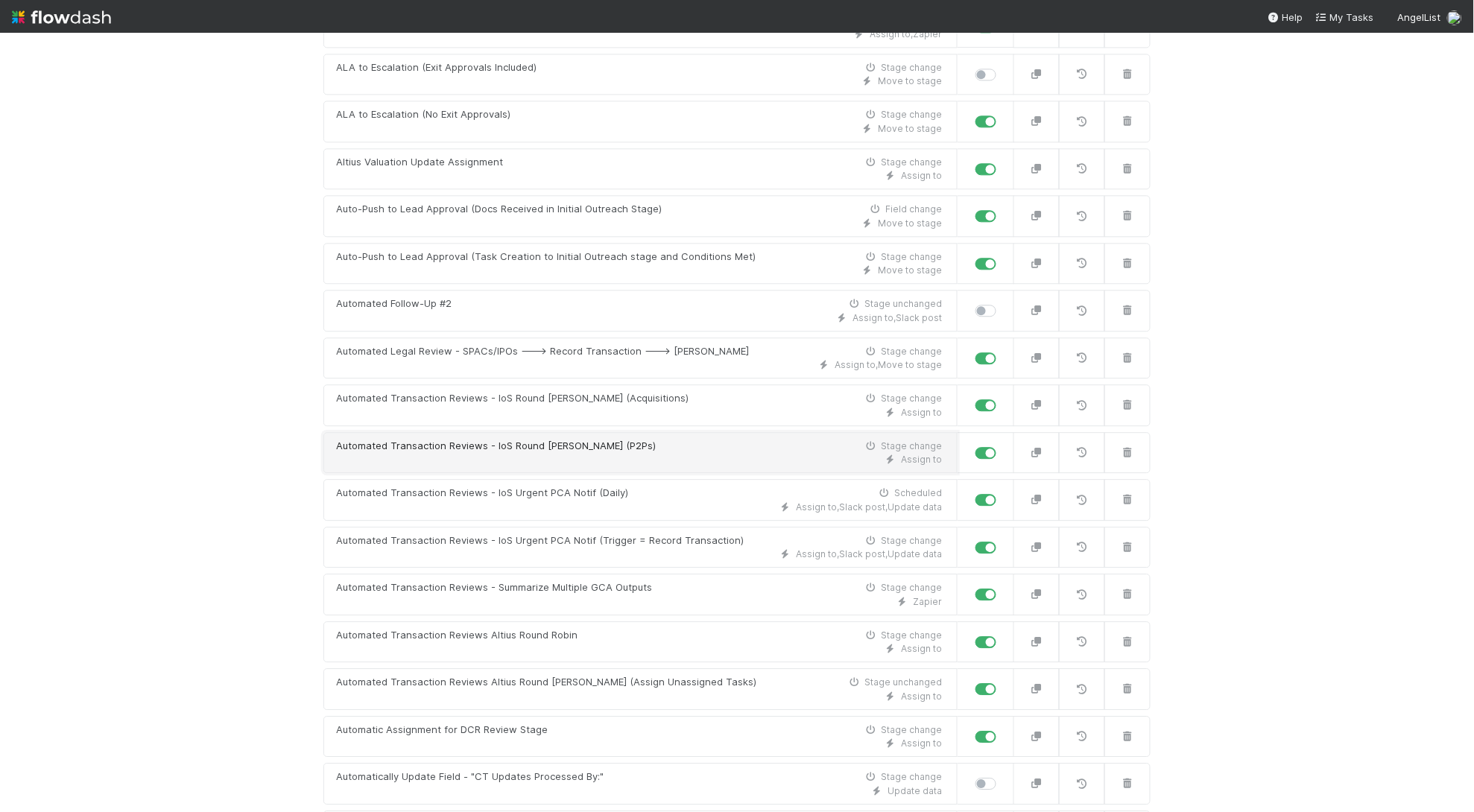
click at [590, 459] on link "Automated Transaction Reviews - IoS Round [PERSON_NAME] (P2Ps) Stage change Ass…" at bounding box center [641, 453] width 634 height 42
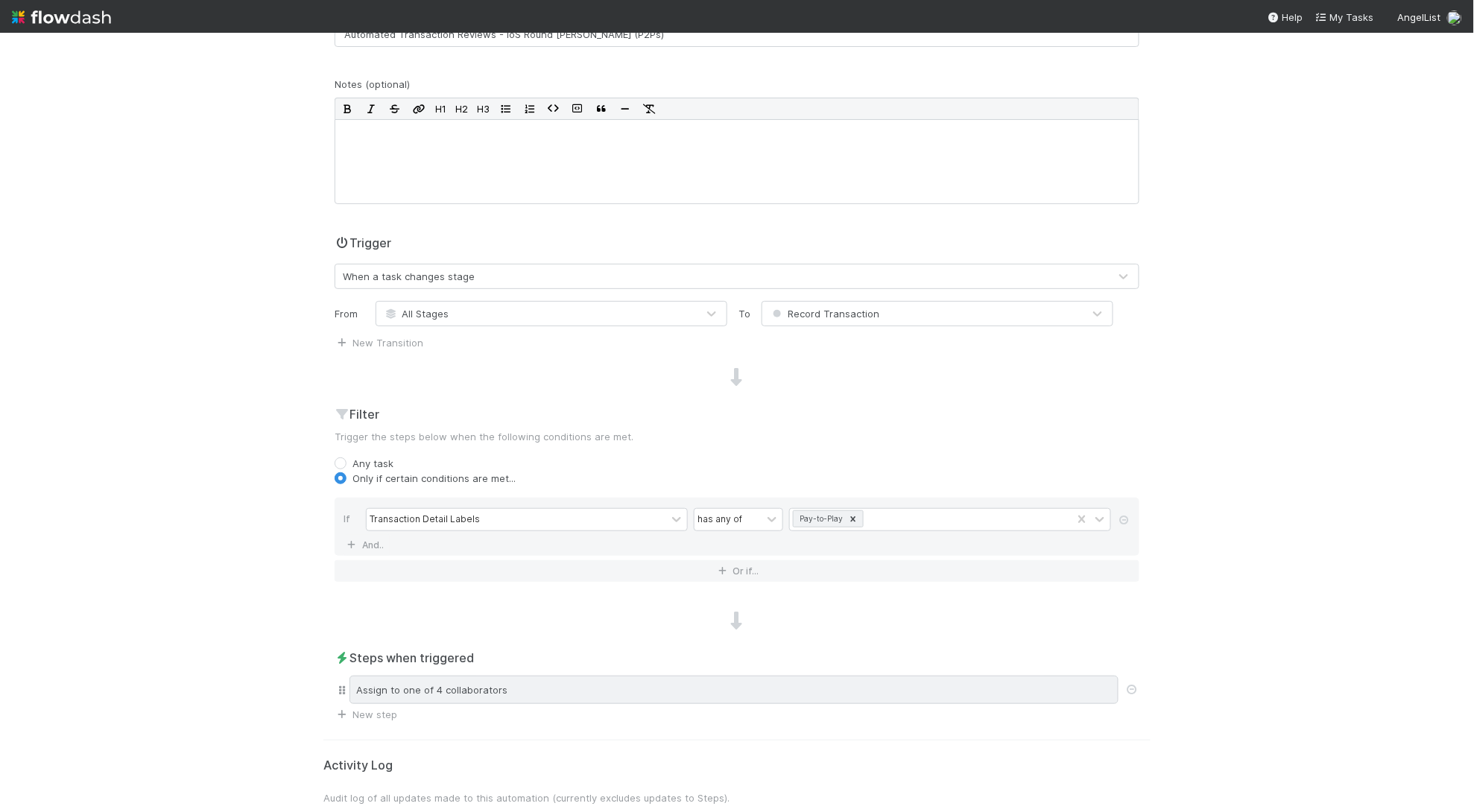
click at [536, 686] on div "Assign to one of 4 collaborators" at bounding box center [734, 689] width 769 height 28
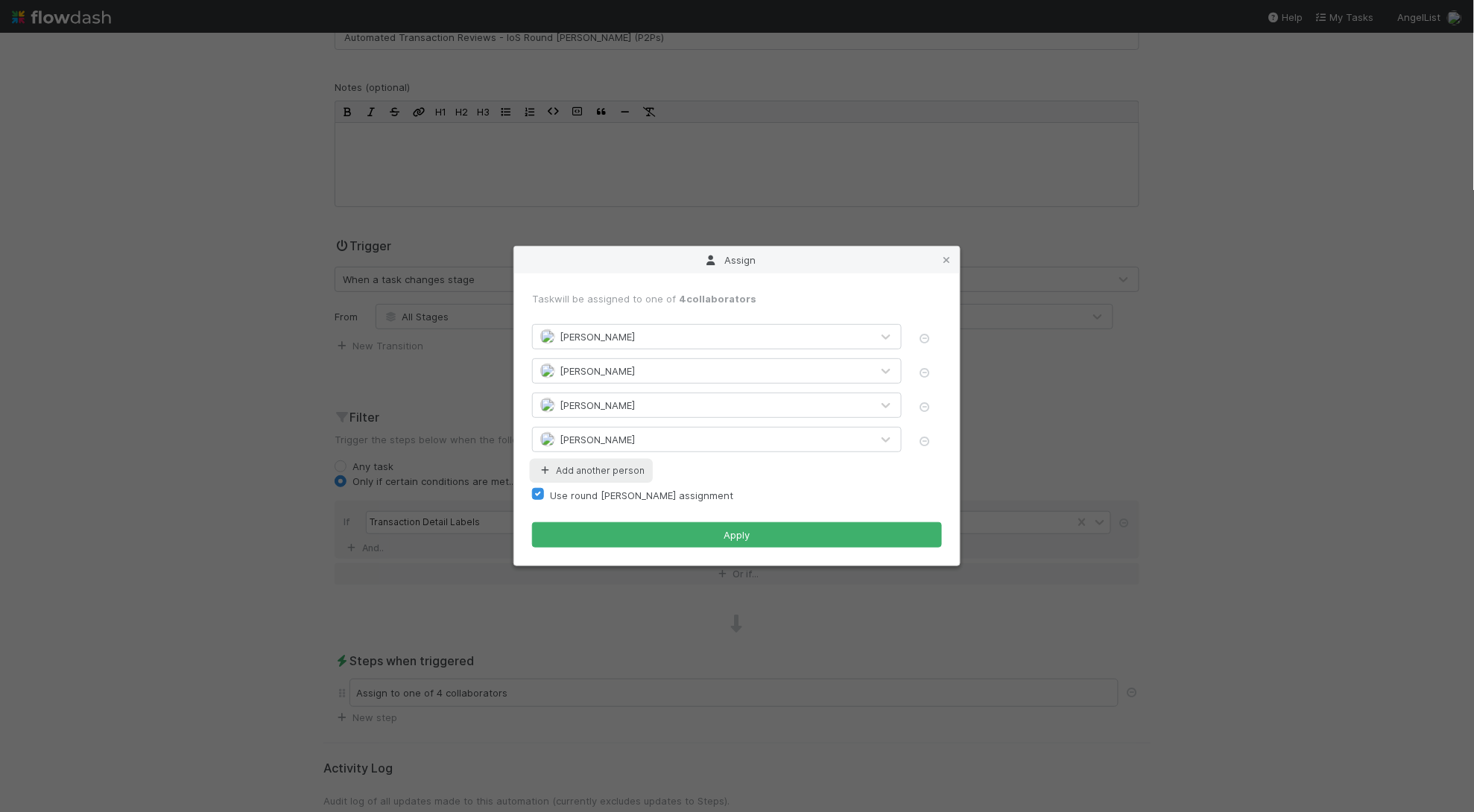
click at [592, 465] on button "Add another person" at bounding box center [591, 470] width 118 height 19
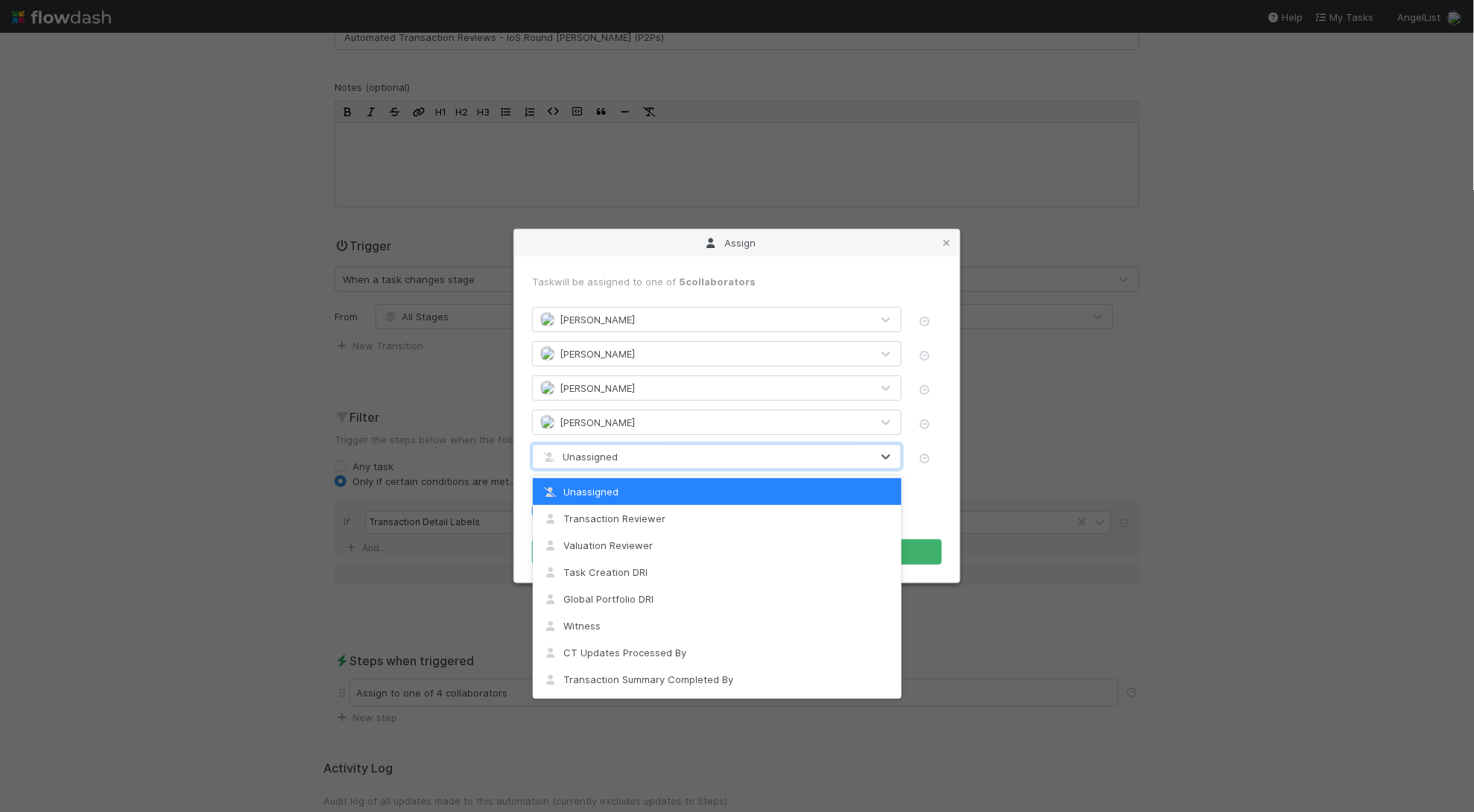
click at [634, 448] on div "Unassigned" at bounding box center [702, 456] width 338 height 23
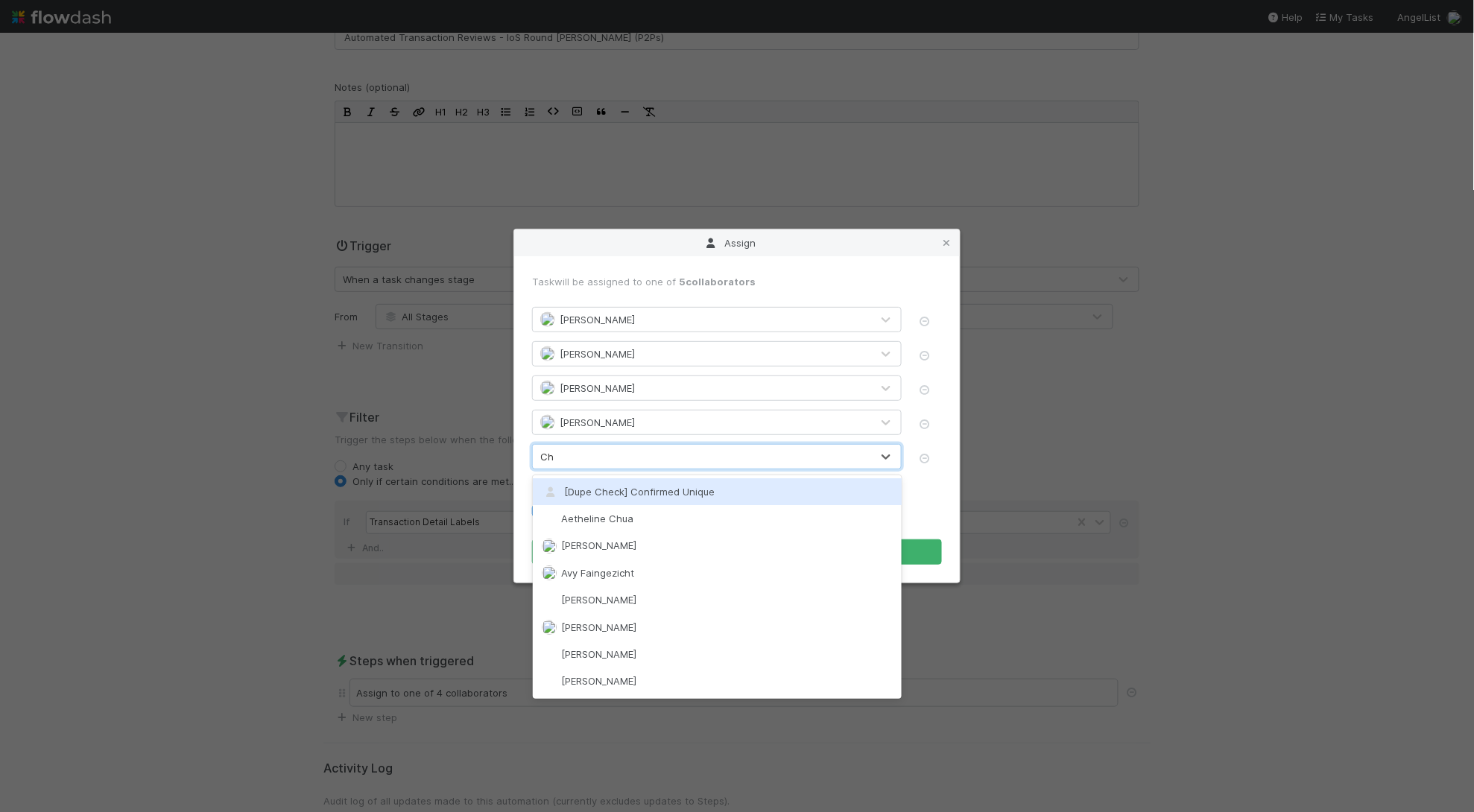
type input "Char"
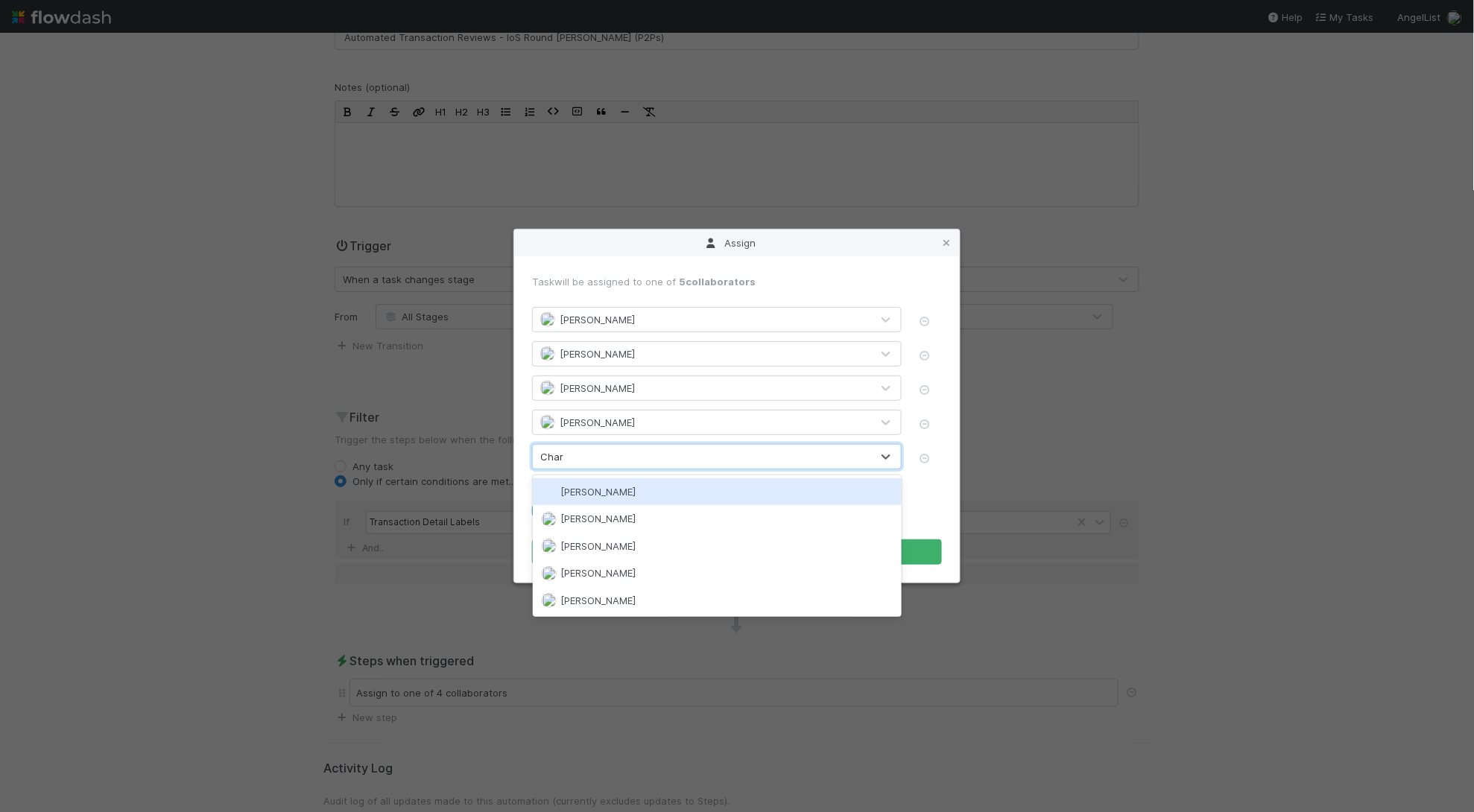
click at [613, 499] on div "[PERSON_NAME]" at bounding box center [718, 491] width 369 height 27
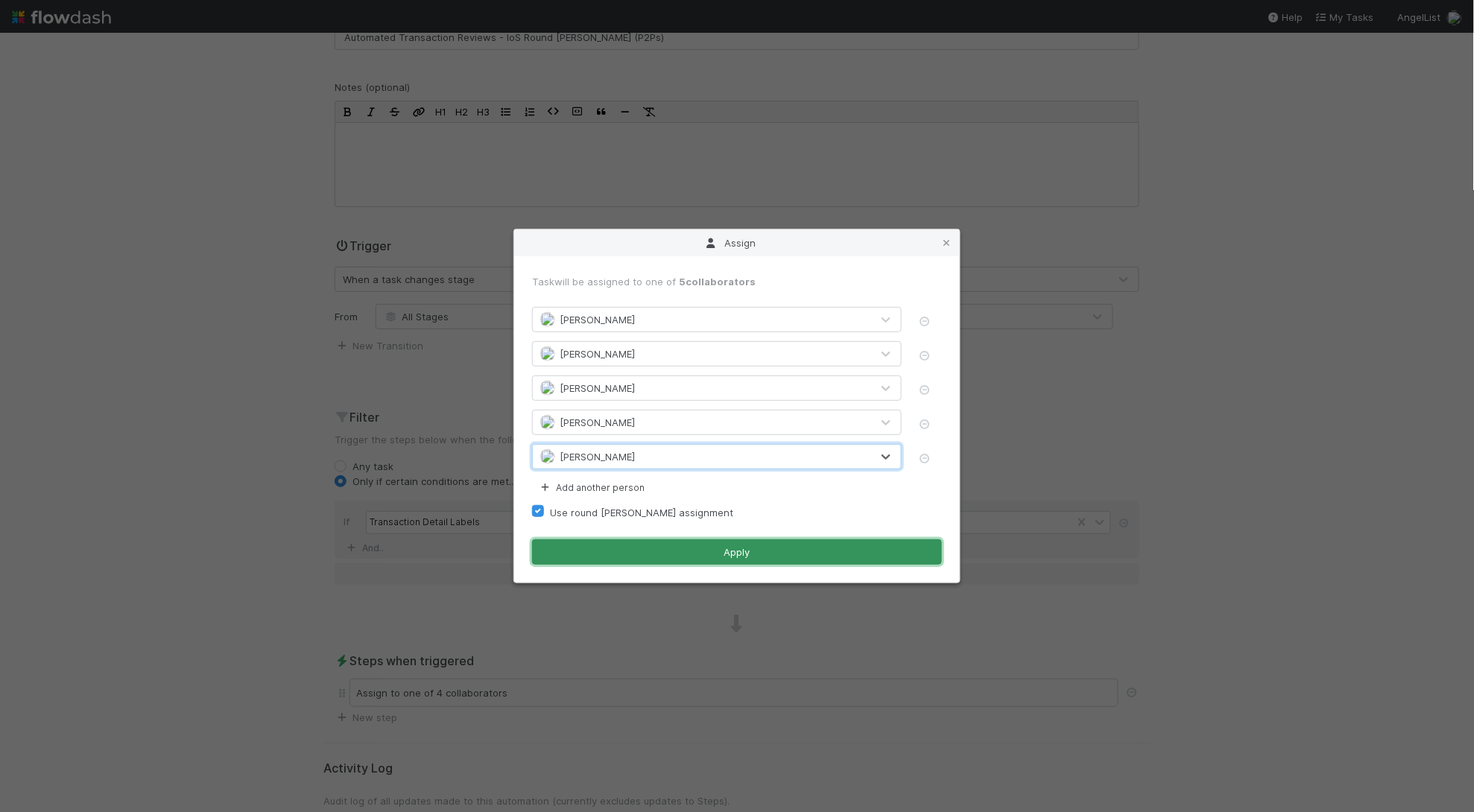
click at [653, 553] on button "Apply" at bounding box center [737, 552] width 410 height 25
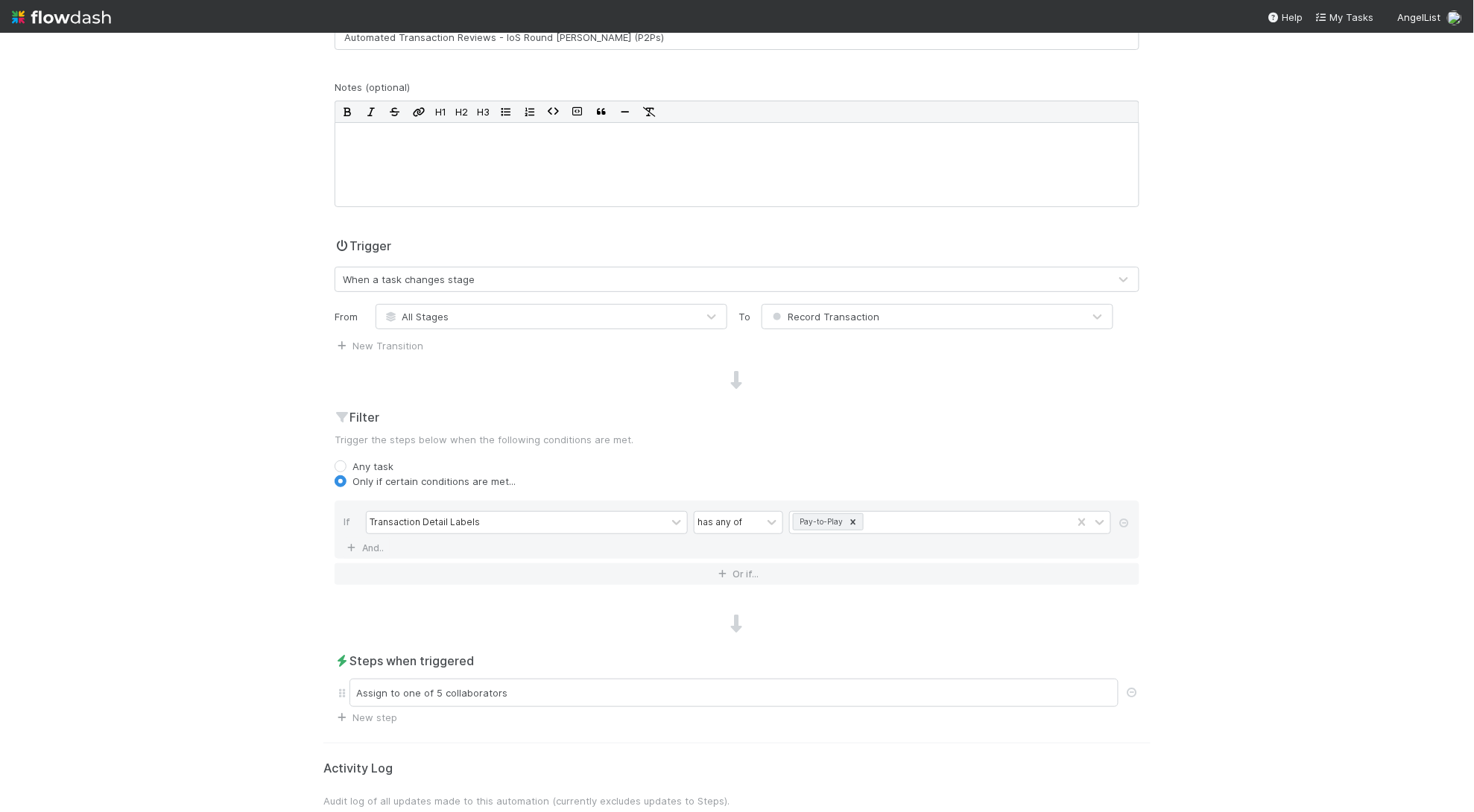
scroll to position [0, 0]
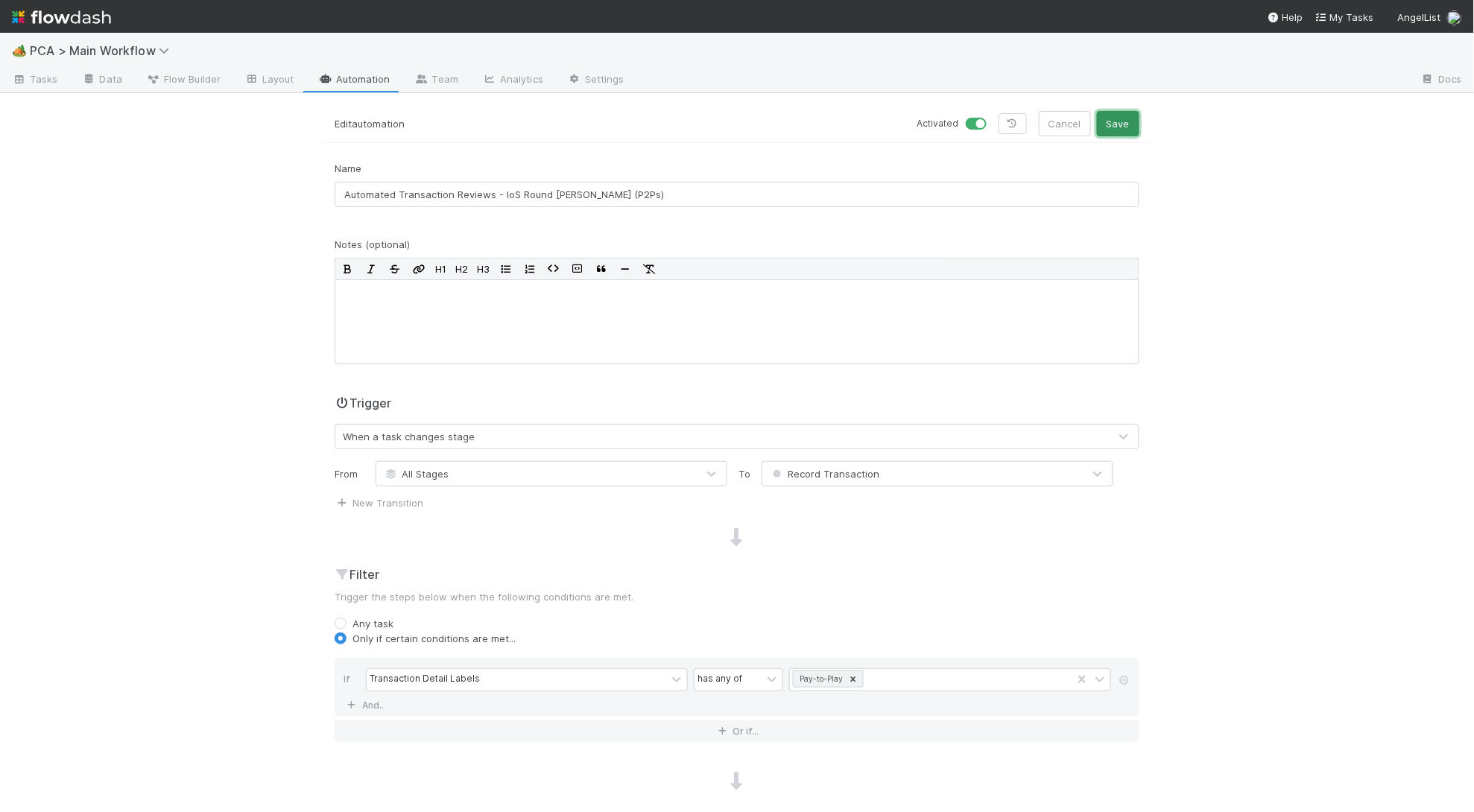
click at [1098, 111] on button "Save" at bounding box center [1118, 124] width 42 height 25
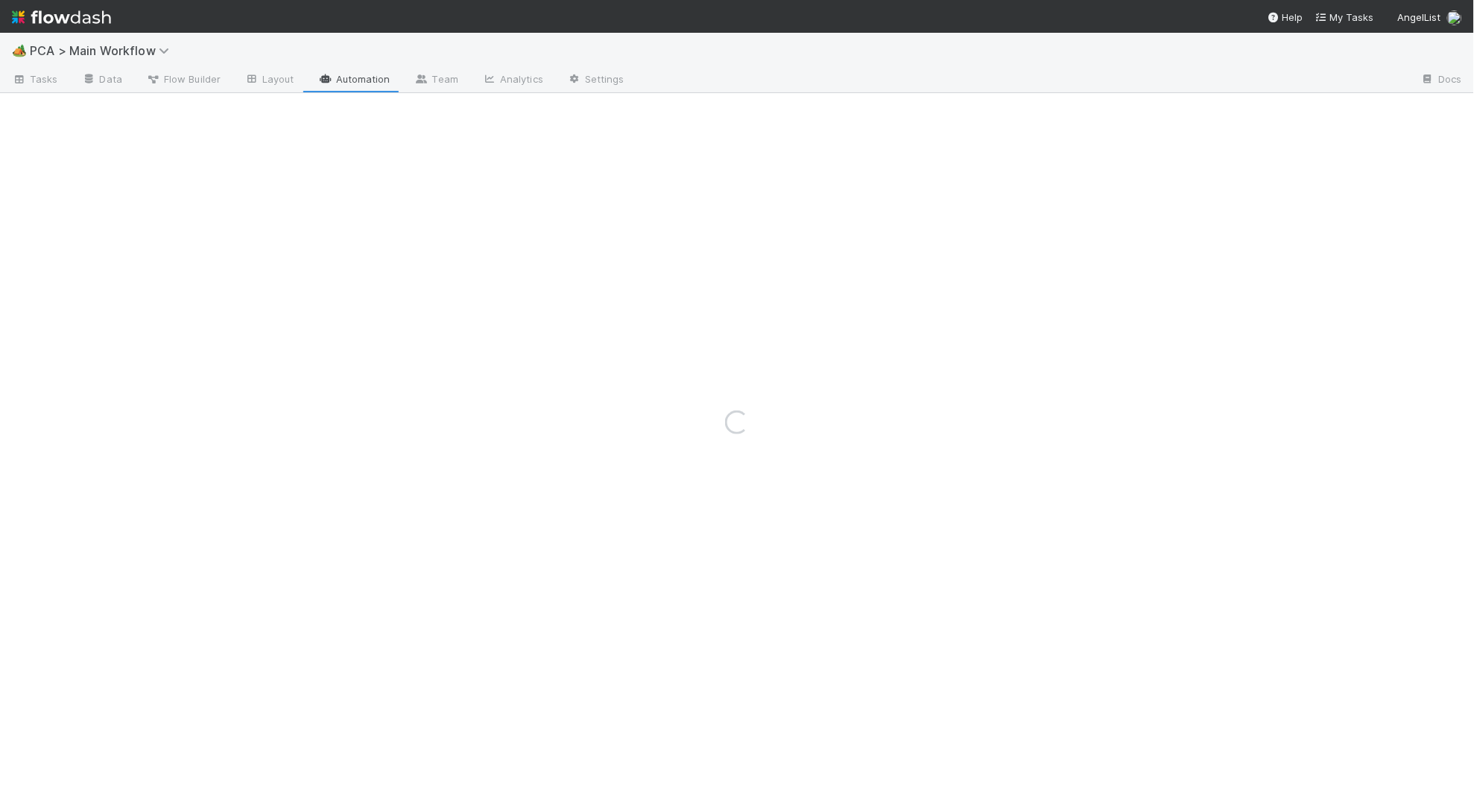
drag, startPoint x: 347, startPoint y: 92, endPoint x: 410, endPoint y: 81, distance: 64.0
click at [348, 92] on div "Loading..." at bounding box center [737, 422] width 1474 height 779
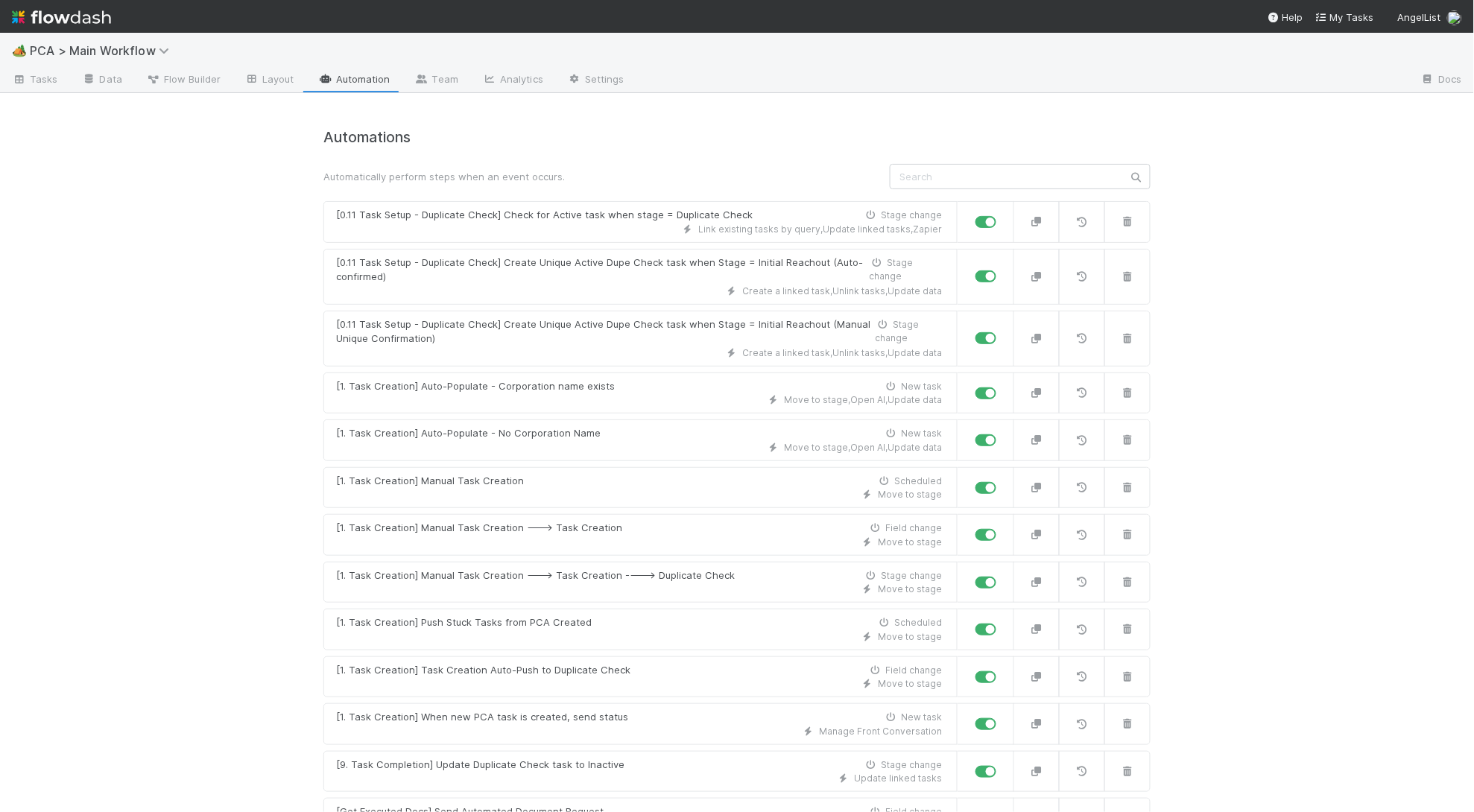
scroll to position [3157, 0]
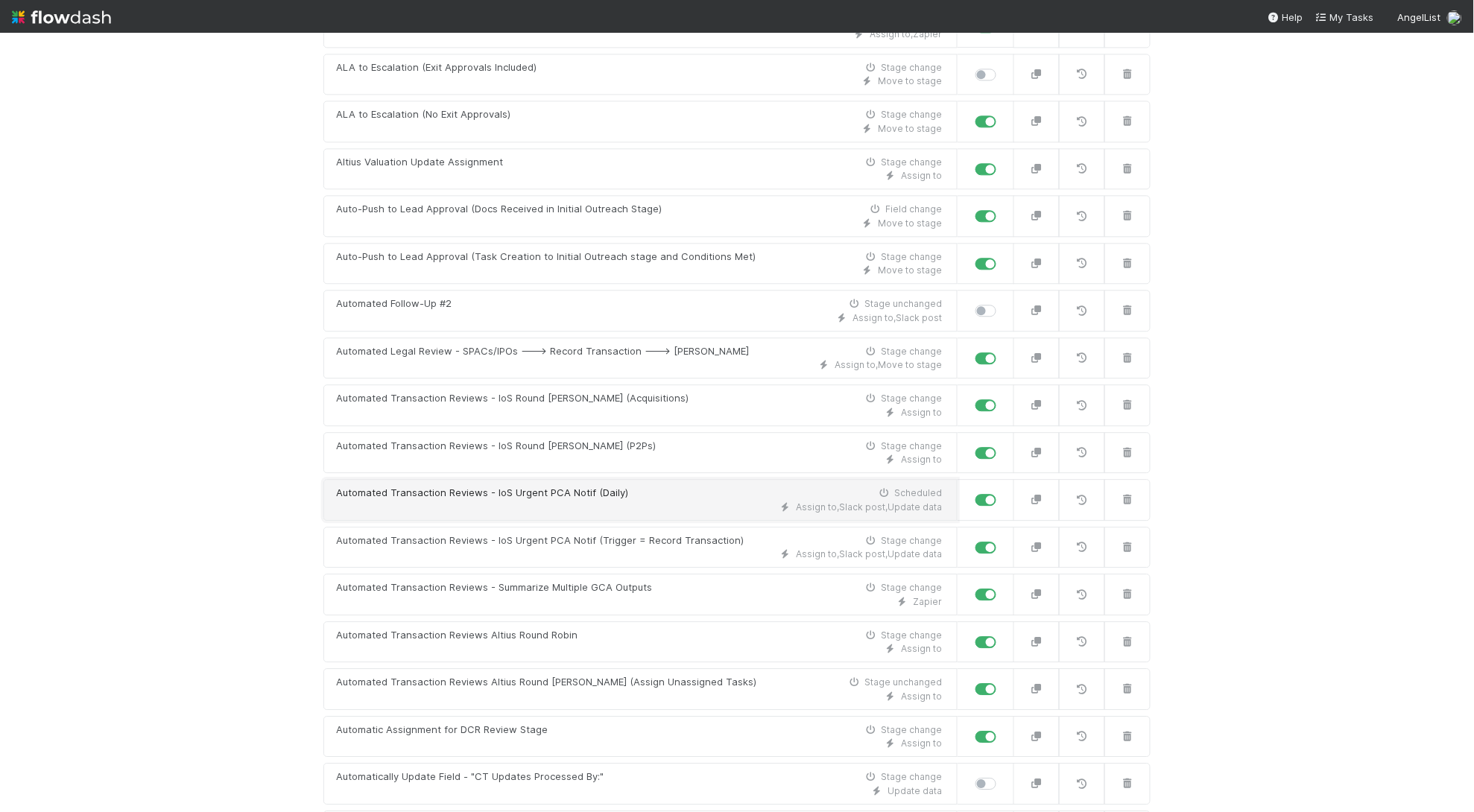
click at [597, 500] on div "Automated Transaction Reviews - IoS Urgent PCA Notif (Daily)" at bounding box center [482, 493] width 292 height 14
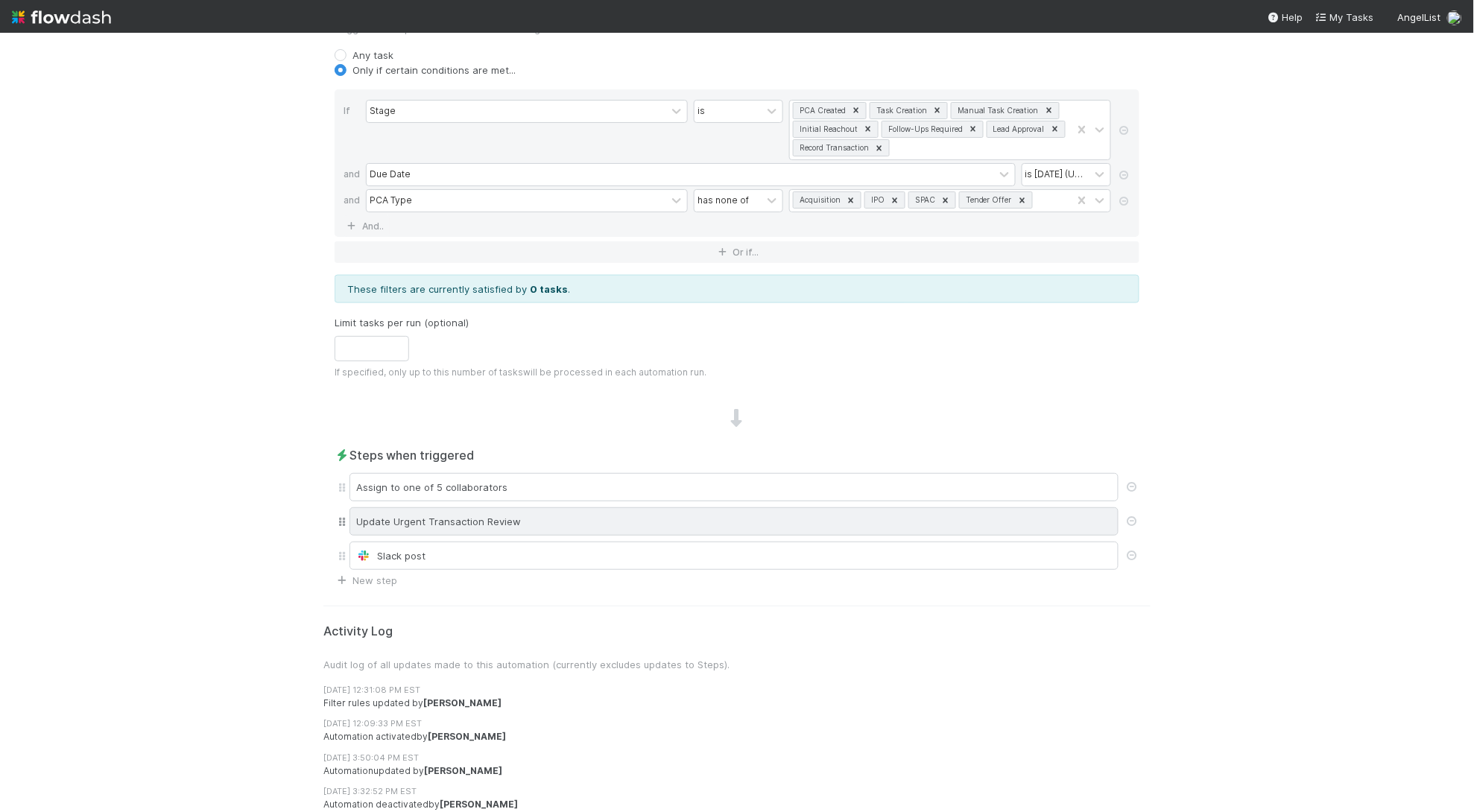
scroll to position [611, 0]
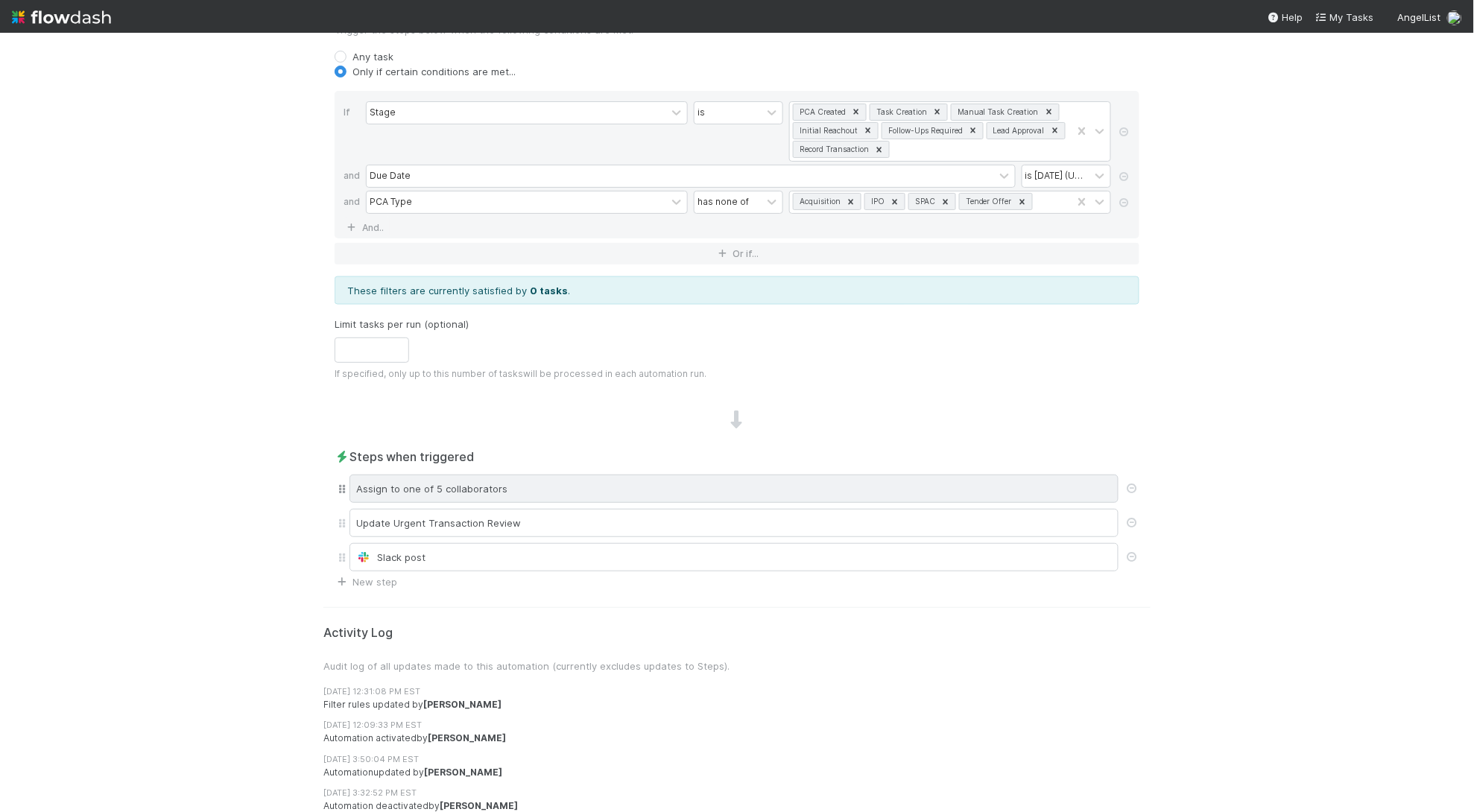
click at [495, 498] on div "Assign to one of 5 collaborators" at bounding box center [734, 488] width 769 height 28
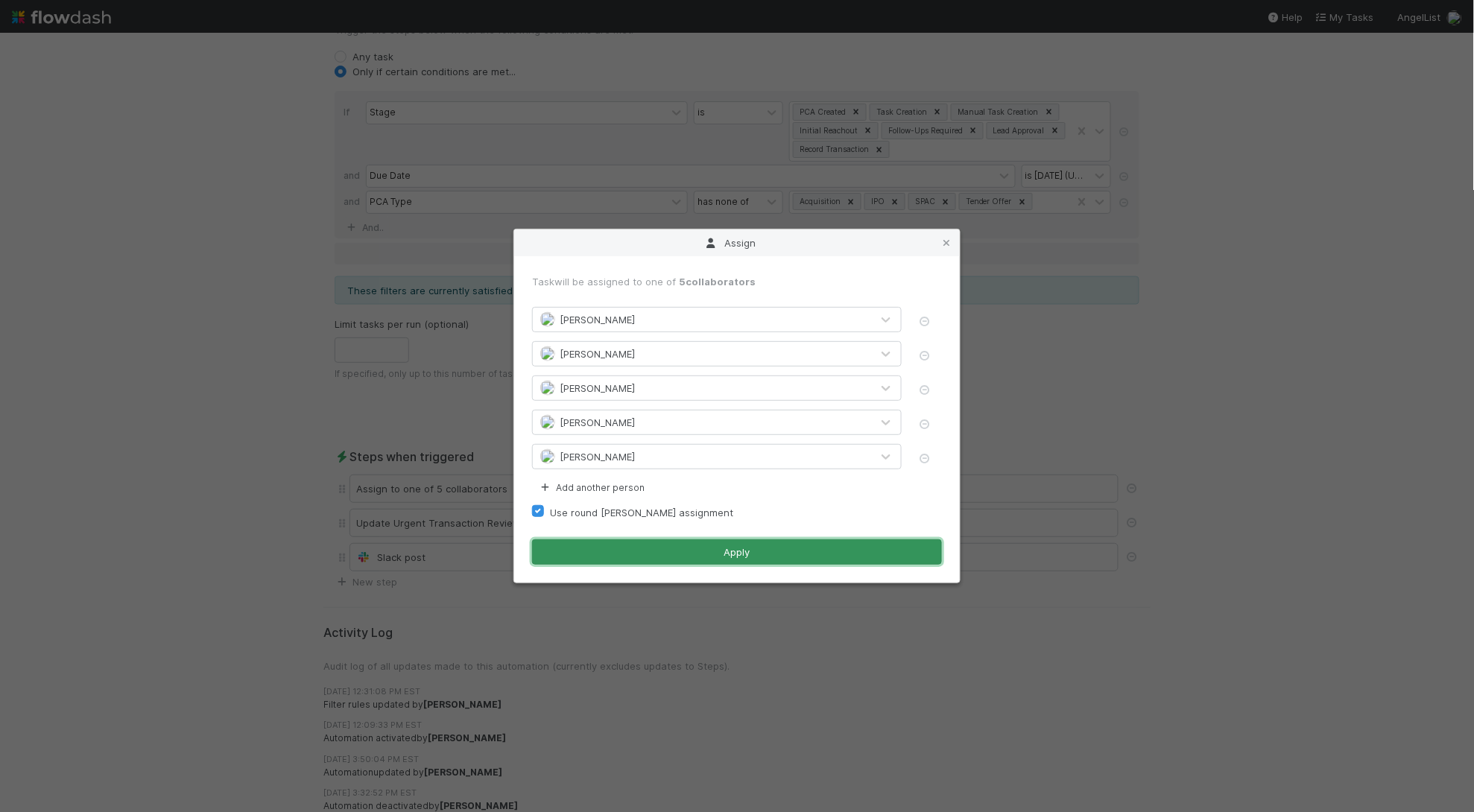
click at [683, 555] on button "Apply" at bounding box center [737, 552] width 410 height 25
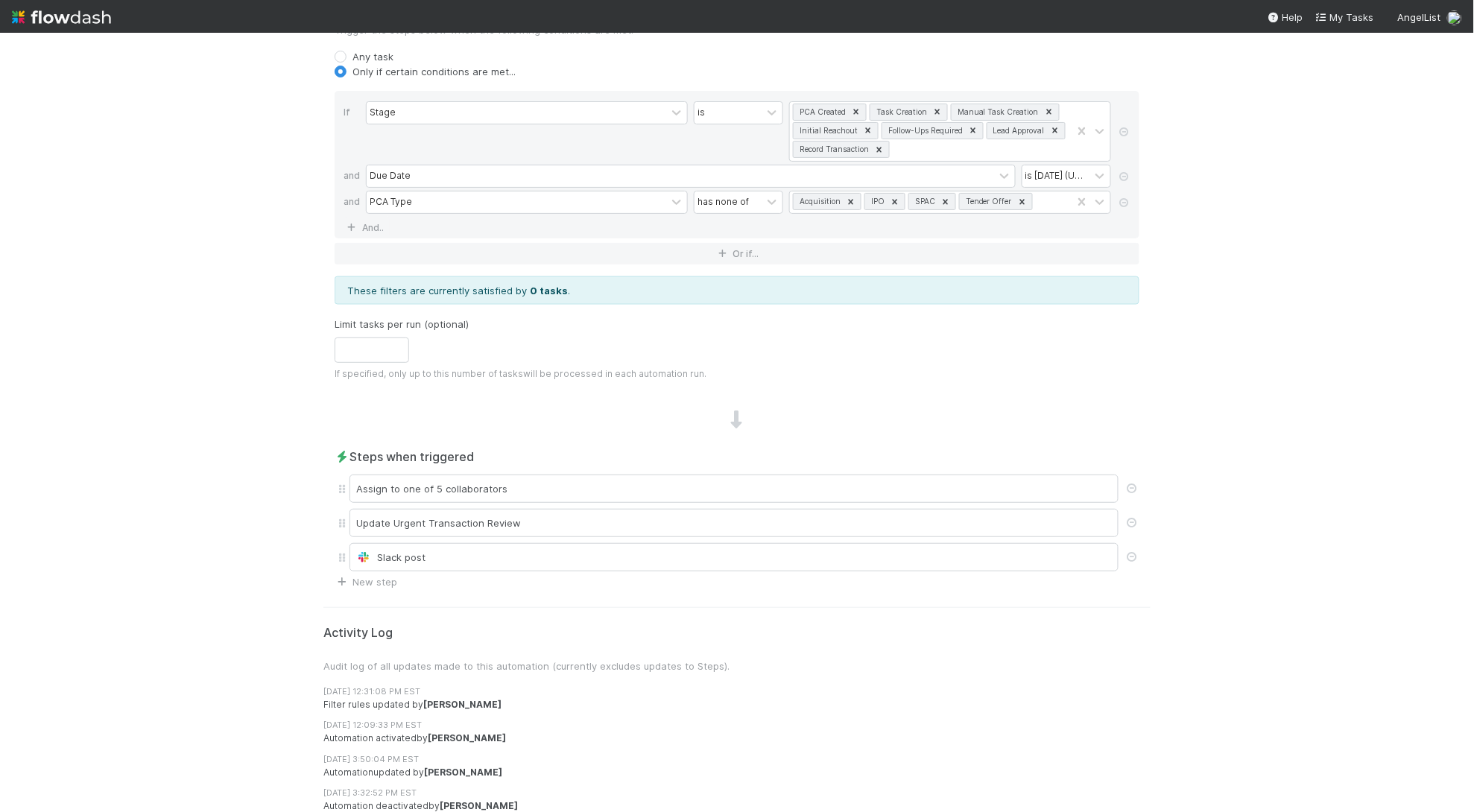
scroll to position [0, 0]
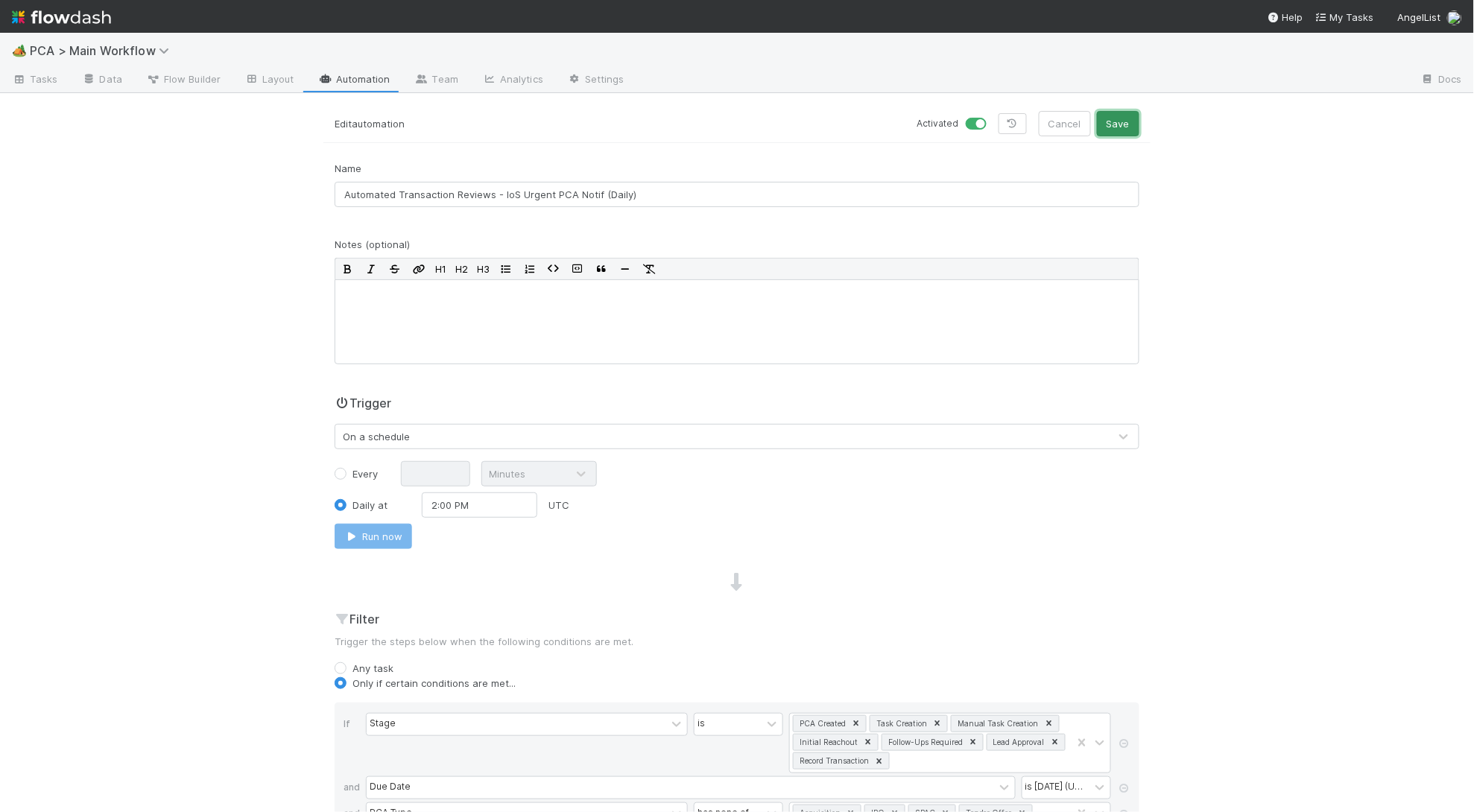
click at [1103, 113] on button "Save" at bounding box center [1118, 124] width 42 height 25
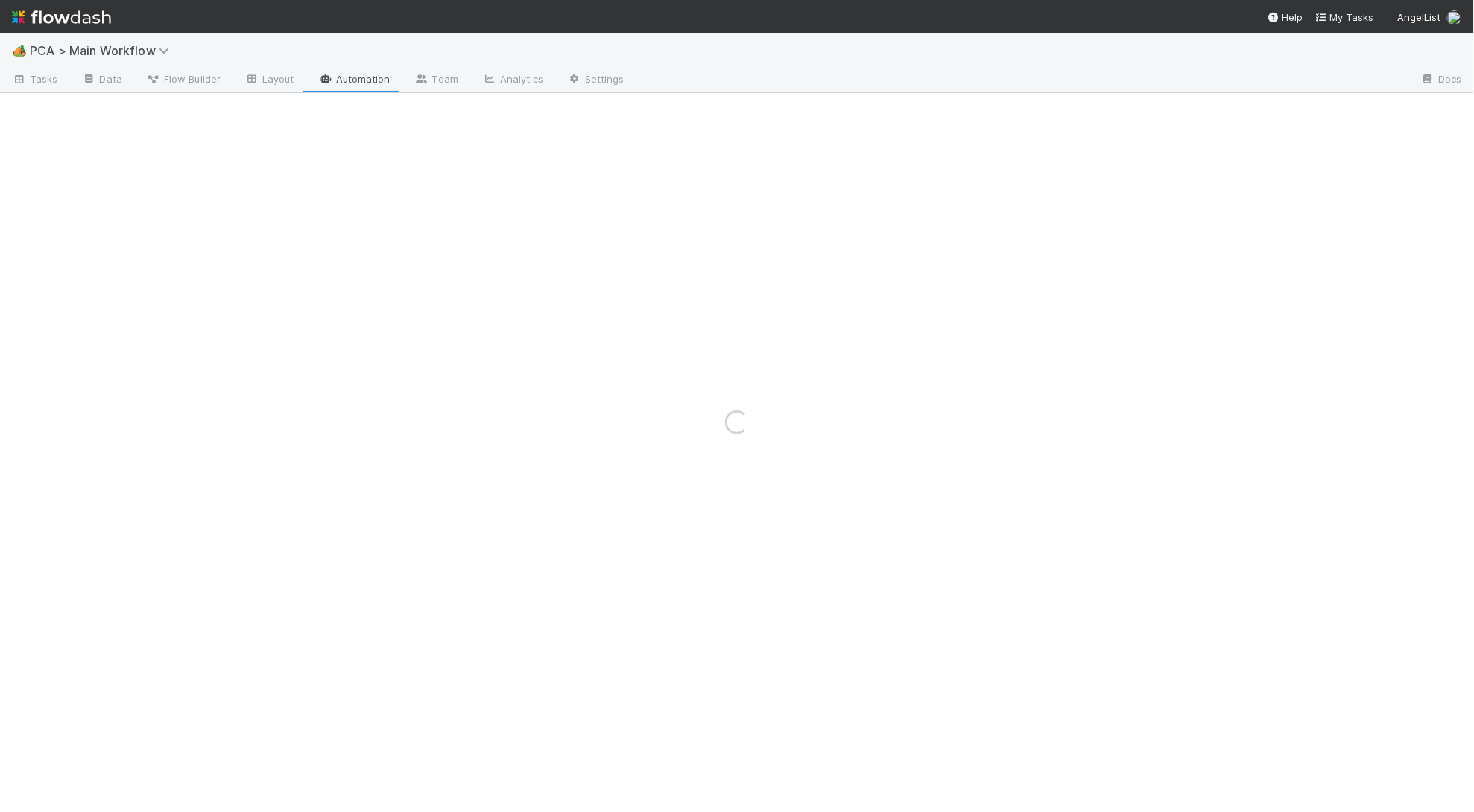
click at [362, 82] on div "Loading..." at bounding box center [737, 422] width 1474 height 779
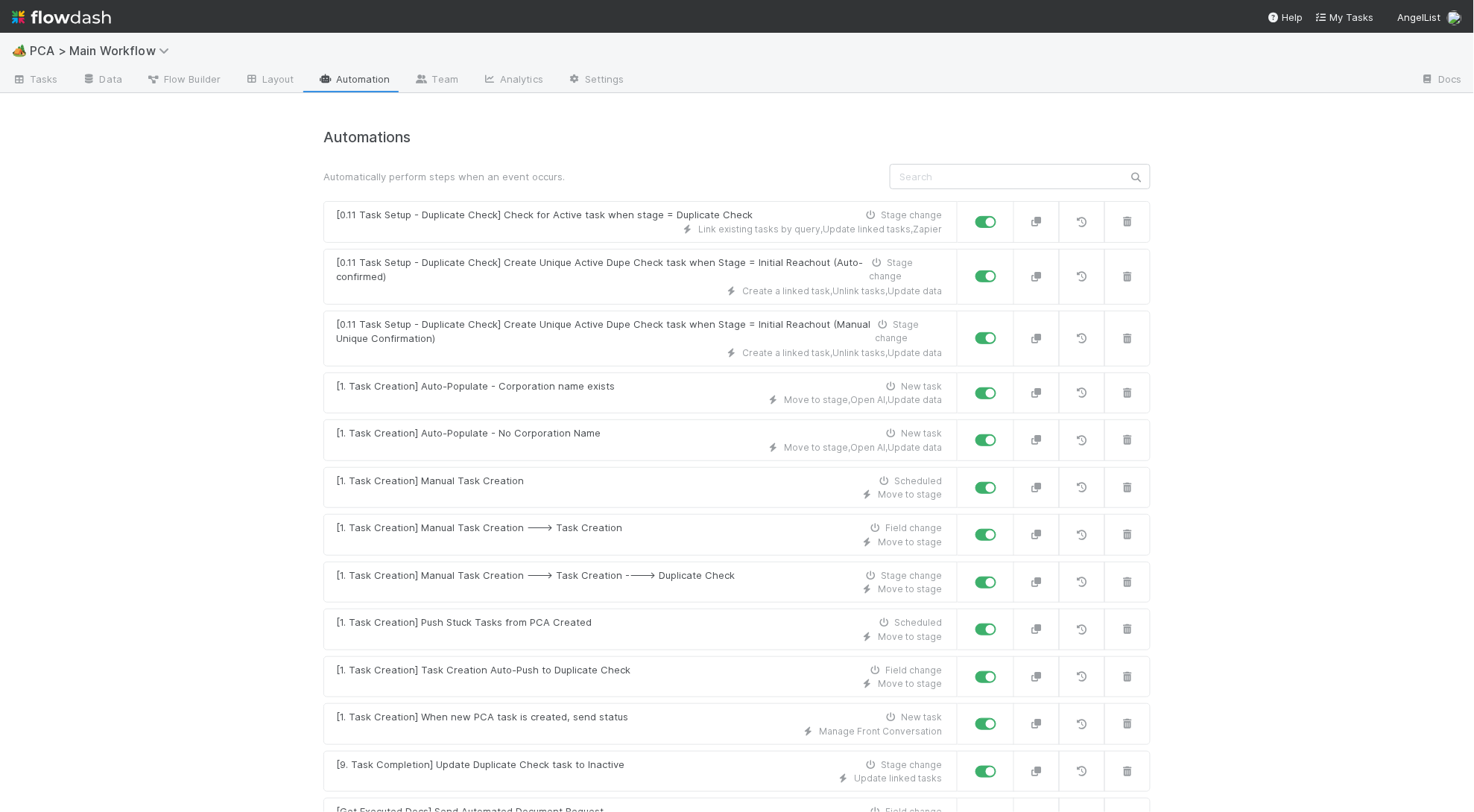
scroll to position [3157, 0]
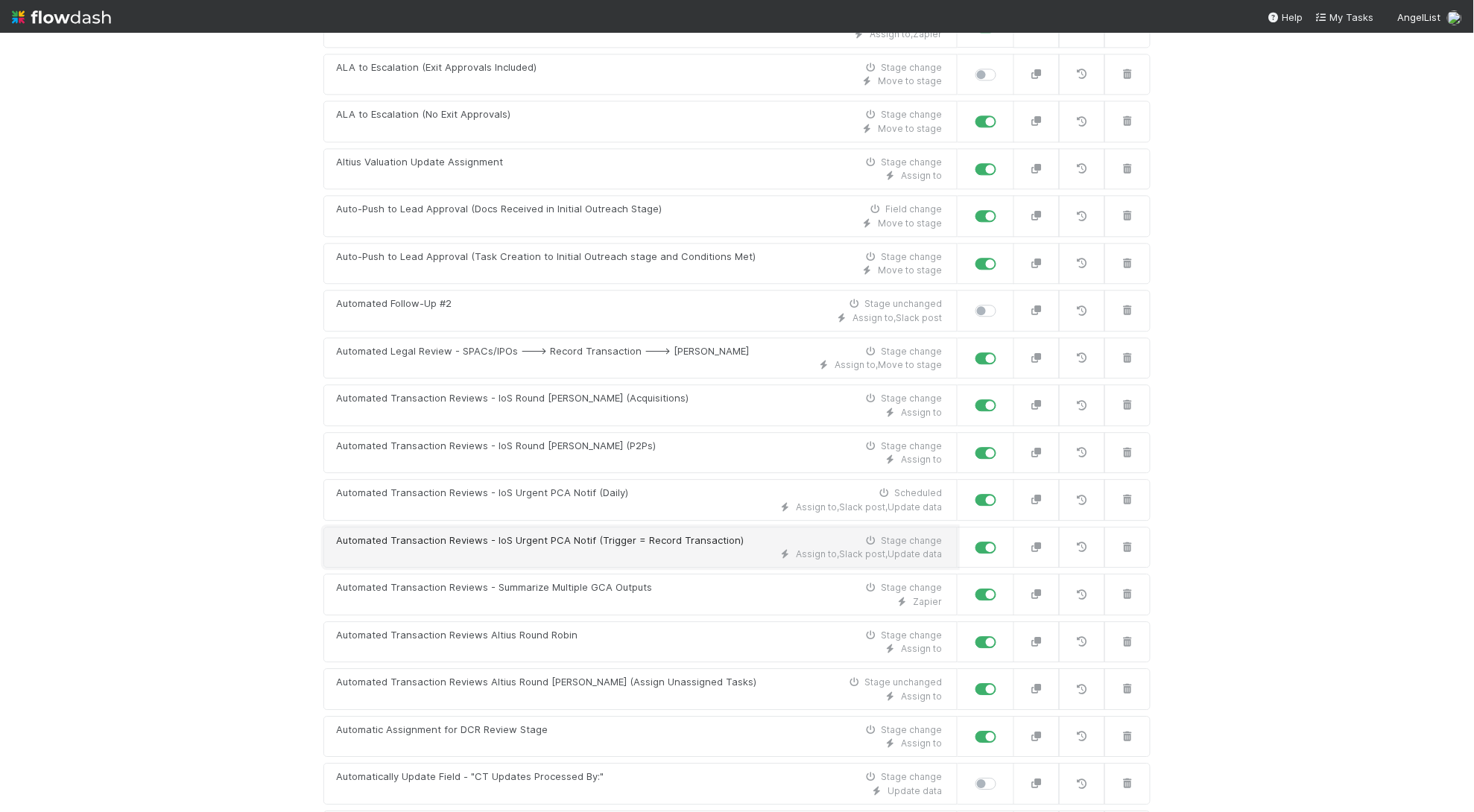
click at [614, 555] on link "Automated Transaction Reviews - IoS Urgent PCA Notif (Trigger = Record Transact…" at bounding box center [641, 547] width 634 height 42
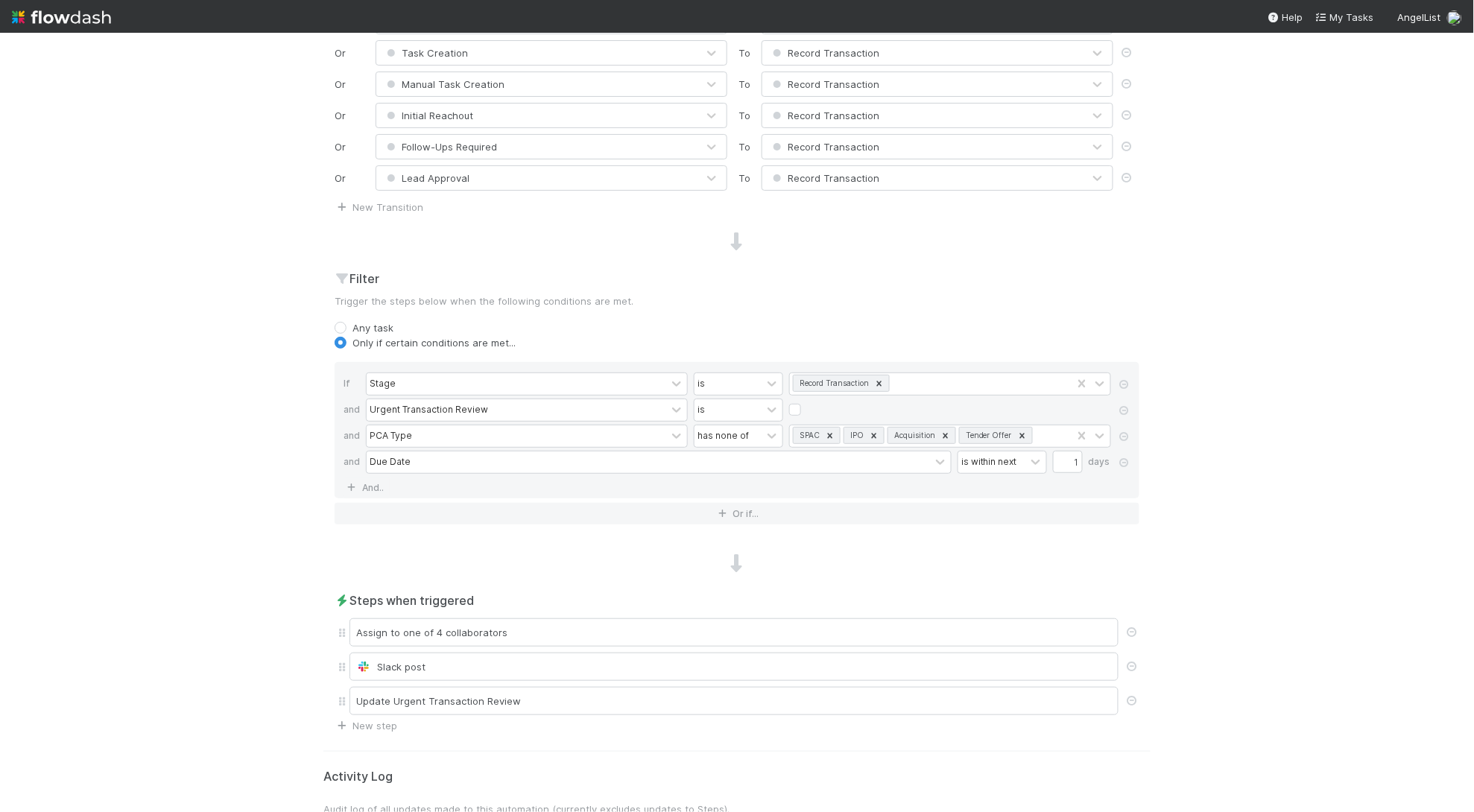
scroll to position [556, 0]
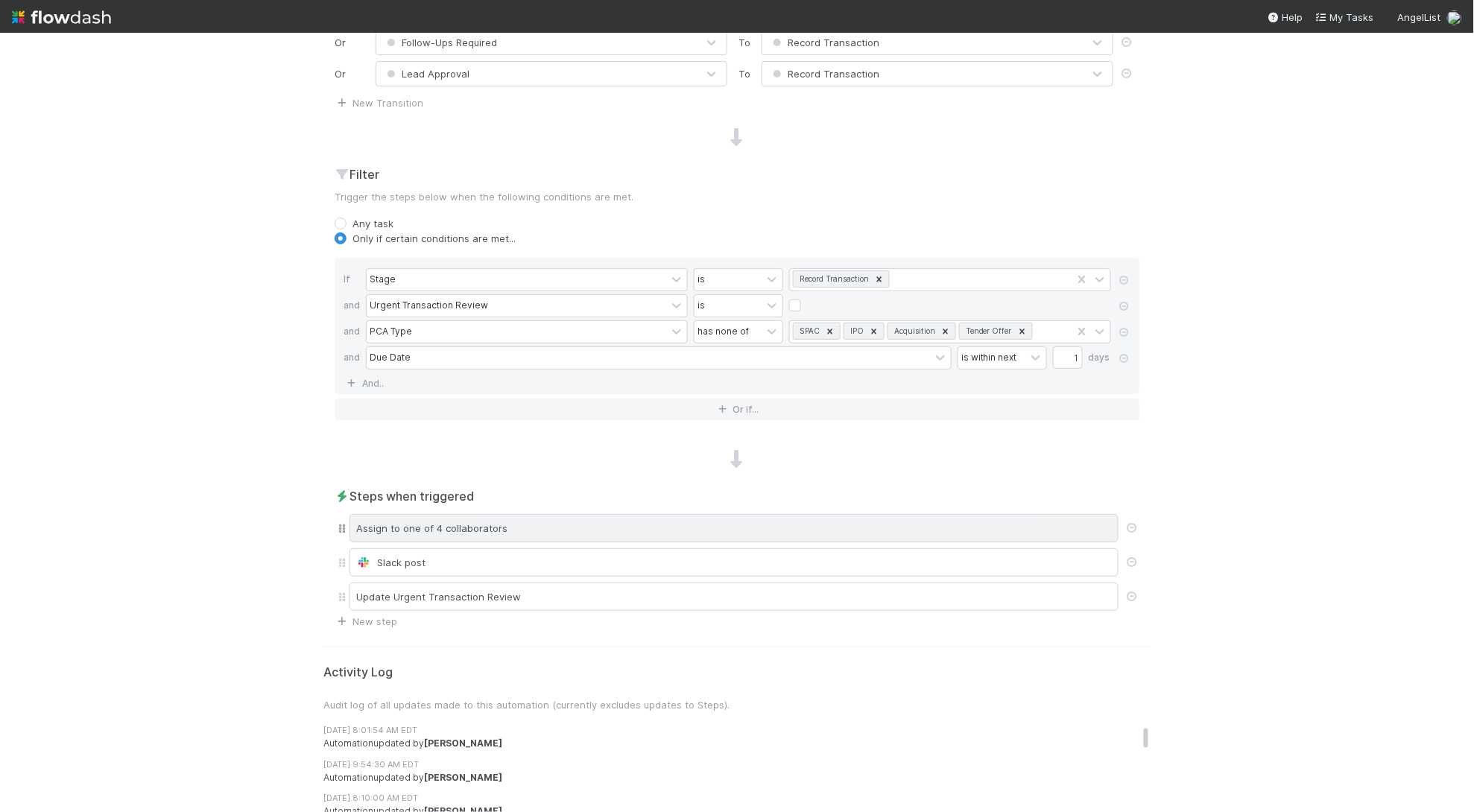
click at [541, 527] on div "Assign to one of 4 collaborators" at bounding box center [734, 527] width 769 height 28
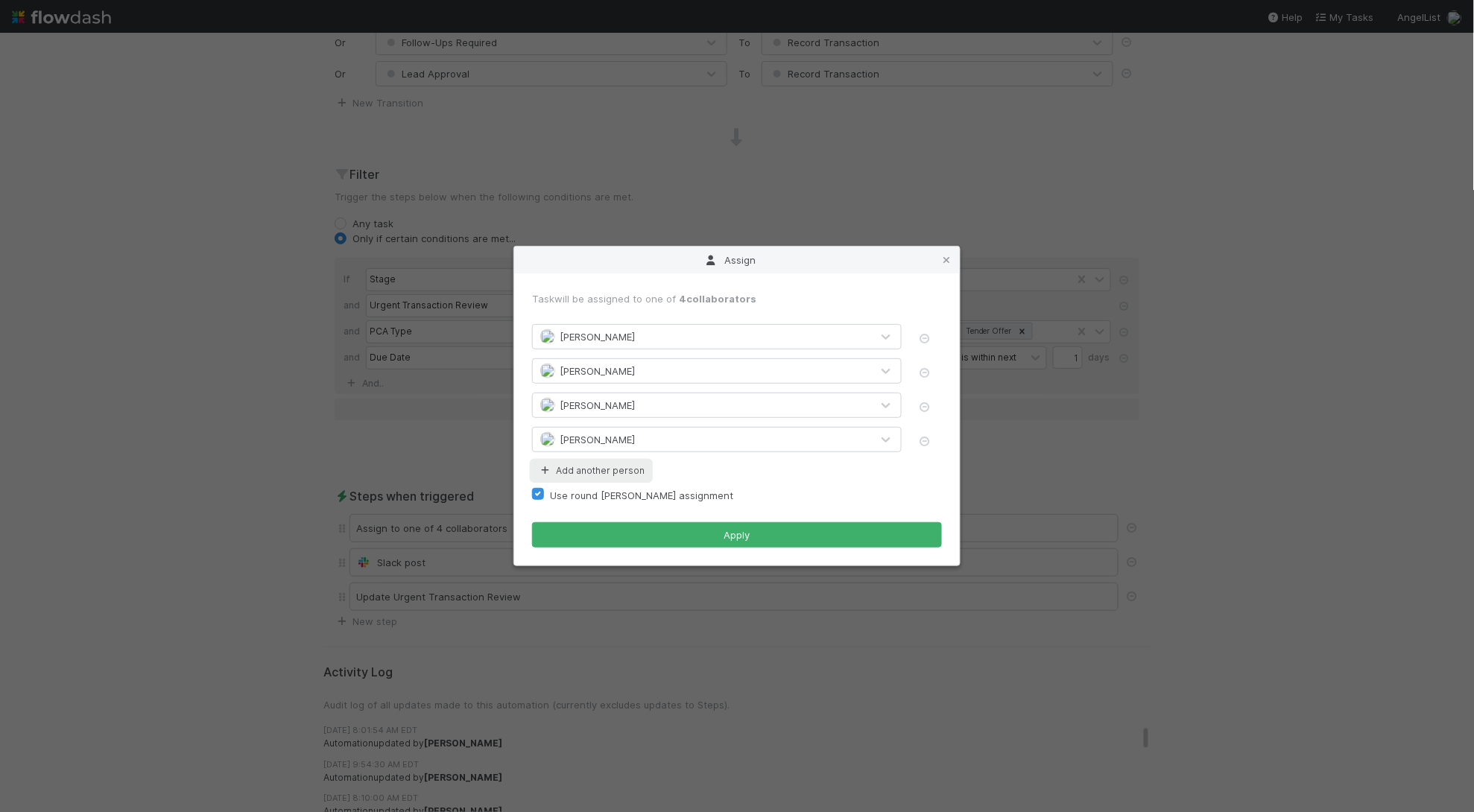
click at [601, 465] on button "Add another person" at bounding box center [591, 470] width 118 height 19
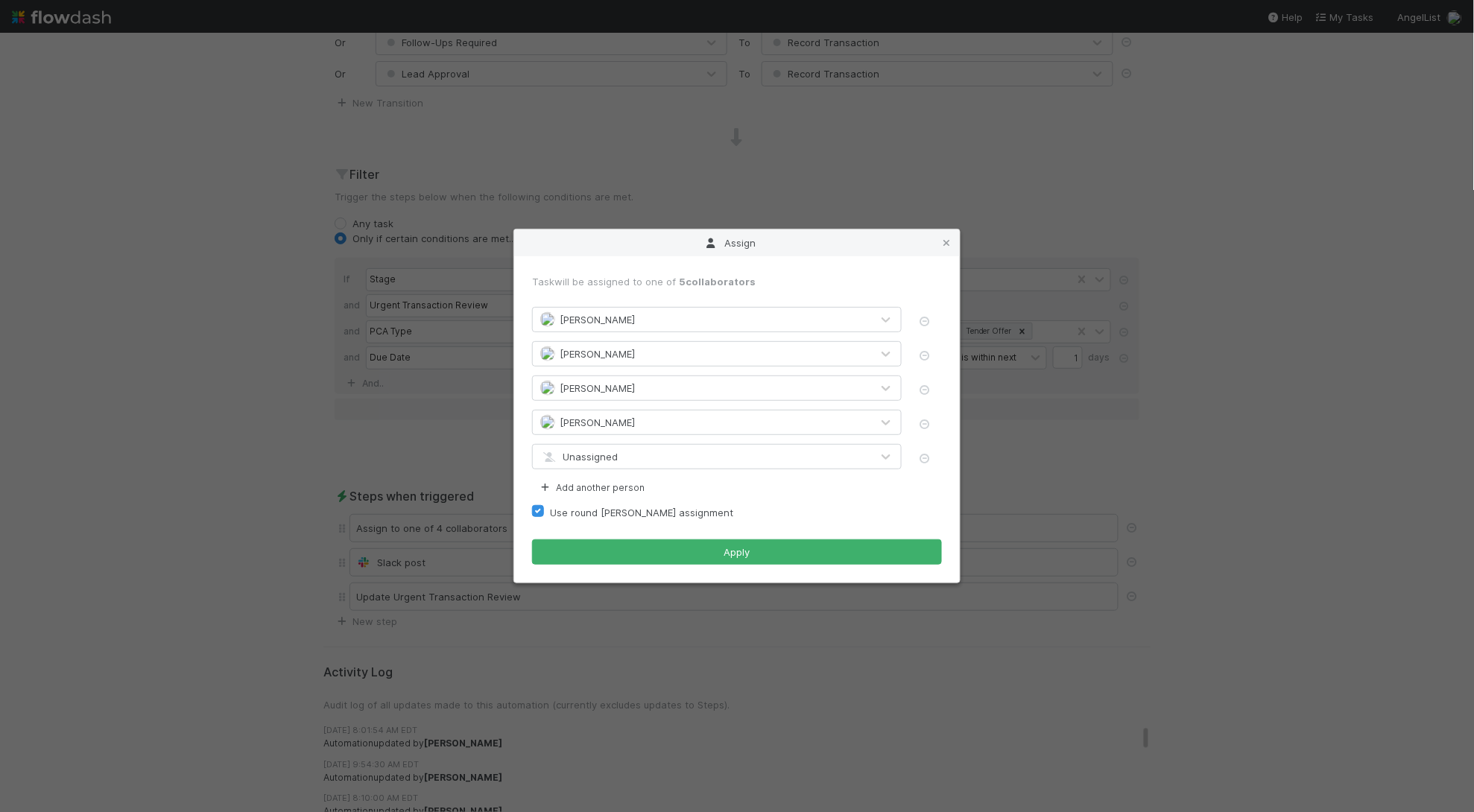
click at [648, 461] on div "Unassigned" at bounding box center [702, 456] width 338 height 23
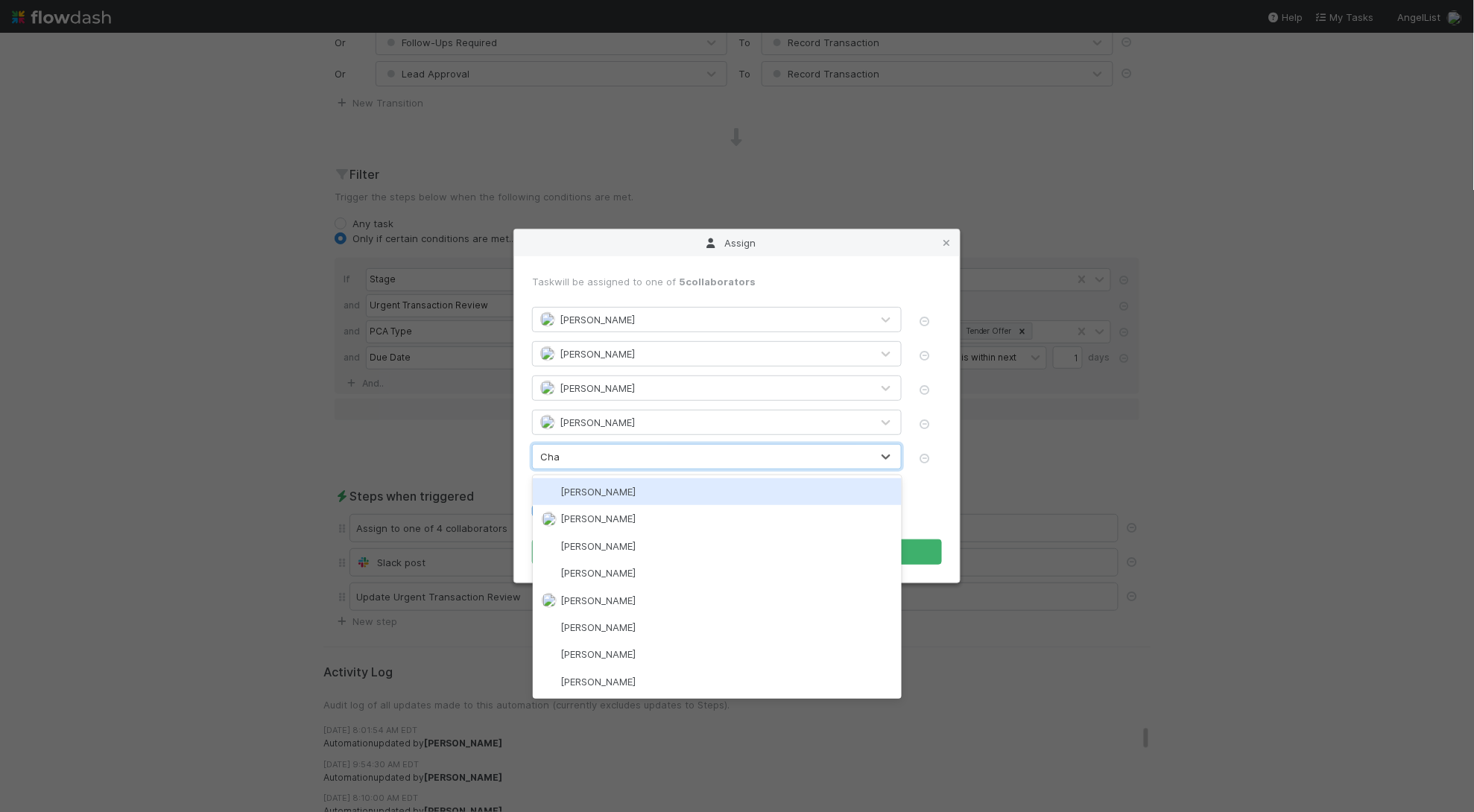
type input "Char"
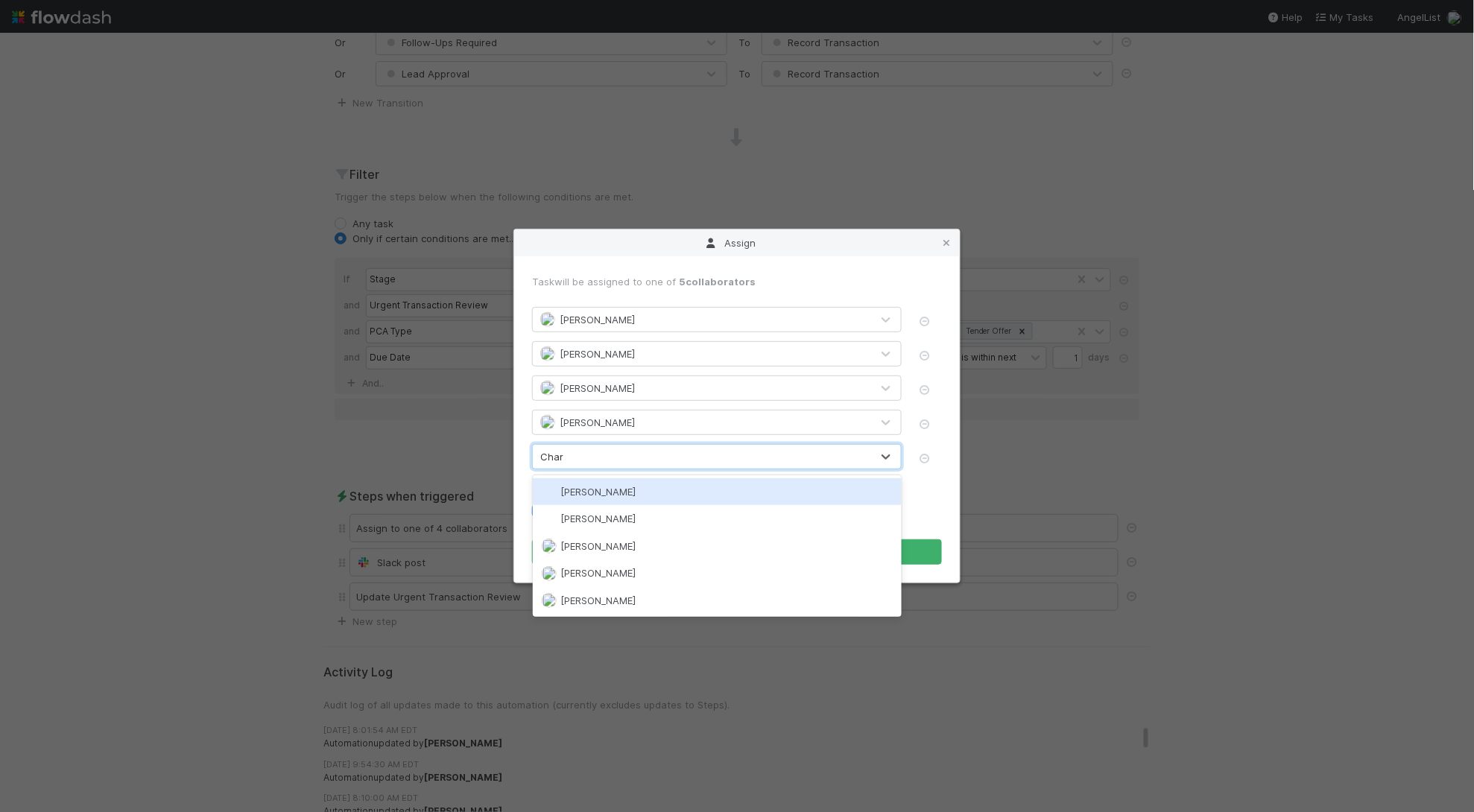
drag, startPoint x: 644, startPoint y: 486, endPoint x: 668, endPoint y: 498, distance: 26.8
click at [644, 486] on div "[PERSON_NAME]" at bounding box center [718, 491] width 369 height 27
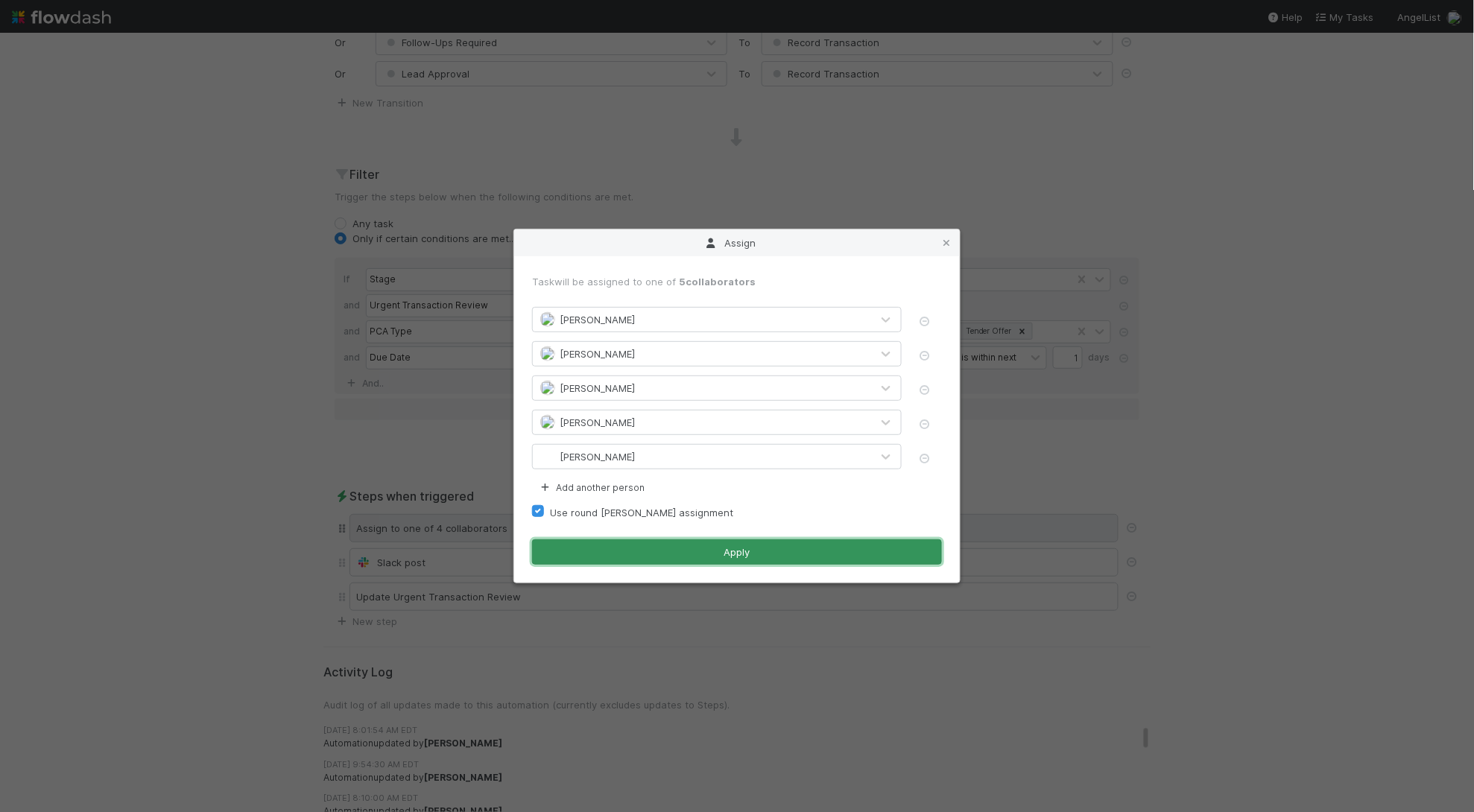
drag, startPoint x: 695, startPoint y: 546, endPoint x: 712, endPoint y: 543, distance: 17.3
click at [695, 546] on button "Apply" at bounding box center [737, 552] width 410 height 25
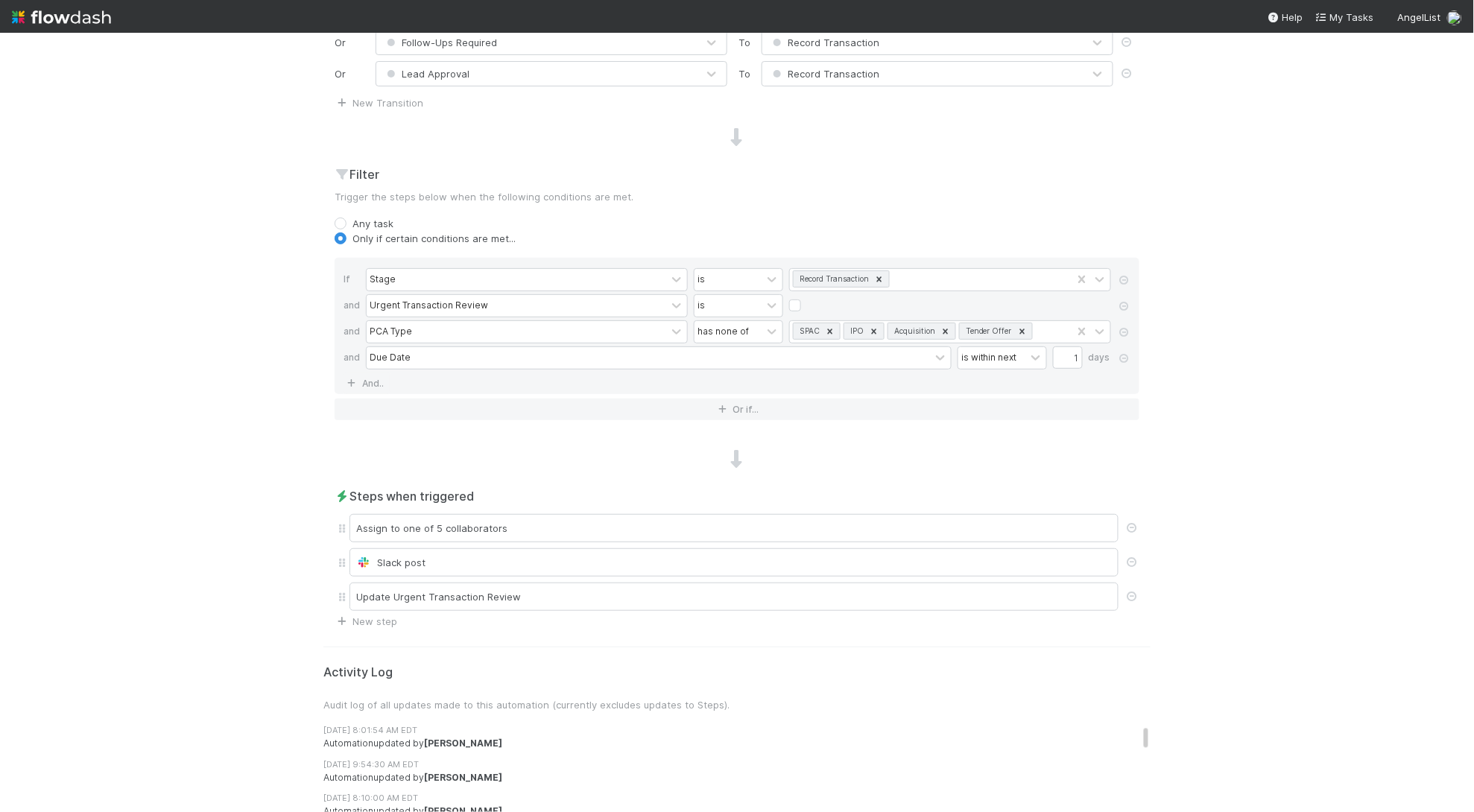
scroll to position [0, 0]
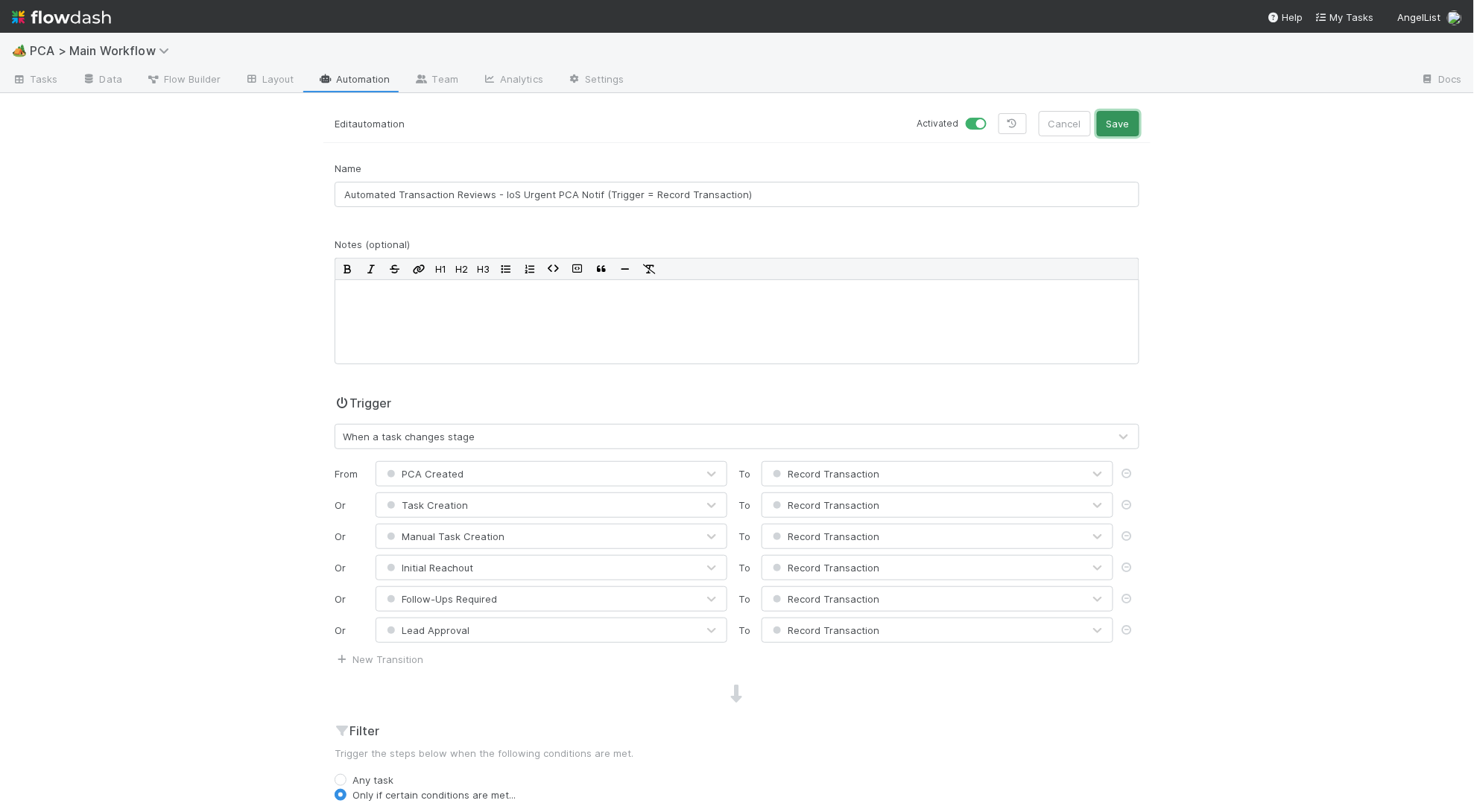
click at [1111, 118] on button "Save" at bounding box center [1118, 124] width 42 height 25
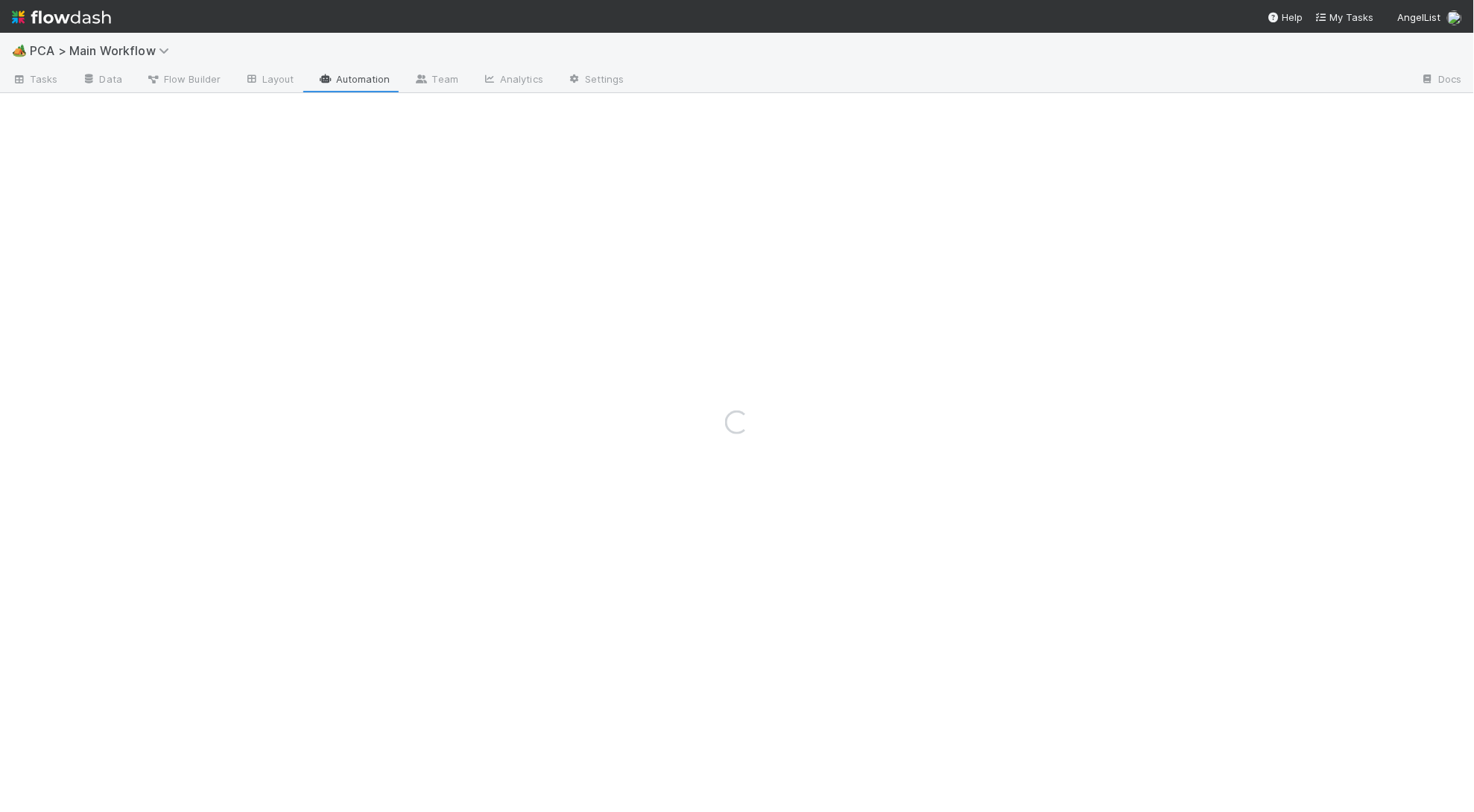
click at [367, 79] on div "Loading..." at bounding box center [737, 422] width 1474 height 779
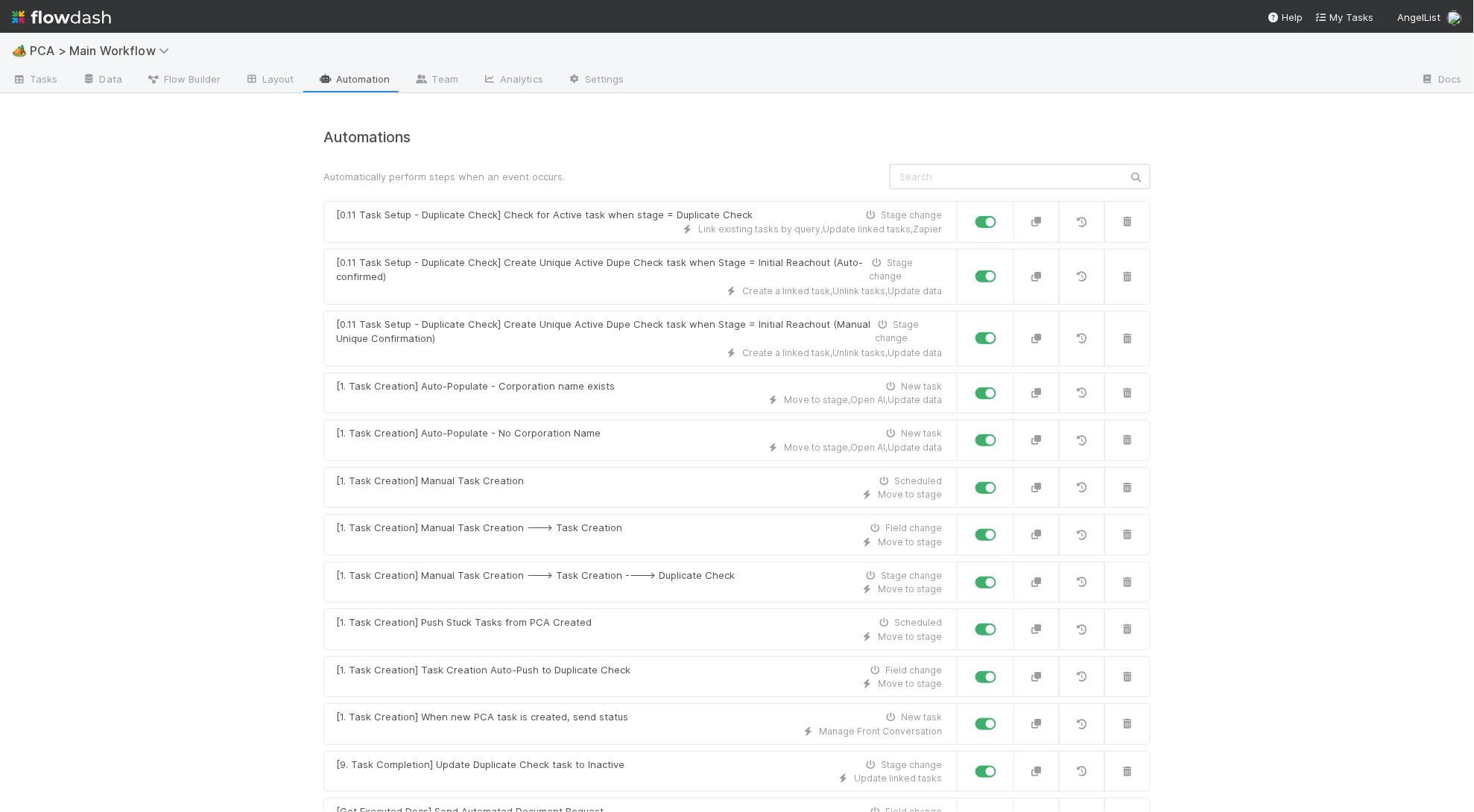
scroll to position [3157, 0]
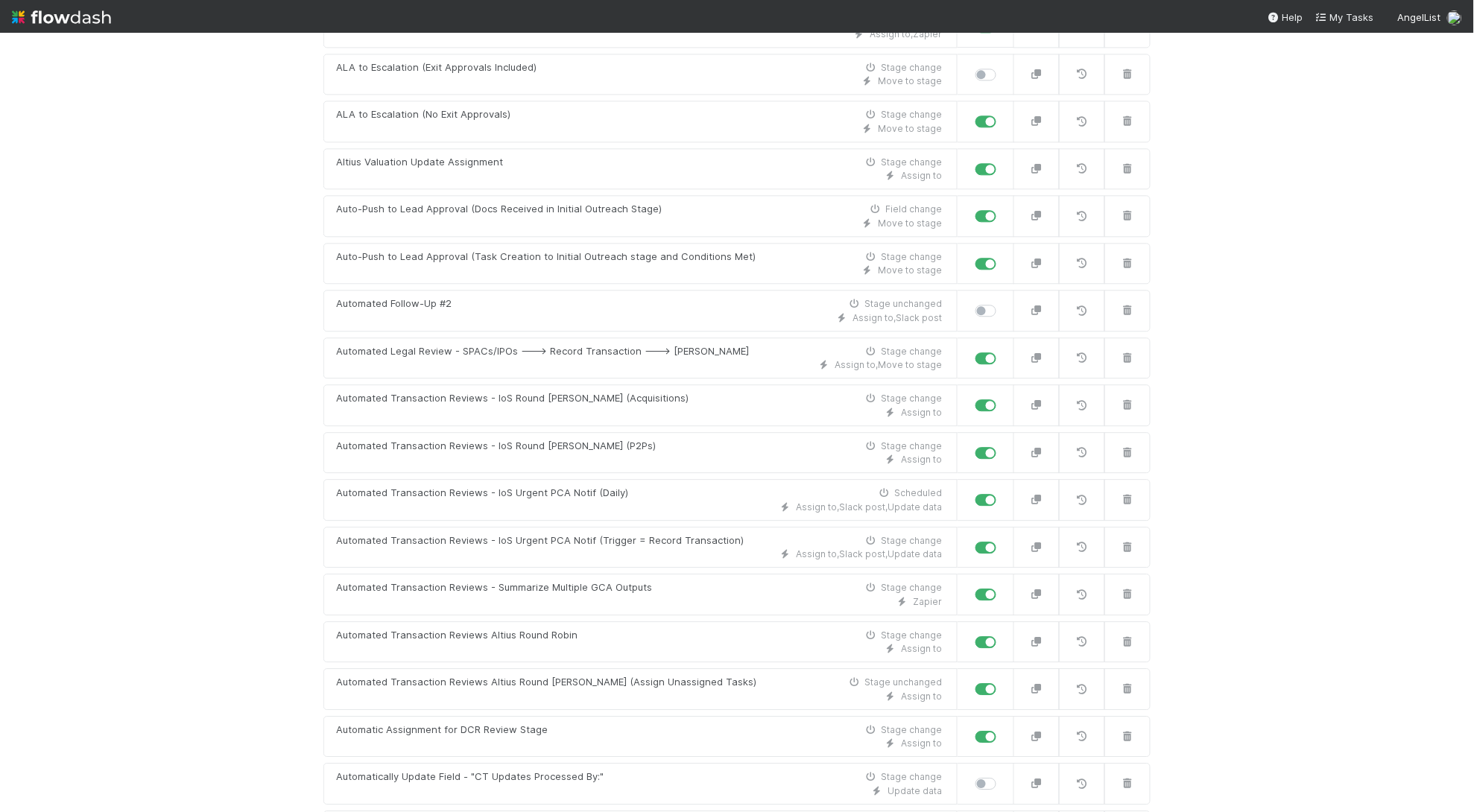
click at [71, 11] on img at bounding box center [61, 17] width 99 height 25
